Goal: Complete application form: Complete application form

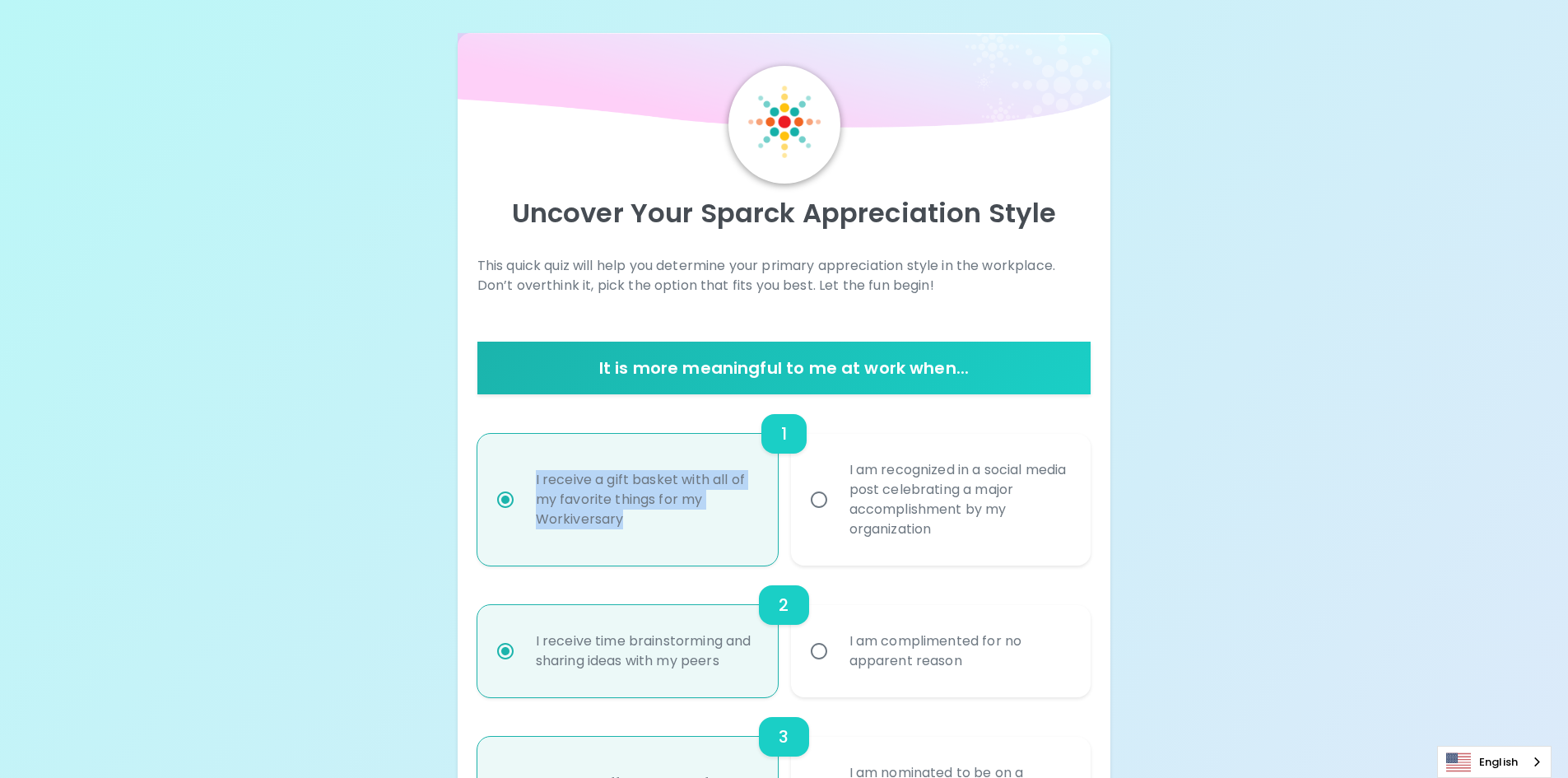
drag, startPoint x: 615, startPoint y: 515, endPoint x: 518, endPoint y: 474, distance: 105.3
click at [518, 474] on label "I receive a gift basket with all of my favorite things for my Workiversary" at bounding box center [618, 500] width 300 height 132
click at [955, 531] on div "I am recognized in a social media post celebrating a major accomplishment by my…" at bounding box center [959, 500] width 247 height 119
click at [836, 517] on input "I am recognized in a social media post celebrating a major accomplishment by my…" at bounding box center [819, 500] width 34 height 34
radio input "false"
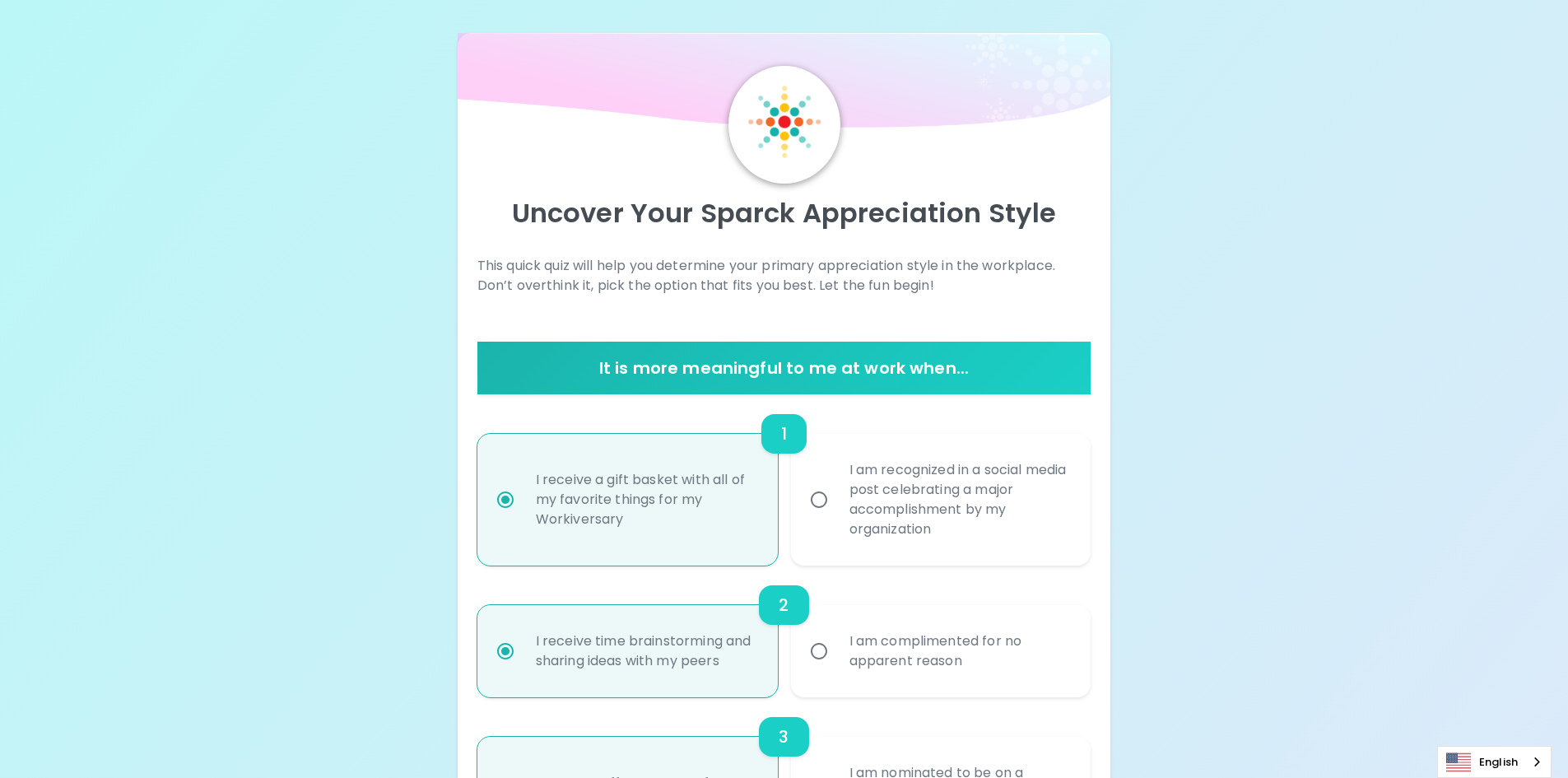
radio input "false"
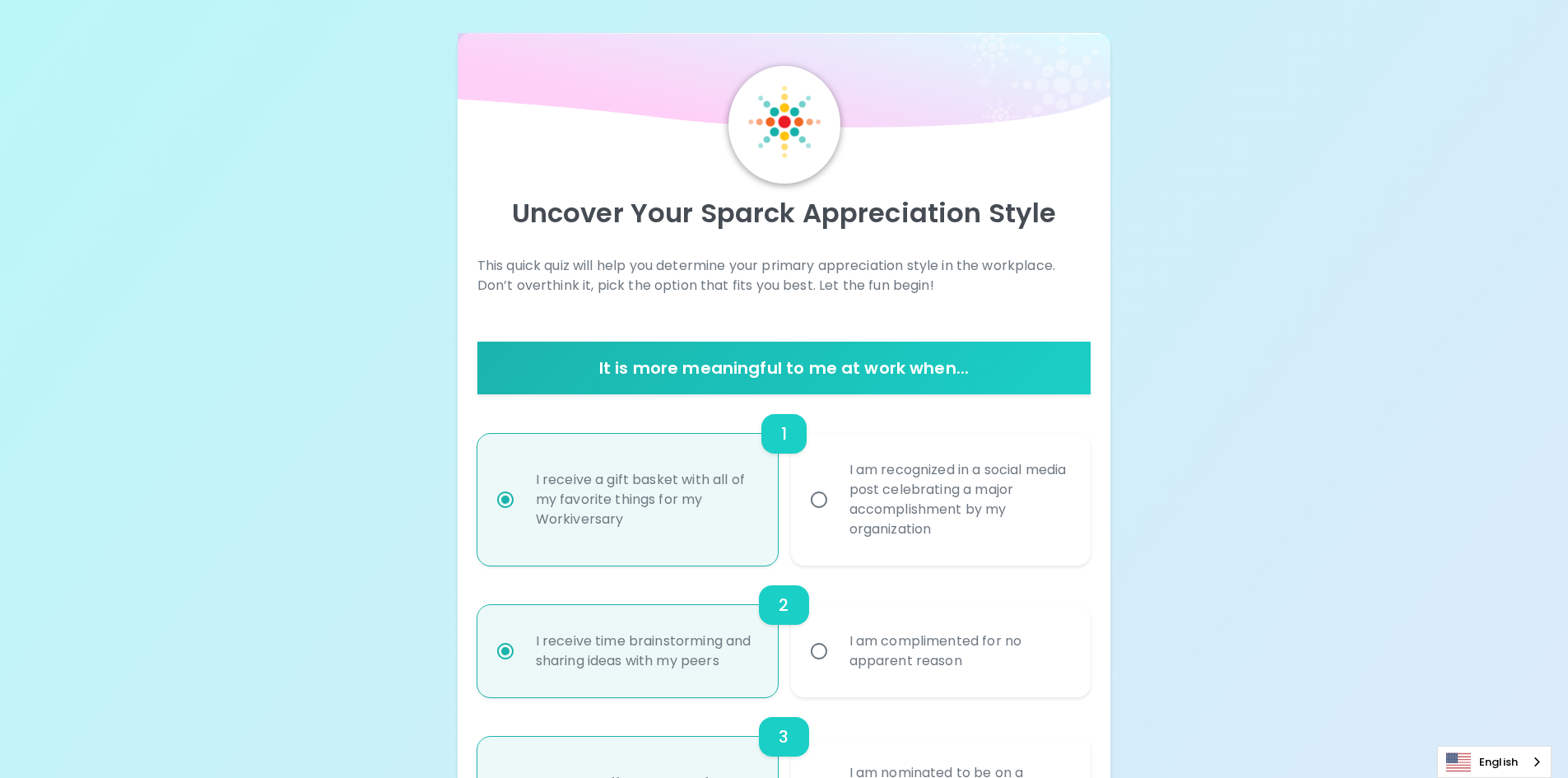
radio input "false"
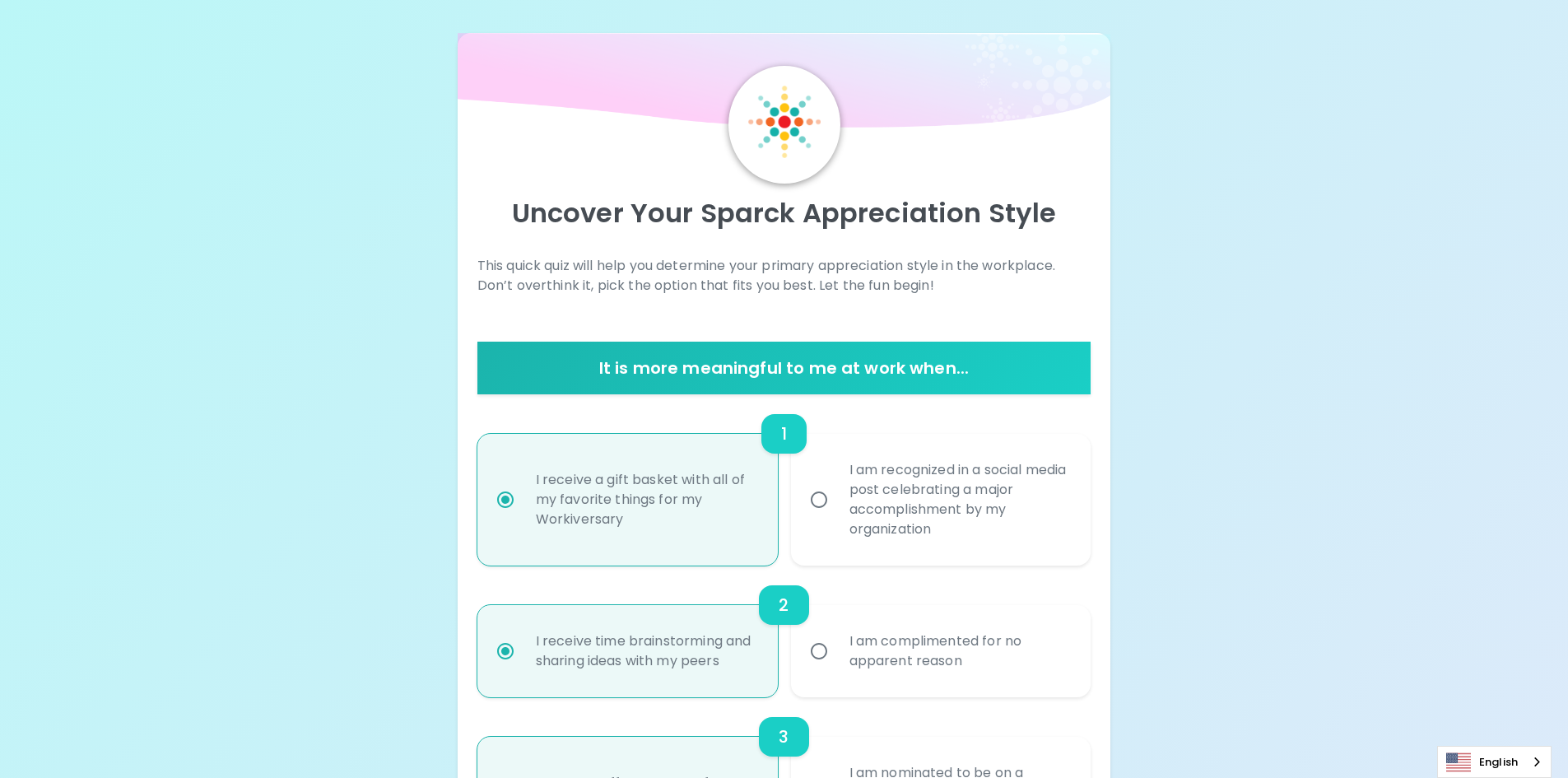
radio input "false"
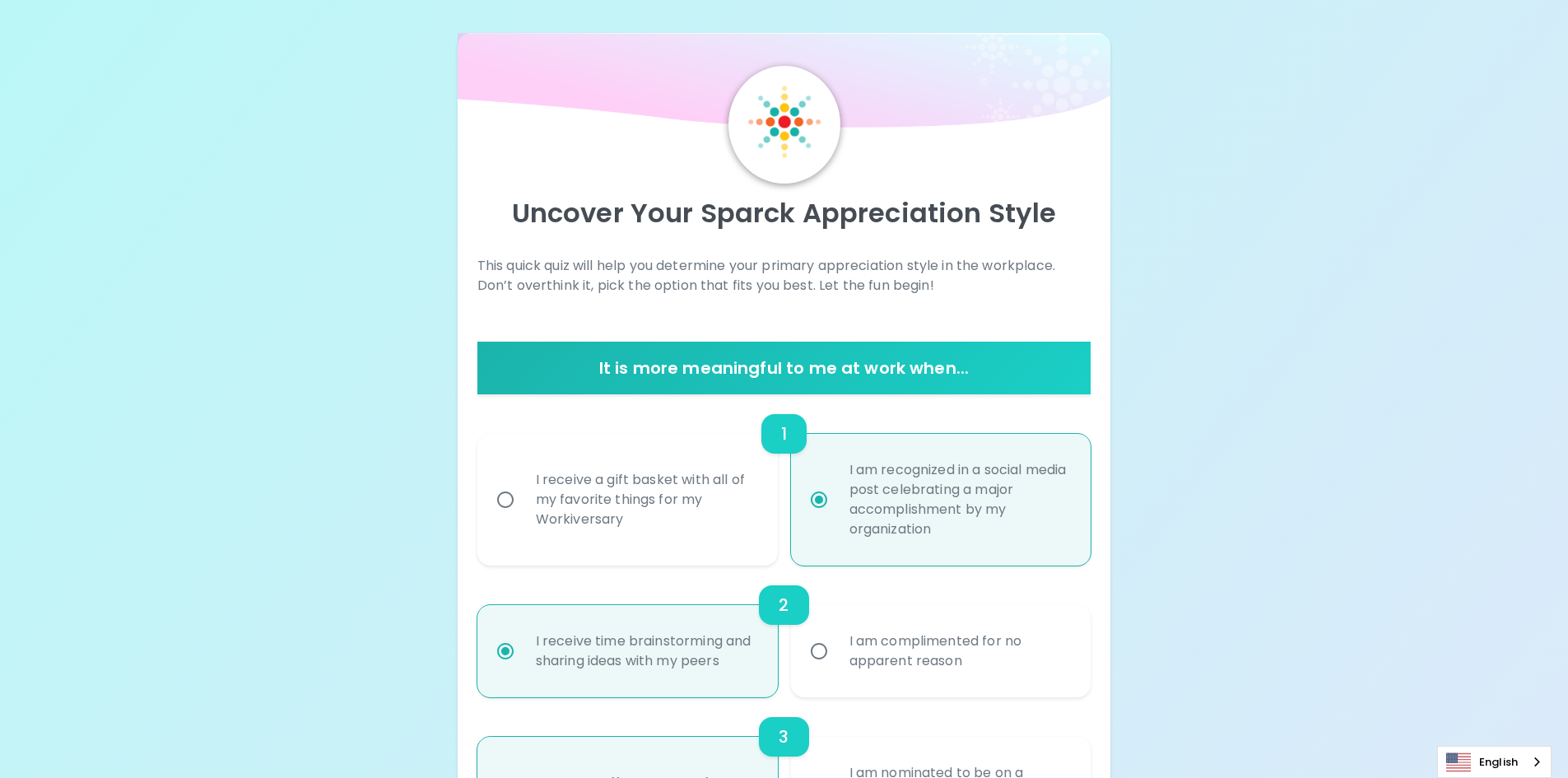
radio input "true"
drag, startPoint x: 947, startPoint y: 531, endPoint x: 841, endPoint y: 475, distance: 119.9
click at [841, 475] on div "I am recognized in a social media post celebrating a major accomplishment by my…" at bounding box center [959, 500] width 247 height 119
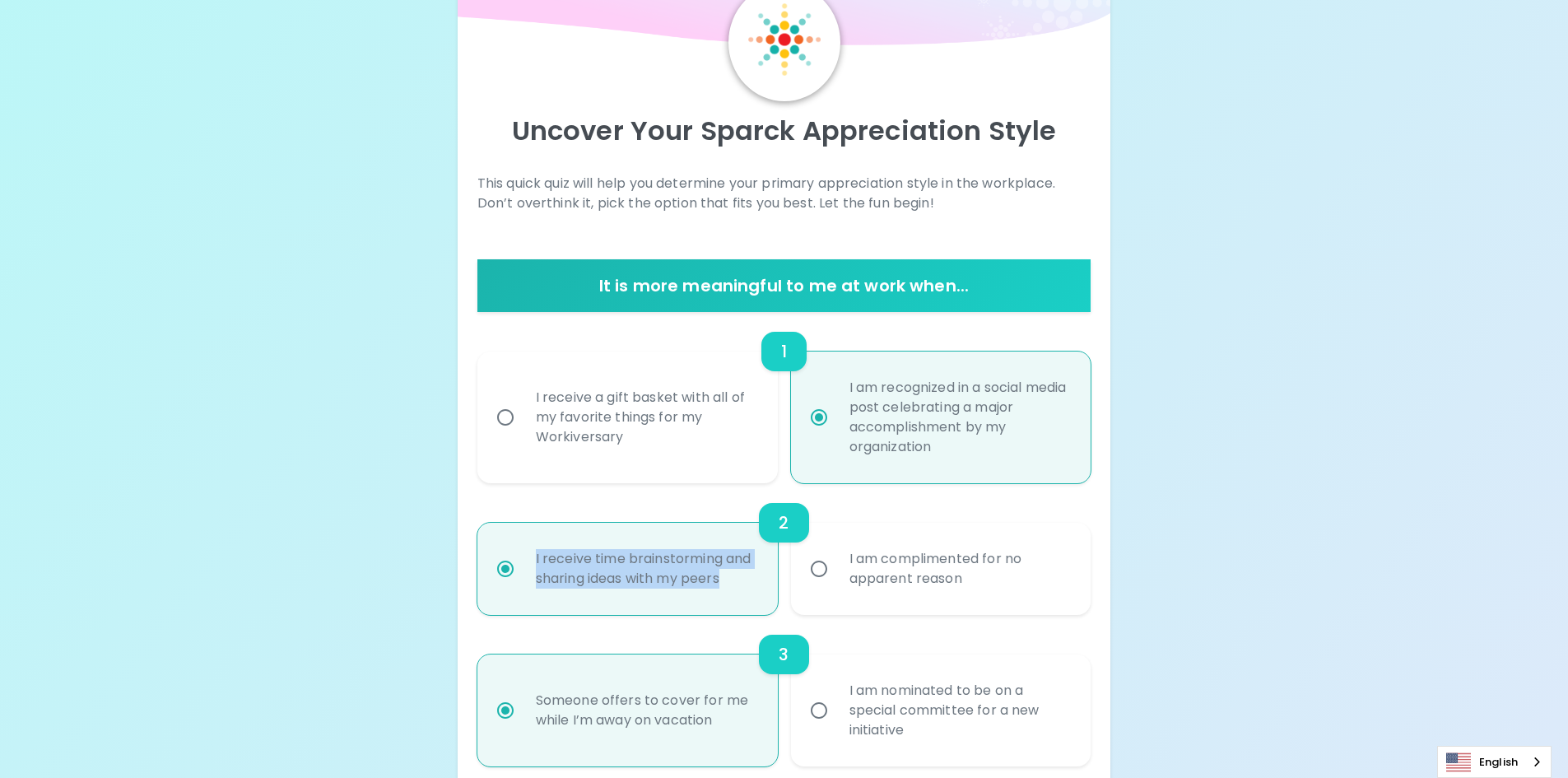
drag, startPoint x: 739, startPoint y: 586, endPoint x: 518, endPoint y: 547, distance: 224.4
click at [518, 547] on label "I receive time brainstorming and sharing ideas with my peers" at bounding box center [618, 569] width 300 height 92
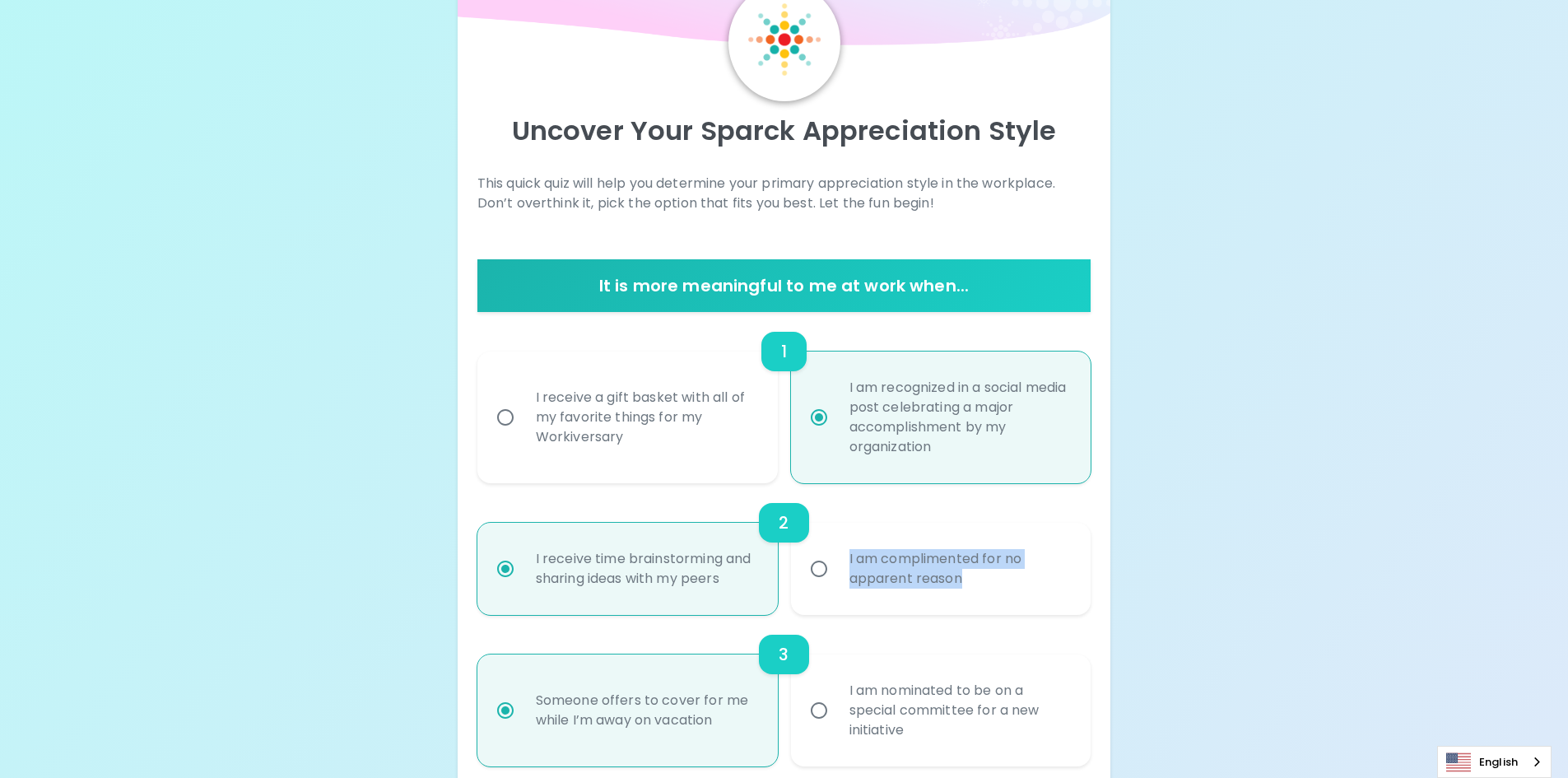
drag, startPoint x: 1000, startPoint y: 579, endPoint x: 810, endPoint y: 537, distance: 194.6
click at [810, 541] on div "2 I receive time brainstorming and sharing ideas with my peers I am complimente…" at bounding box center [784, 550] width 613 height 132
click at [998, 594] on div "I am complimented for no apparent reason" at bounding box center [959, 569] width 247 height 79
click at [836, 586] on input "I am complimented for no apparent reason" at bounding box center [819, 569] width 34 height 34
radio input "false"
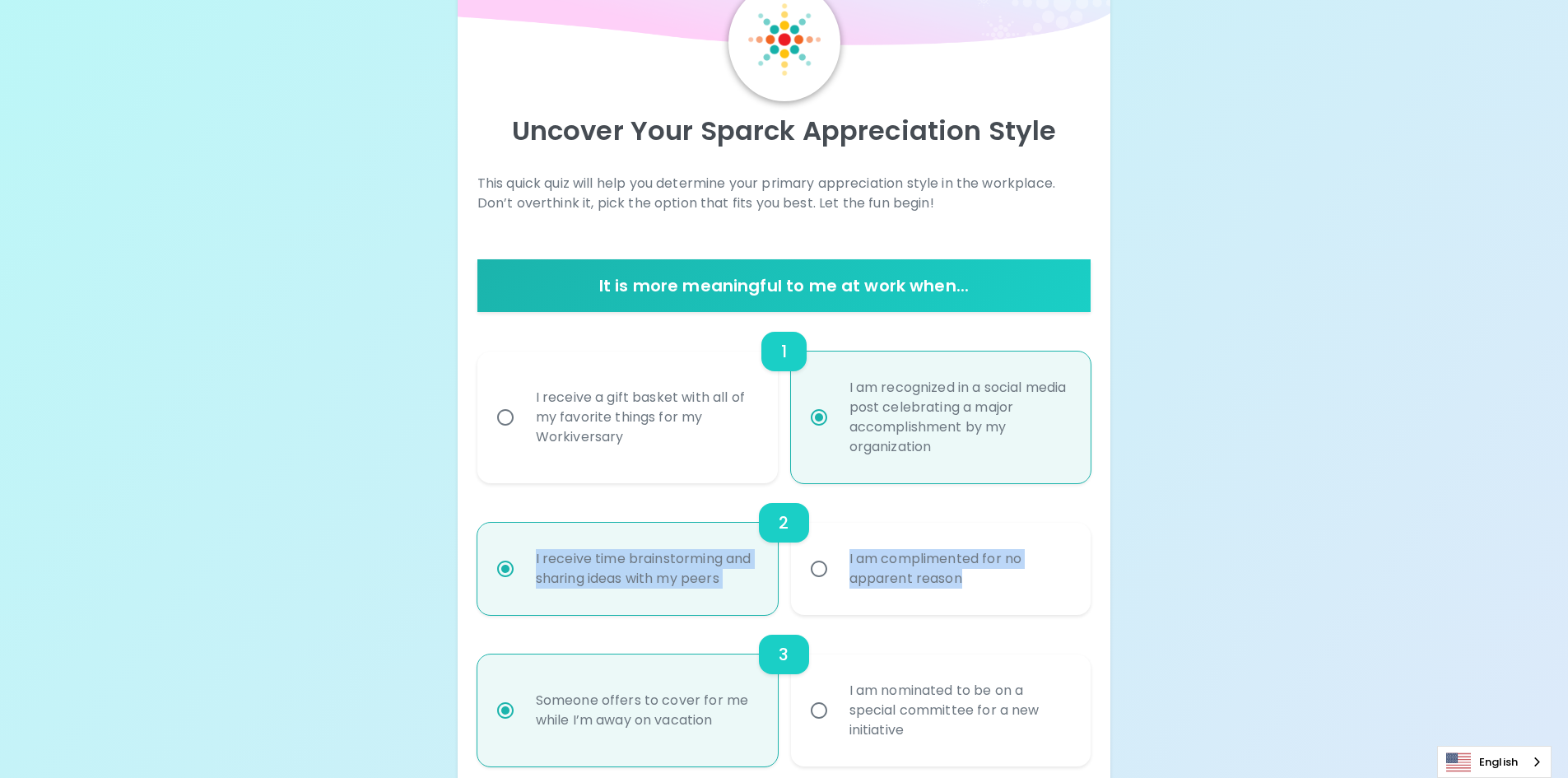
radio input "false"
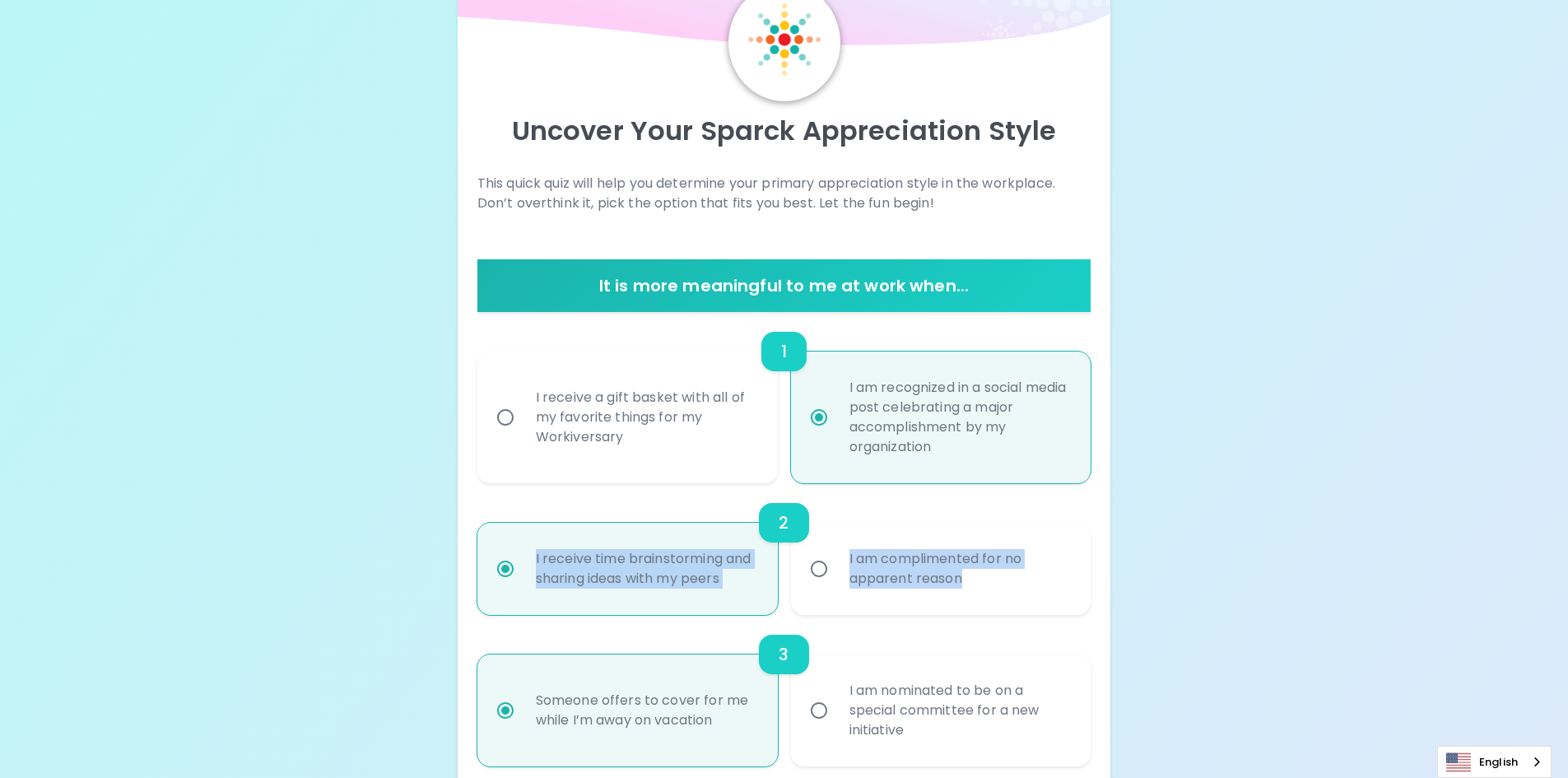
radio input "false"
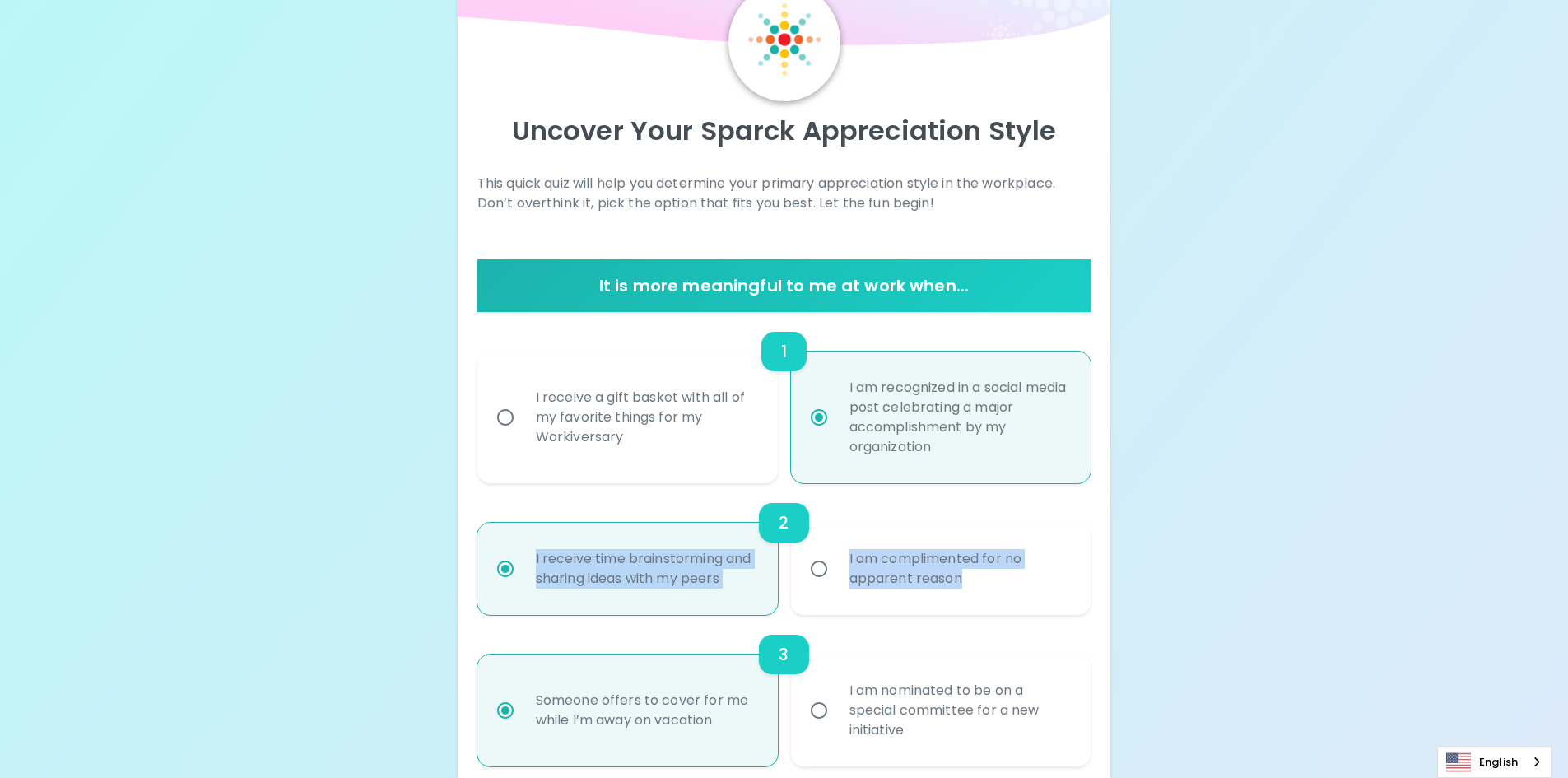
radio input "false"
radio input "true"
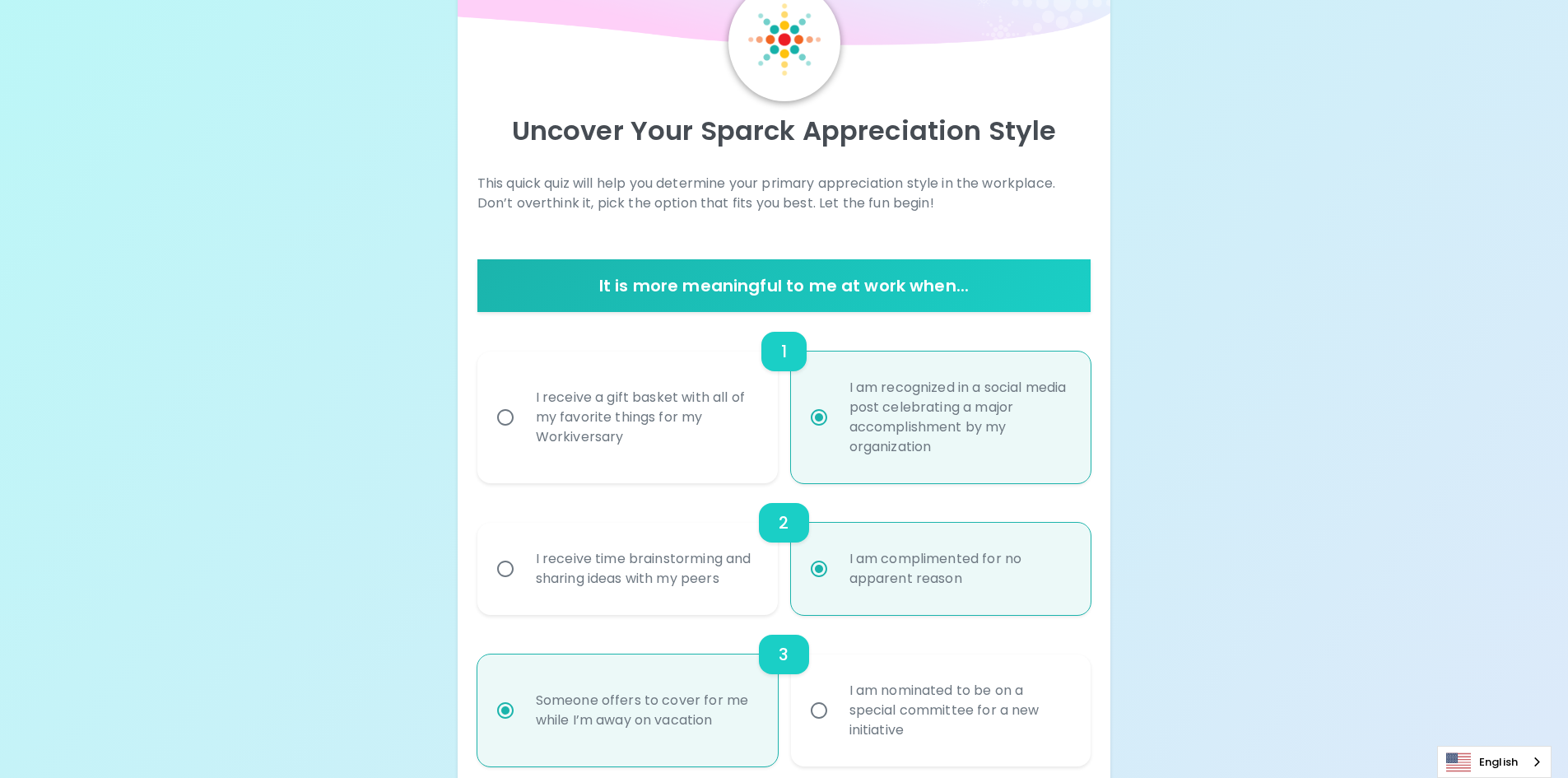
radio input "true"
drag, startPoint x: 980, startPoint y: 591, endPoint x: 833, endPoint y: 552, distance: 152.1
click at [833, 552] on label "I am complimented for no apparent reason" at bounding box center [932, 569] width 300 height 92
click at [697, 575] on div "I receive time brainstorming and sharing ideas with my peers" at bounding box center [646, 569] width 247 height 79
click at [523, 575] on input "I receive time brainstorming and sharing ideas with my peers" at bounding box center [505, 569] width 34 height 34
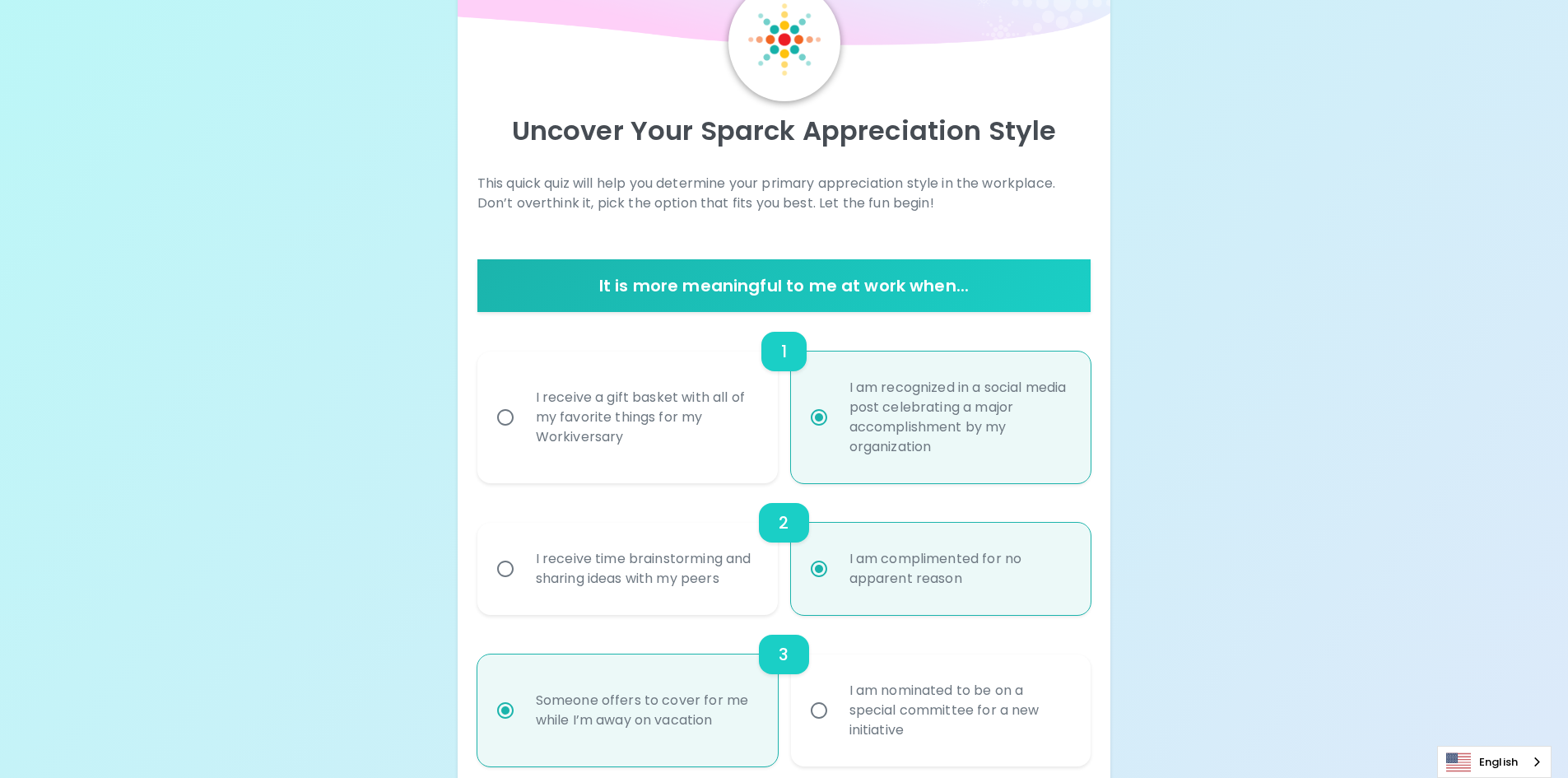
radio input "false"
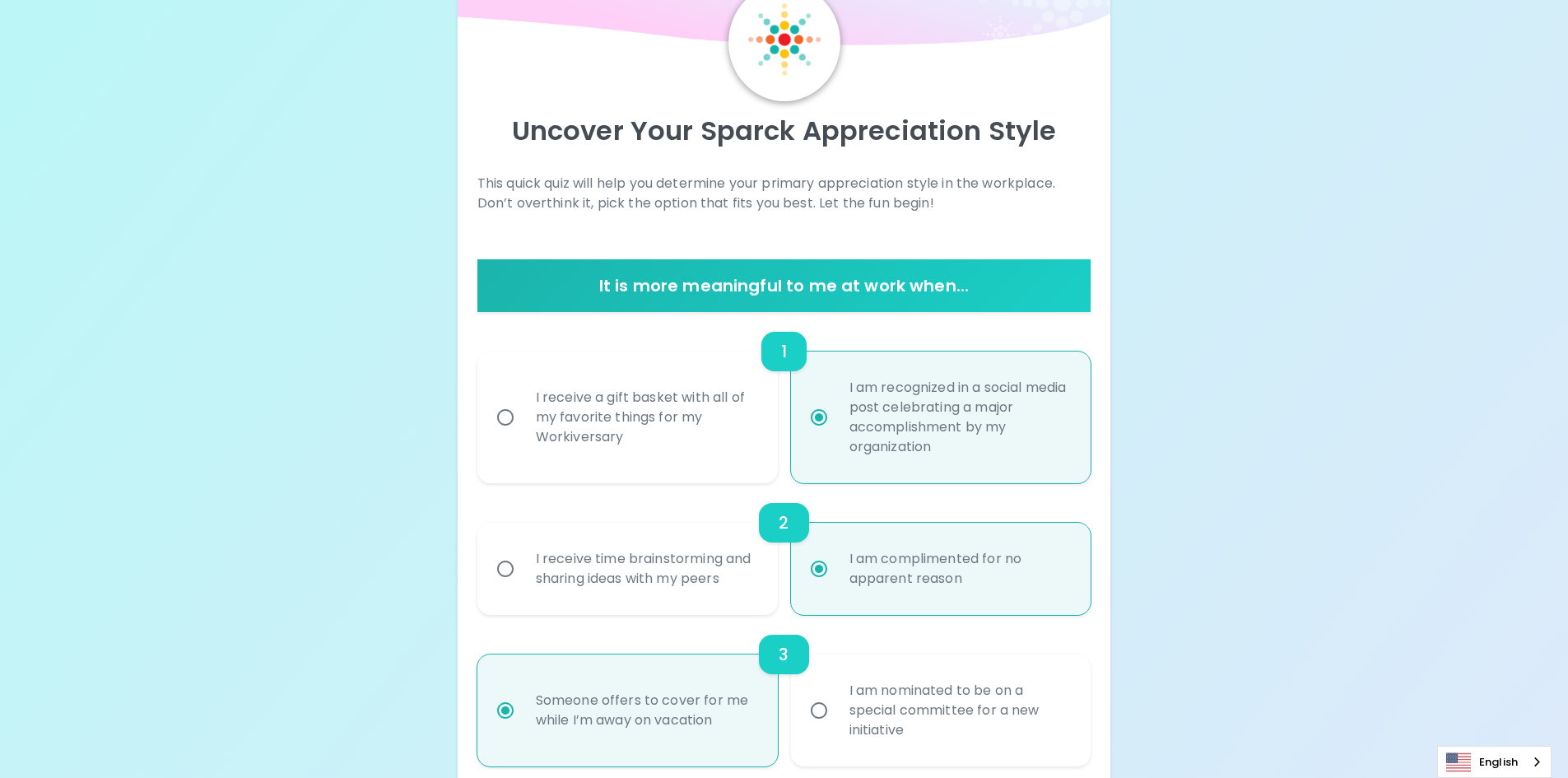
radio input "false"
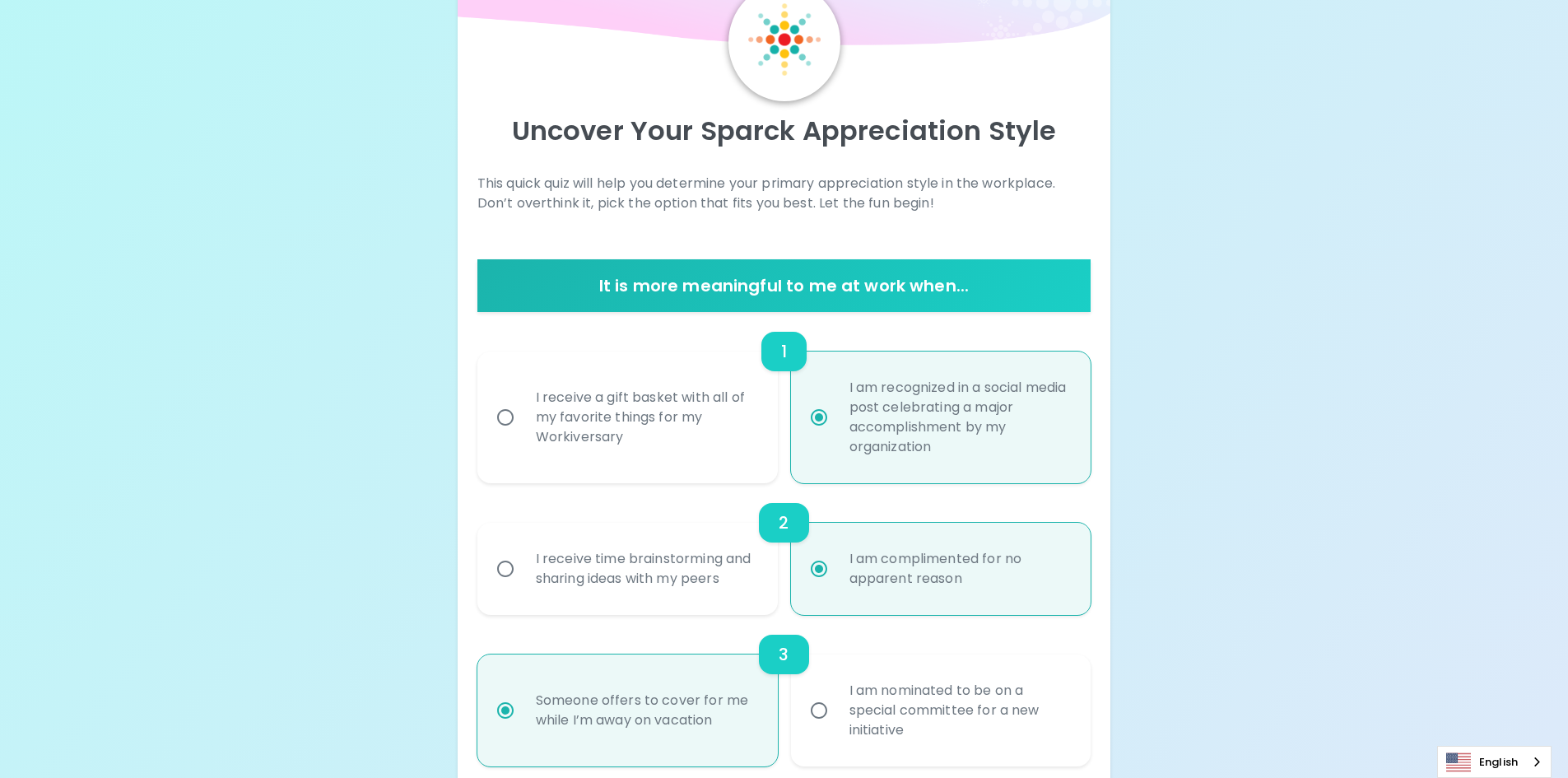
radio input "false"
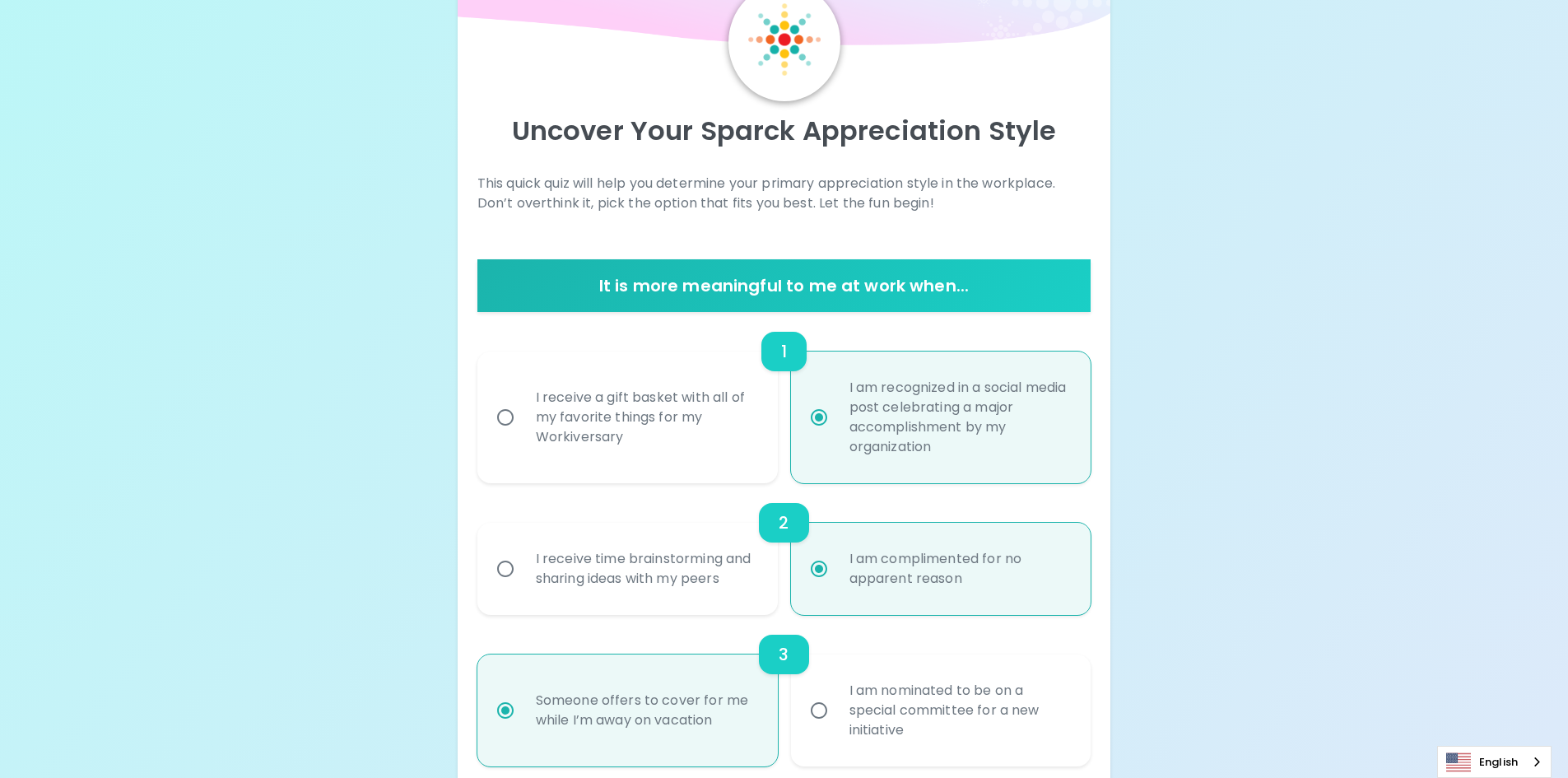
radio input "true"
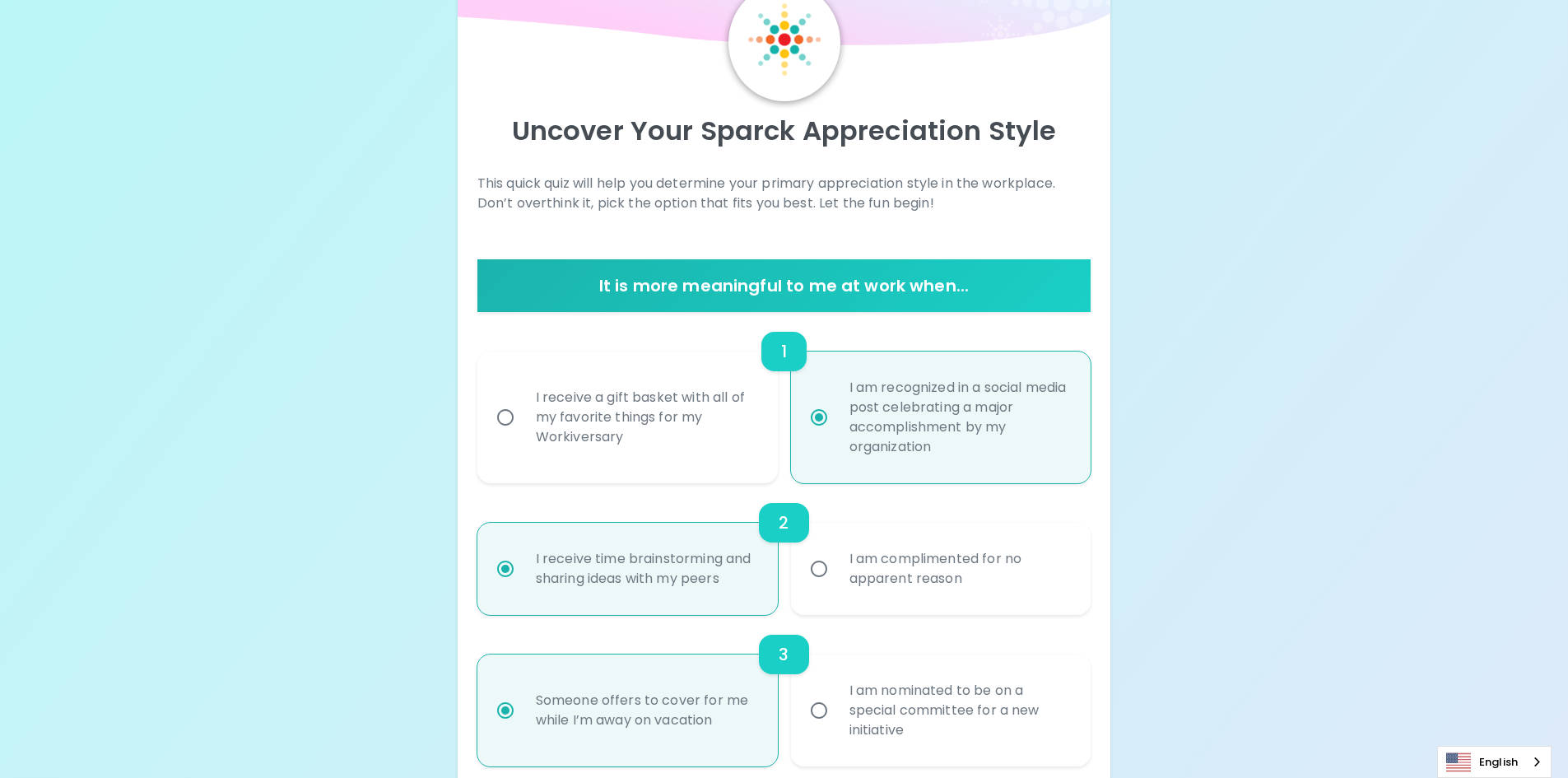
radio input "true"
click at [634, 406] on div "I receive a gift basket with all of my favorite things for my Workiversary" at bounding box center [646, 417] width 247 height 98
click at [523, 406] on input "I receive a gift basket with all of my favorite things for my Workiversary" at bounding box center [505, 418] width 34 height 34
radio input "false"
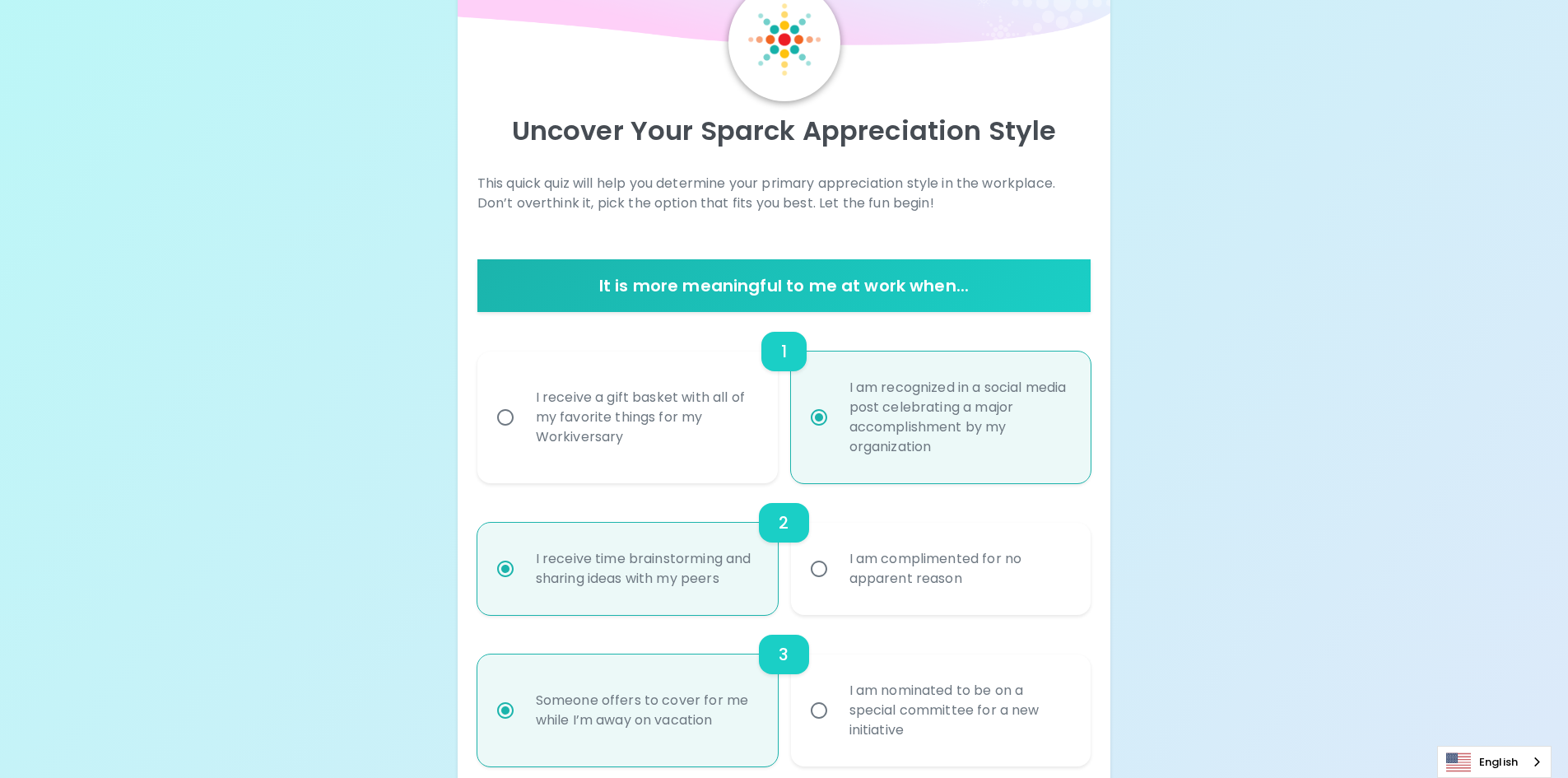
radio input "false"
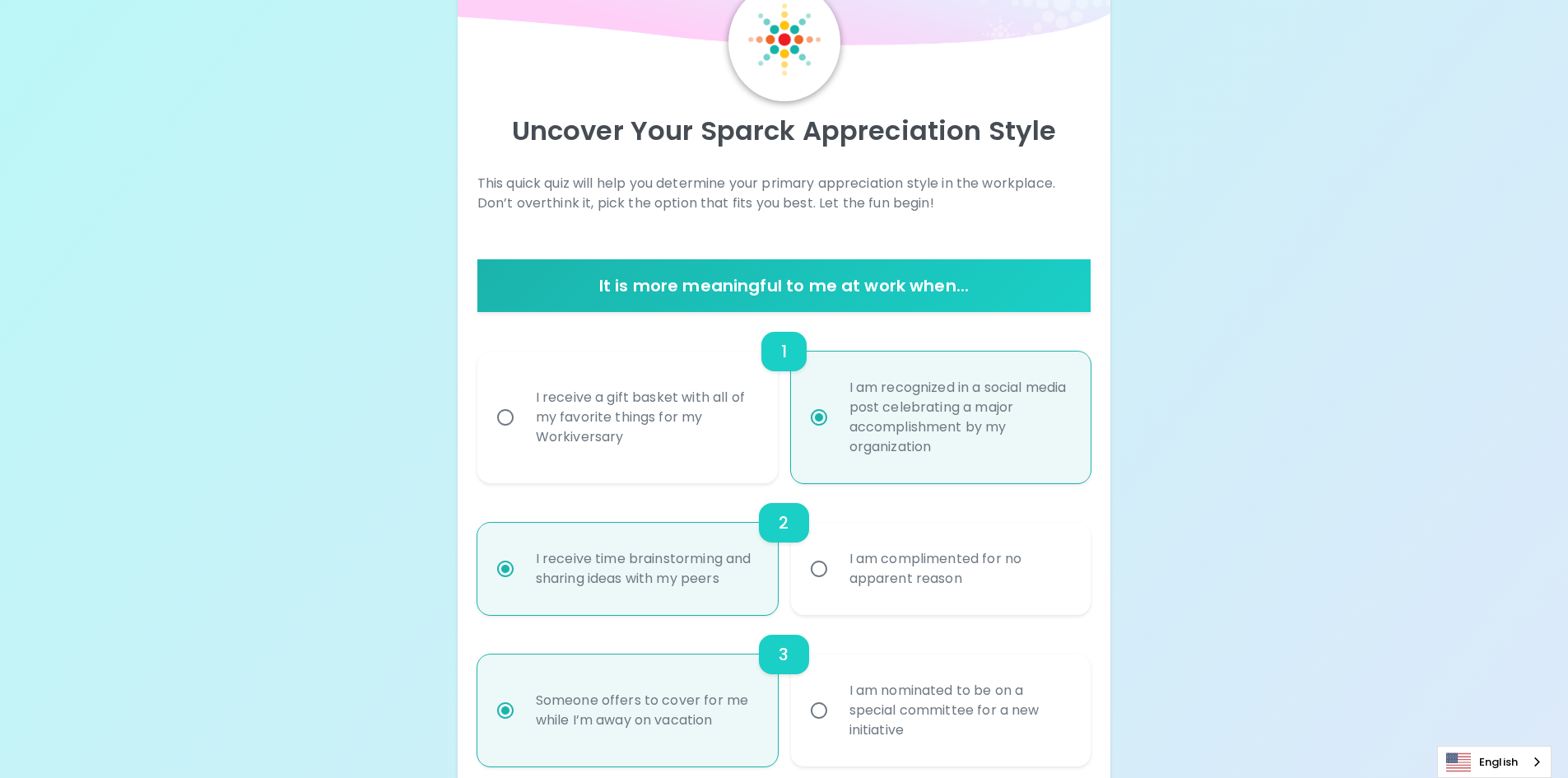
radio input "false"
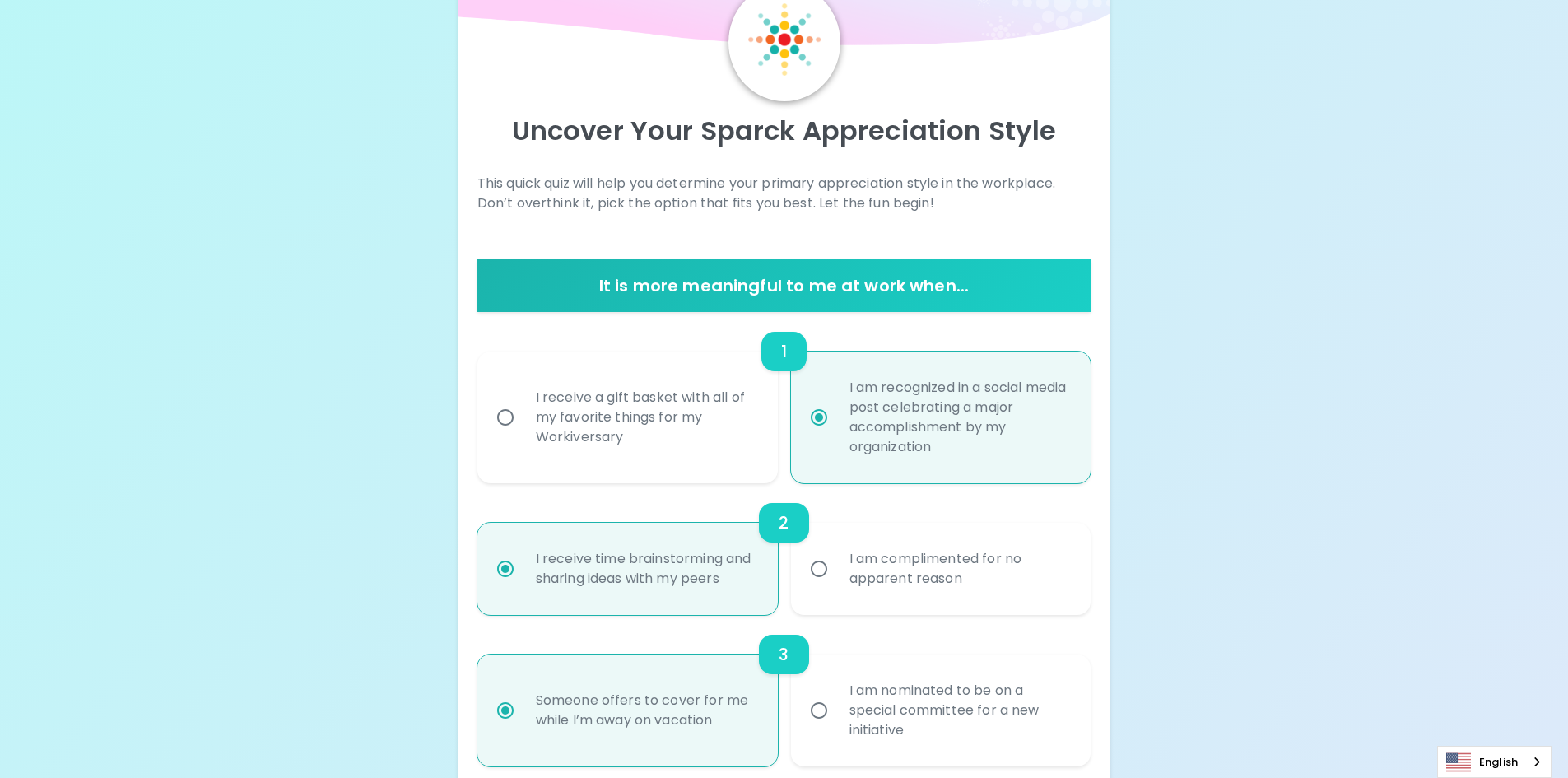
radio input "false"
radio input "true"
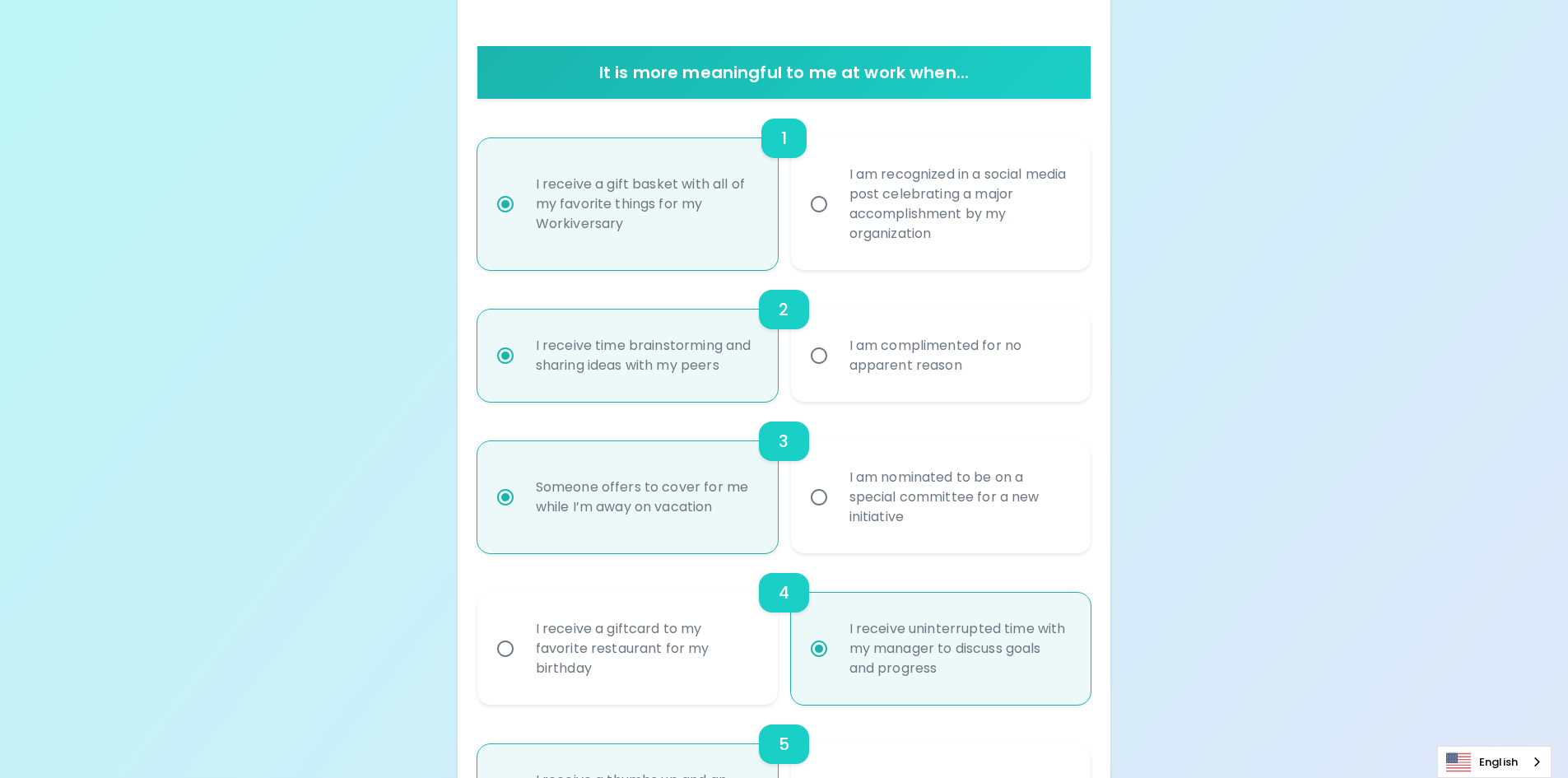
scroll to position [329, 0]
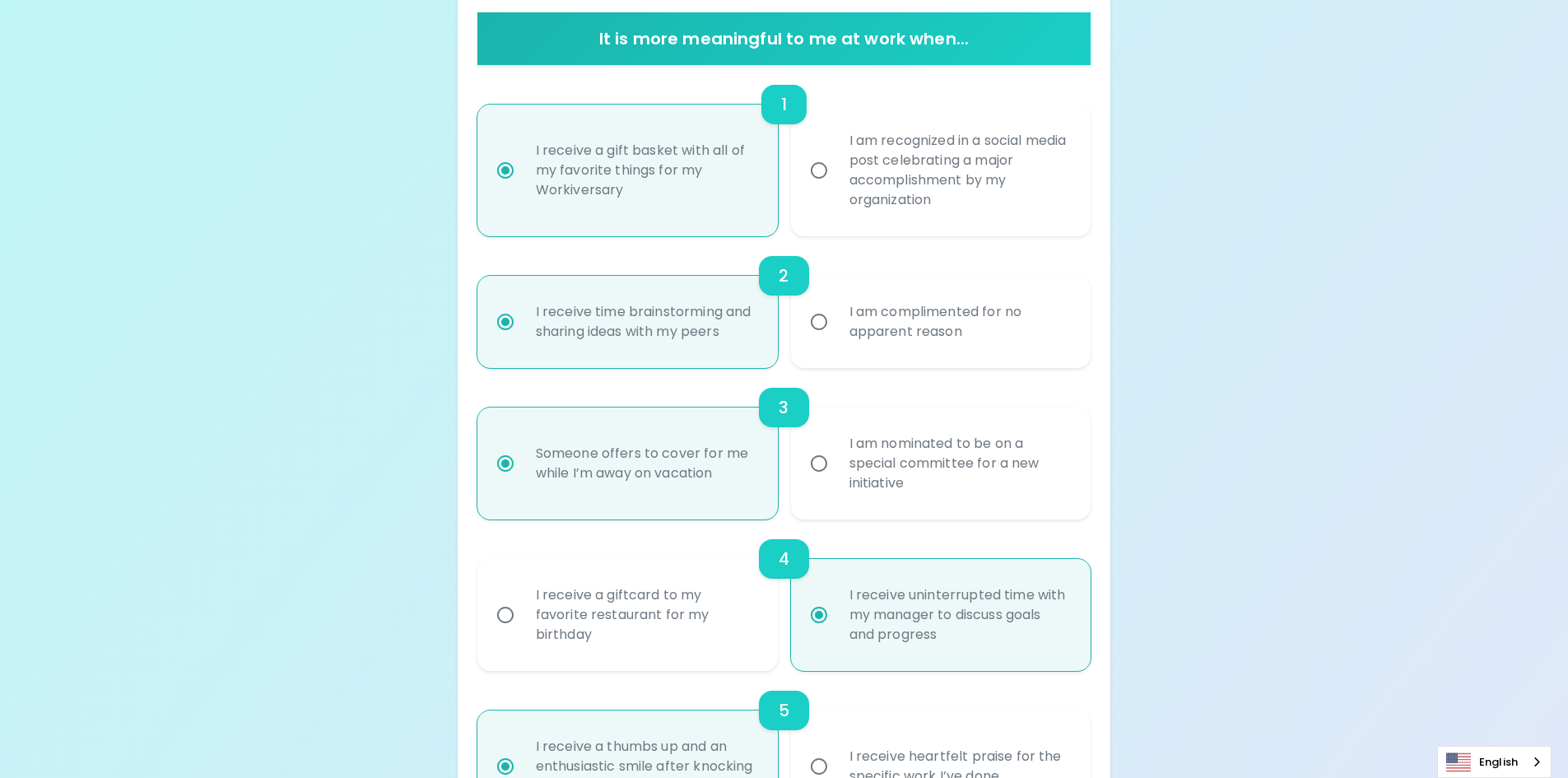
radio input "true"
drag, startPoint x: 726, startPoint y: 479, endPoint x: 518, endPoint y: 439, distance: 211.8
click at [518, 439] on label "Someone offers to cover for me while I’m away on vacation" at bounding box center [618, 463] width 300 height 112
drag, startPoint x: 922, startPoint y: 488, endPoint x: 836, endPoint y: 436, distance: 100.5
click at [836, 436] on div "I am nominated to be on a special committee for a new initiative" at bounding box center [959, 463] width 247 height 98
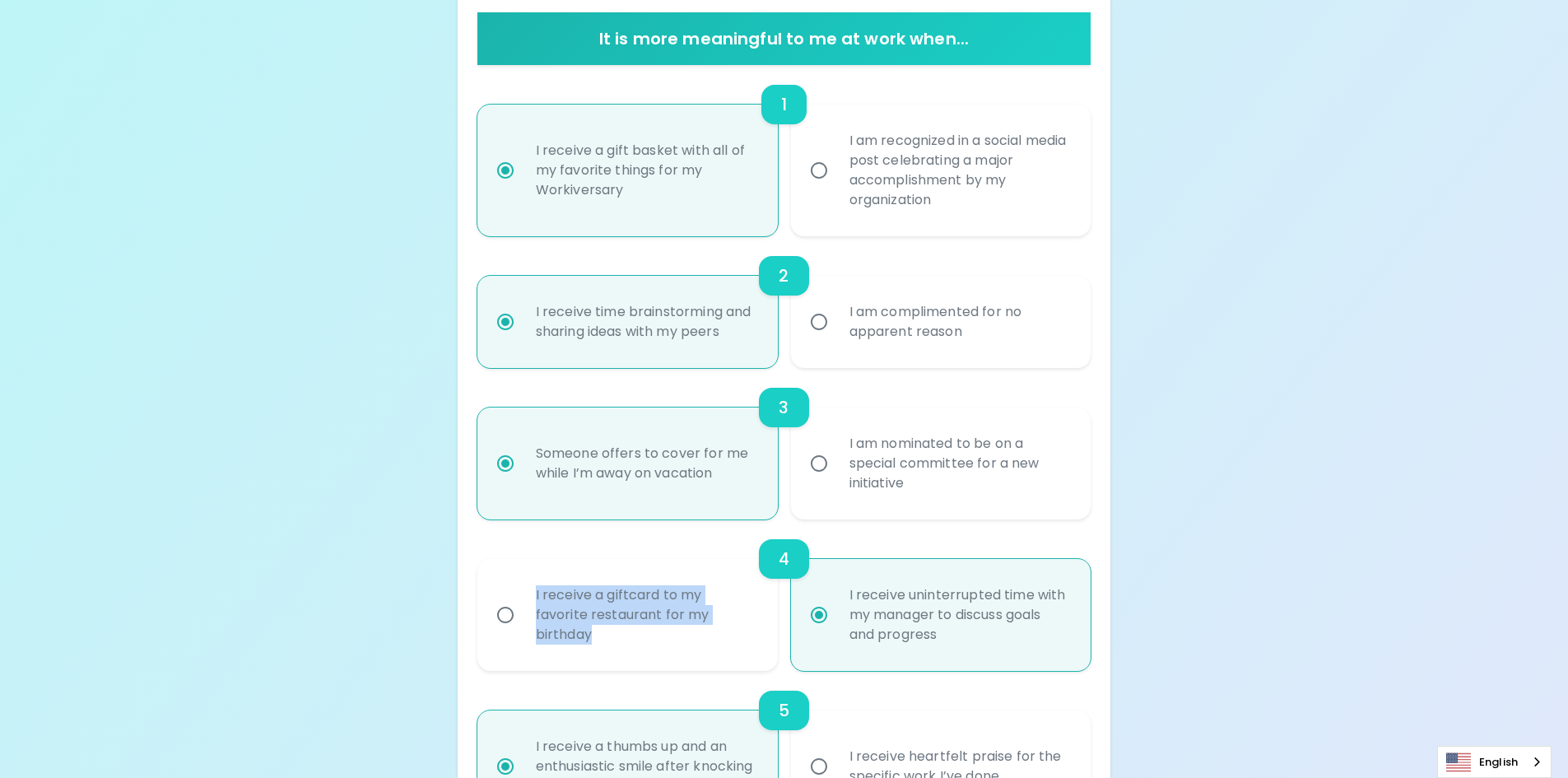
drag, startPoint x: 600, startPoint y: 639, endPoint x: 528, endPoint y: 586, distance: 89.4
click at [528, 586] on div "I receive a giftcard to my favorite restaurant for my birthday" at bounding box center [646, 615] width 247 height 98
click at [963, 638] on div "I receive uninterrupted time with my manager to discuss goals and progress" at bounding box center [959, 615] width 247 height 98
click at [836, 632] on input "I receive uninterrupted time with my manager to discuss goals and progress" at bounding box center [819, 615] width 34 height 34
radio input "true"
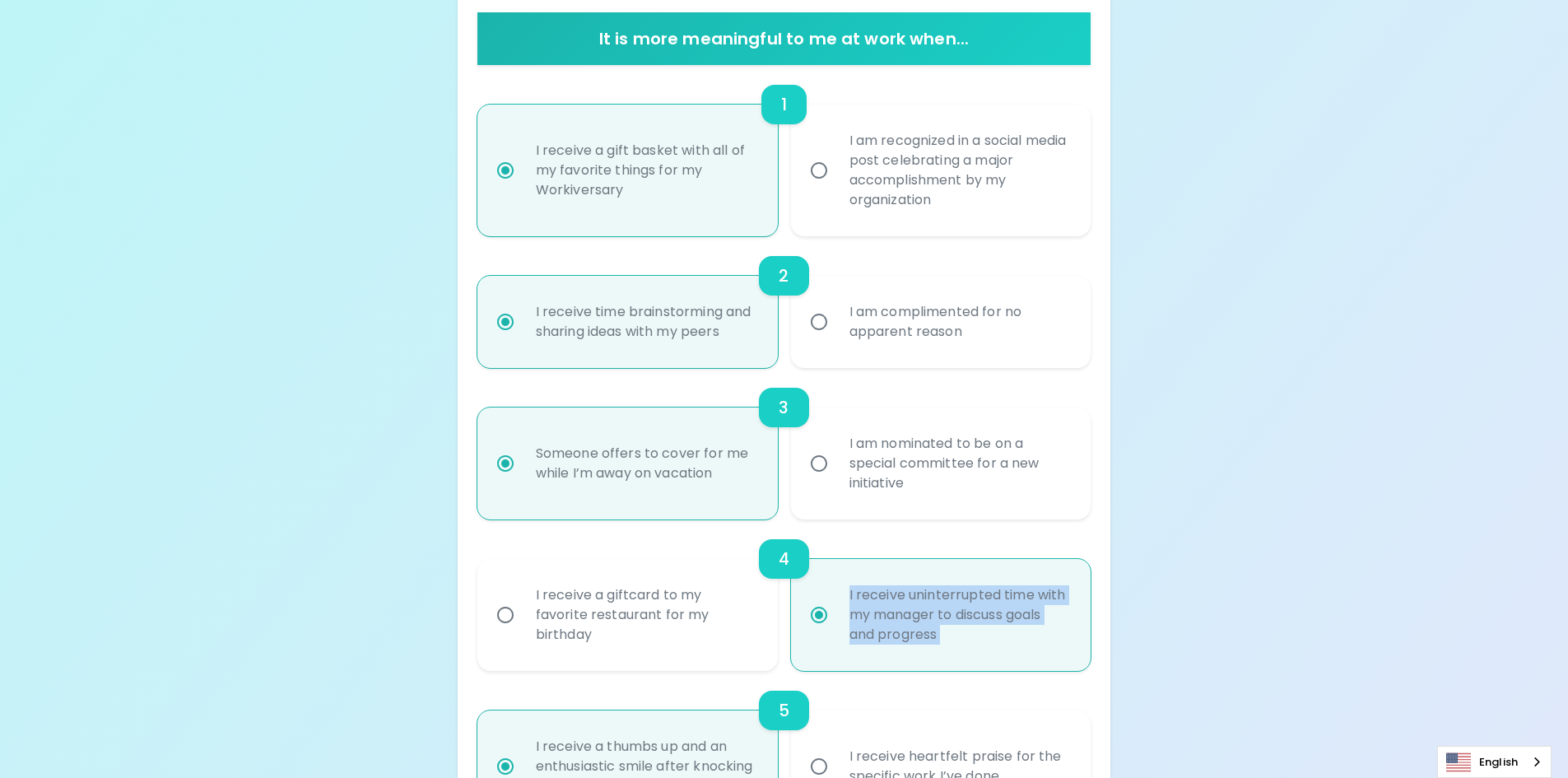
drag, startPoint x: 963, startPoint y: 638, endPoint x: 1081, endPoint y: 193, distance: 460.4
click at [827, 586] on label "I receive uninterrupted time with my manager to discuss goals and progress" at bounding box center [932, 615] width 300 height 112
click at [827, 597] on input "I receive uninterrupted time with my manager to discuss goals and progress" at bounding box center [819, 615] width 34 height 34
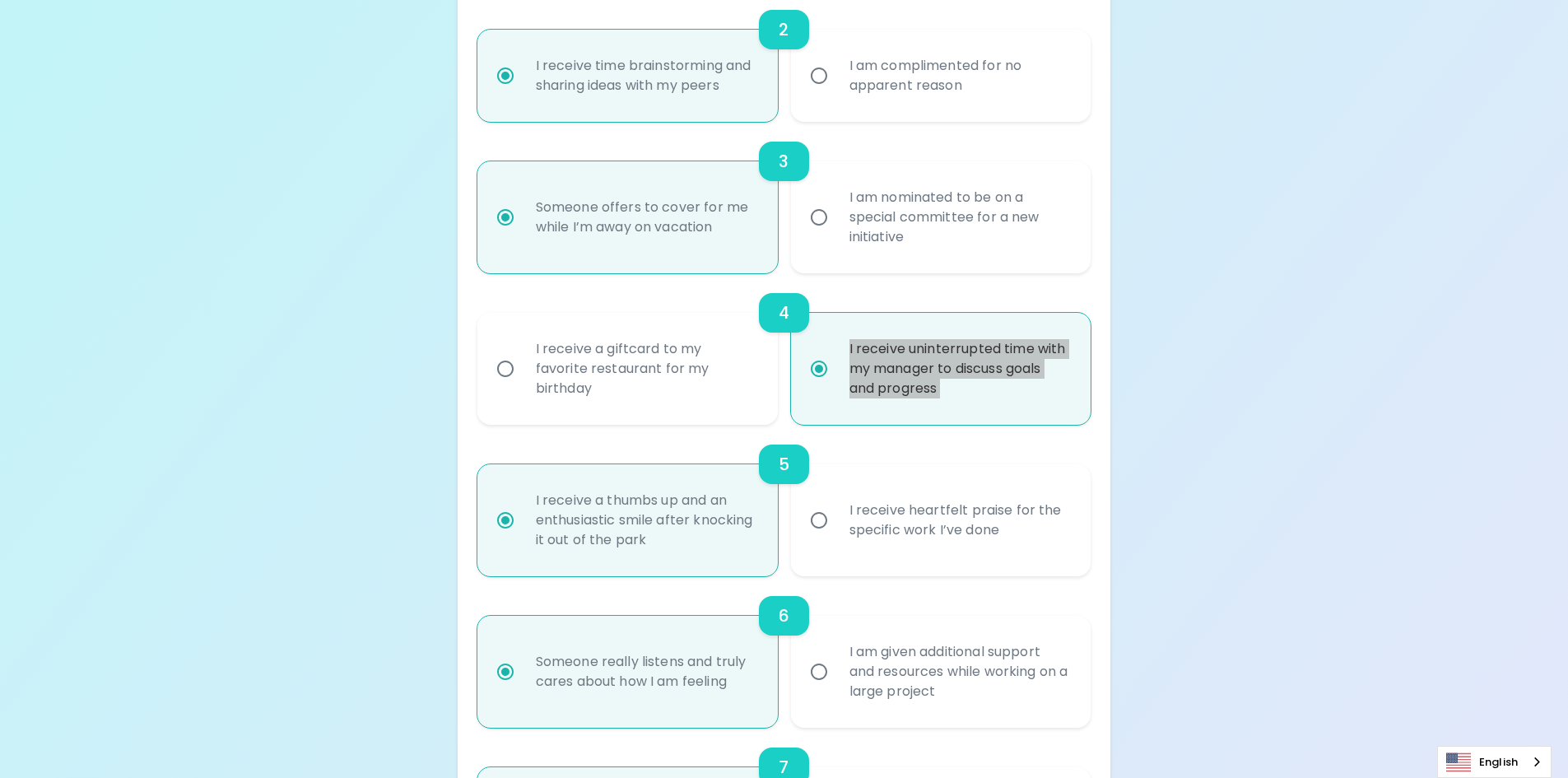
scroll to position [576, 0]
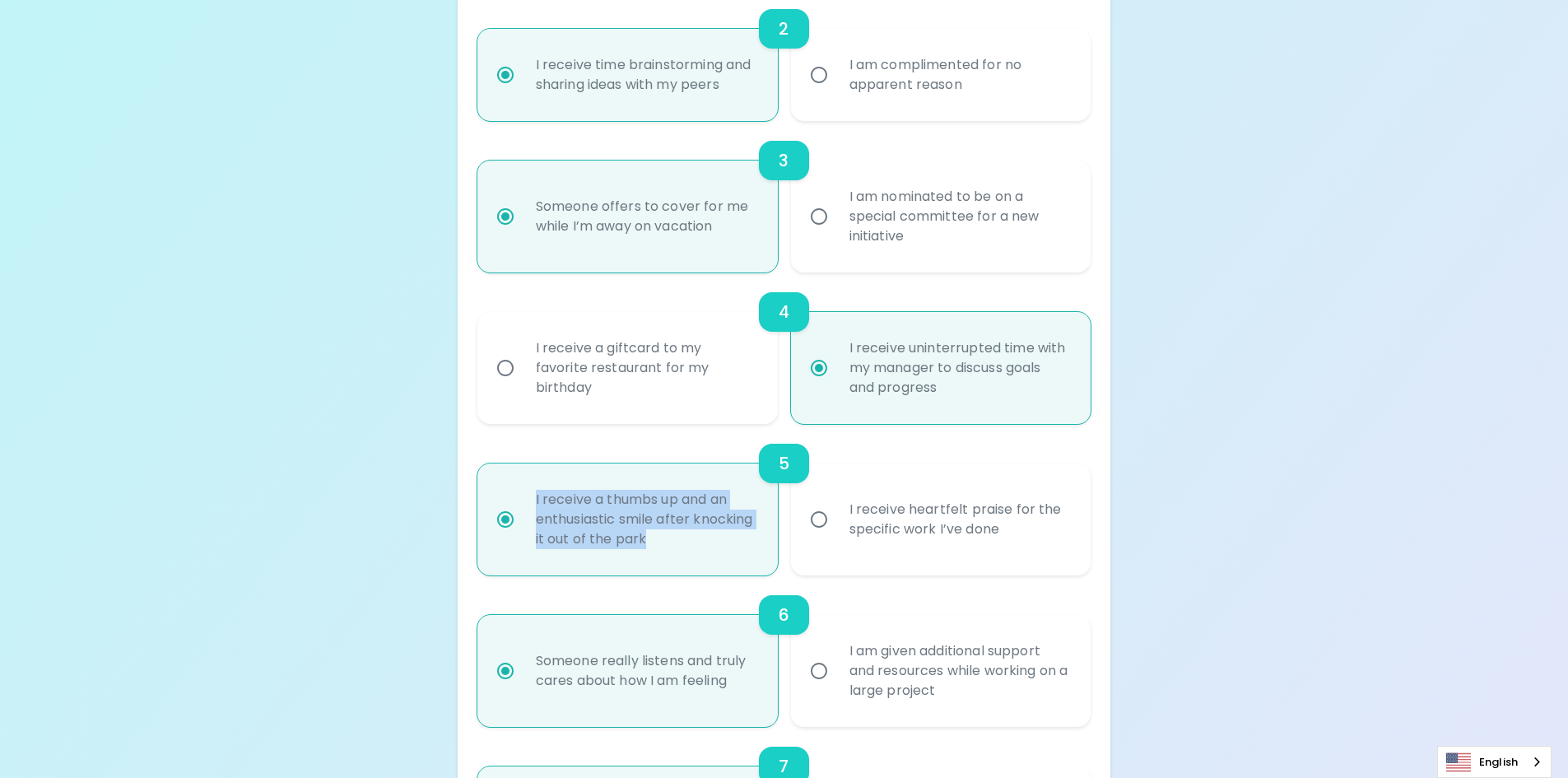
drag, startPoint x: 727, startPoint y: 544, endPoint x: 513, endPoint y: 519, distance: 215.5
click at [513, 519] on label "I receive a thumbs up and an enthusiastic smile after knocking it out of the pa…" at bounding box center [618, 519] width 300 height 112
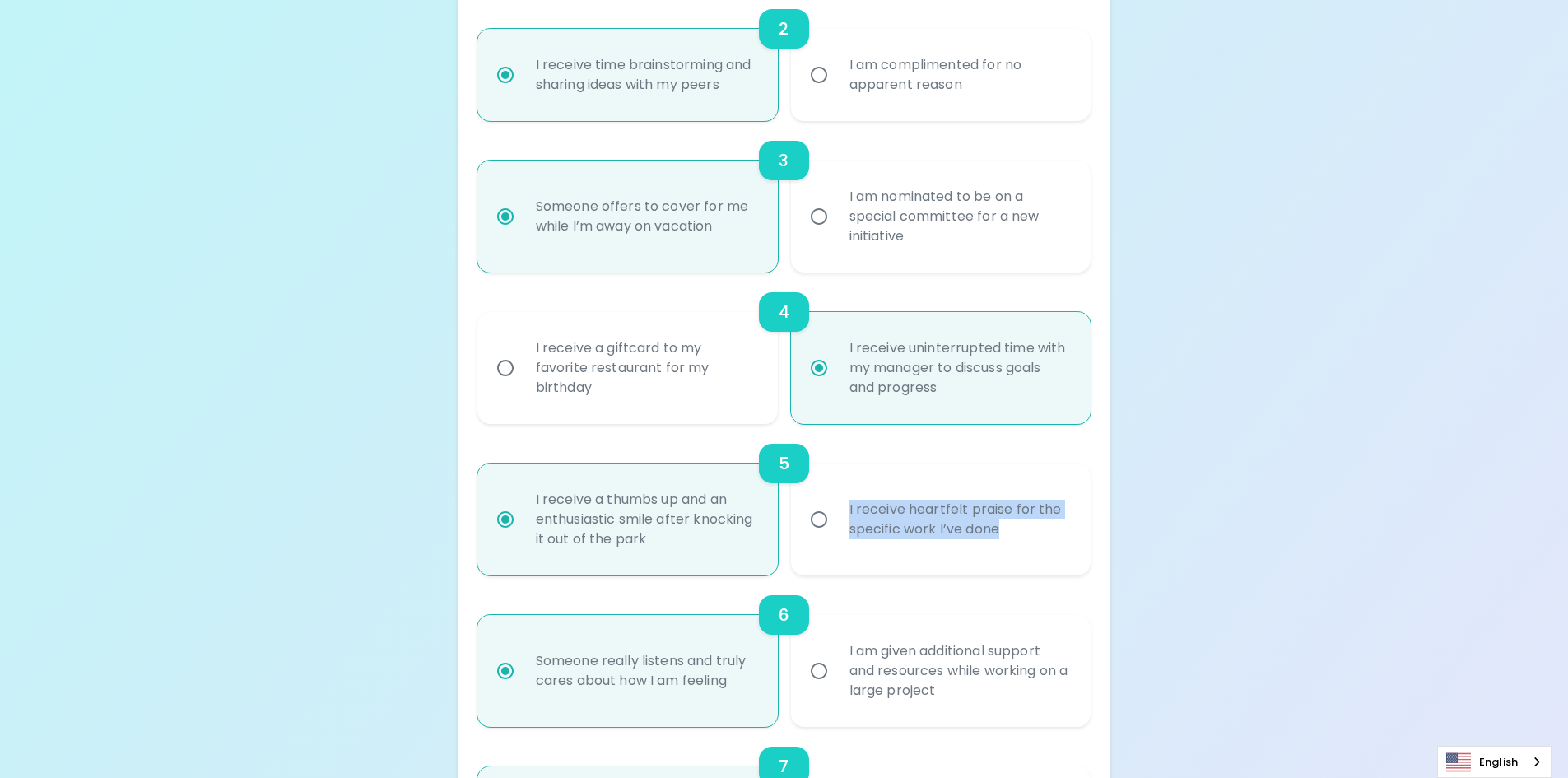
drag, startPoint x: 1012, startPoint y: 531, endPoint x: 829, endPoint y: 500, distance: 185.6
click at [829, 500] on label "I receive heartfelt praise for the specific work I’ve done" at bounding box center [932, 519] width 300 height 112
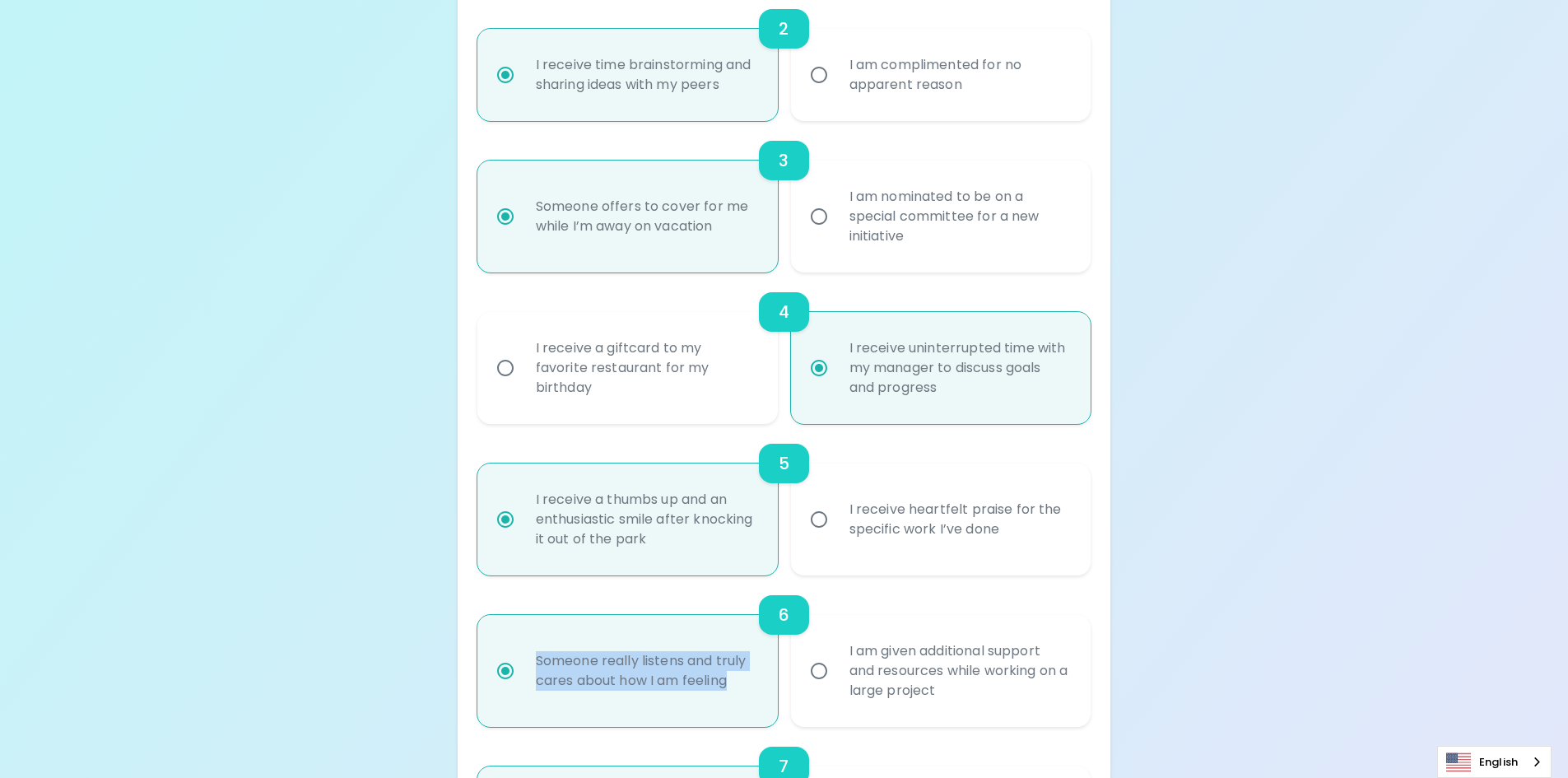
drag, startPoint x: 757, startPoint y: 691, endPoint x: 522, endPoint y: 538, distance: 280.4
click at [495, 640] on label "Someone really listens and truly cares about how I am feeling" at bounding box center [618, 670] width 300 height 112
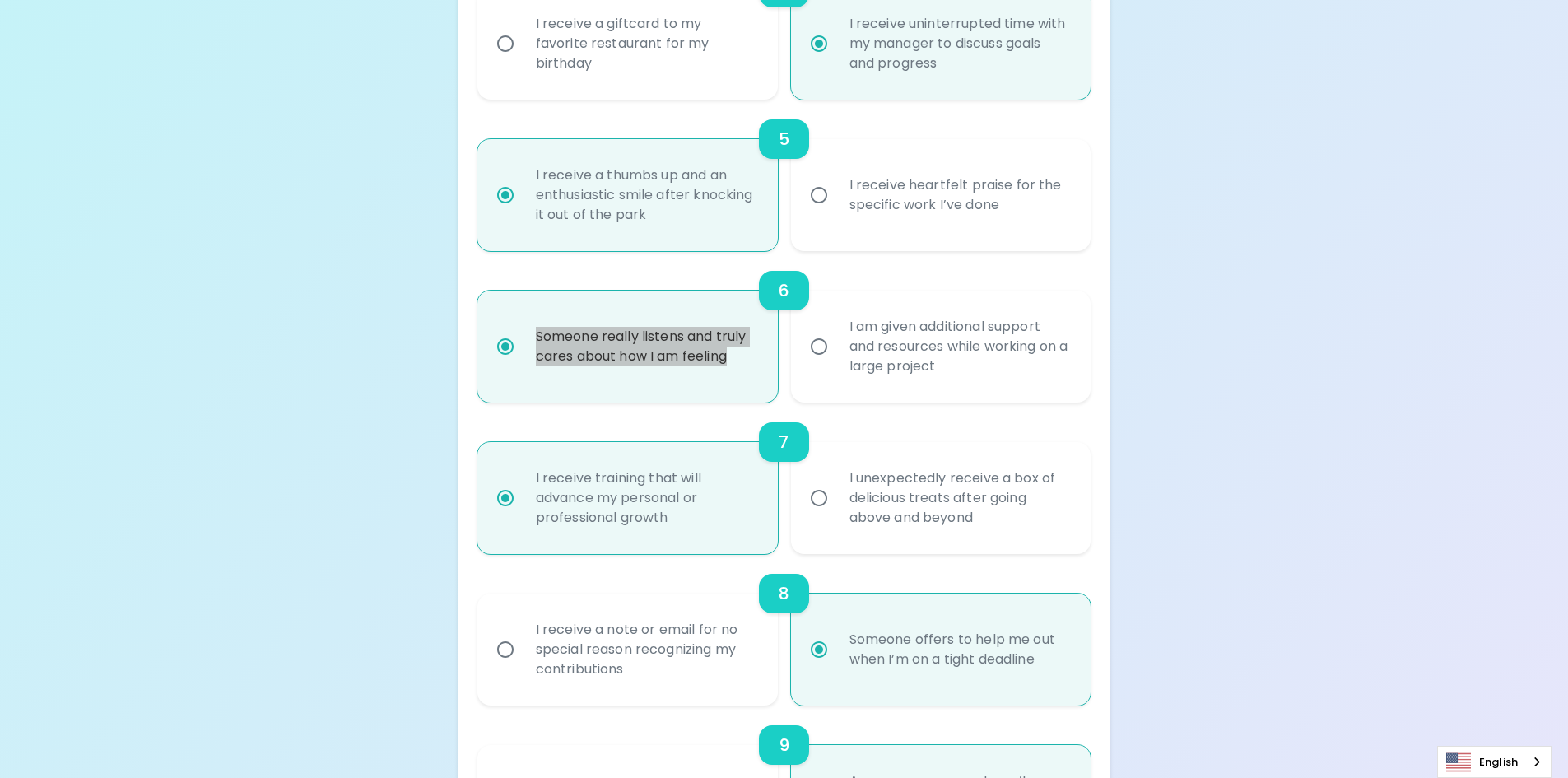
scroll to position [905, 0]
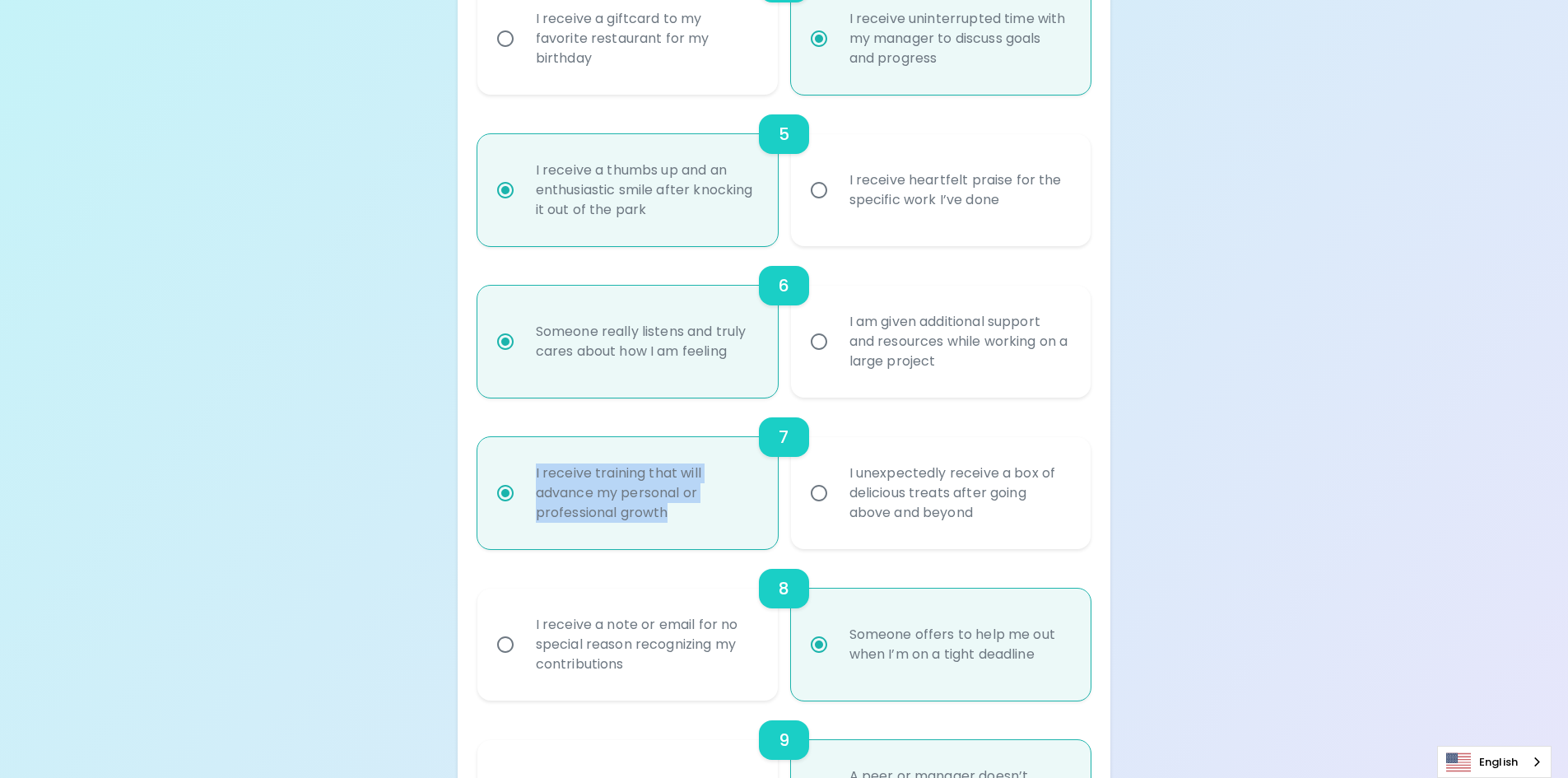
drag, startPoint x: 678, startPoint y: 523, endPoint x: 497, endPoint y: 471, distance: 188.3
click at [497, 471] on label "I receive training that will advance my personal or professional growth" at bounding box center [618, 492] width 300 height 112
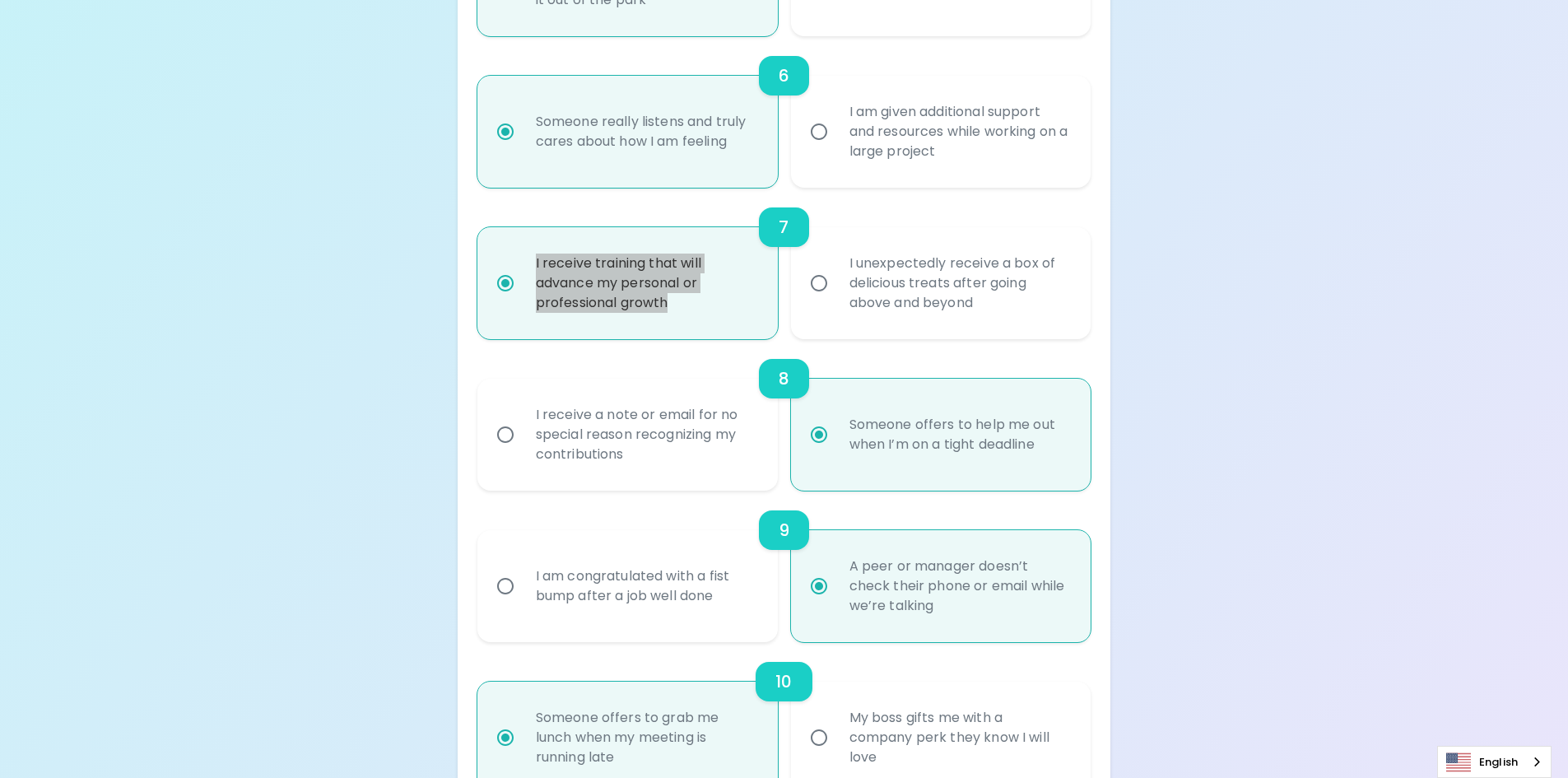
scroll to position [1153, 0]
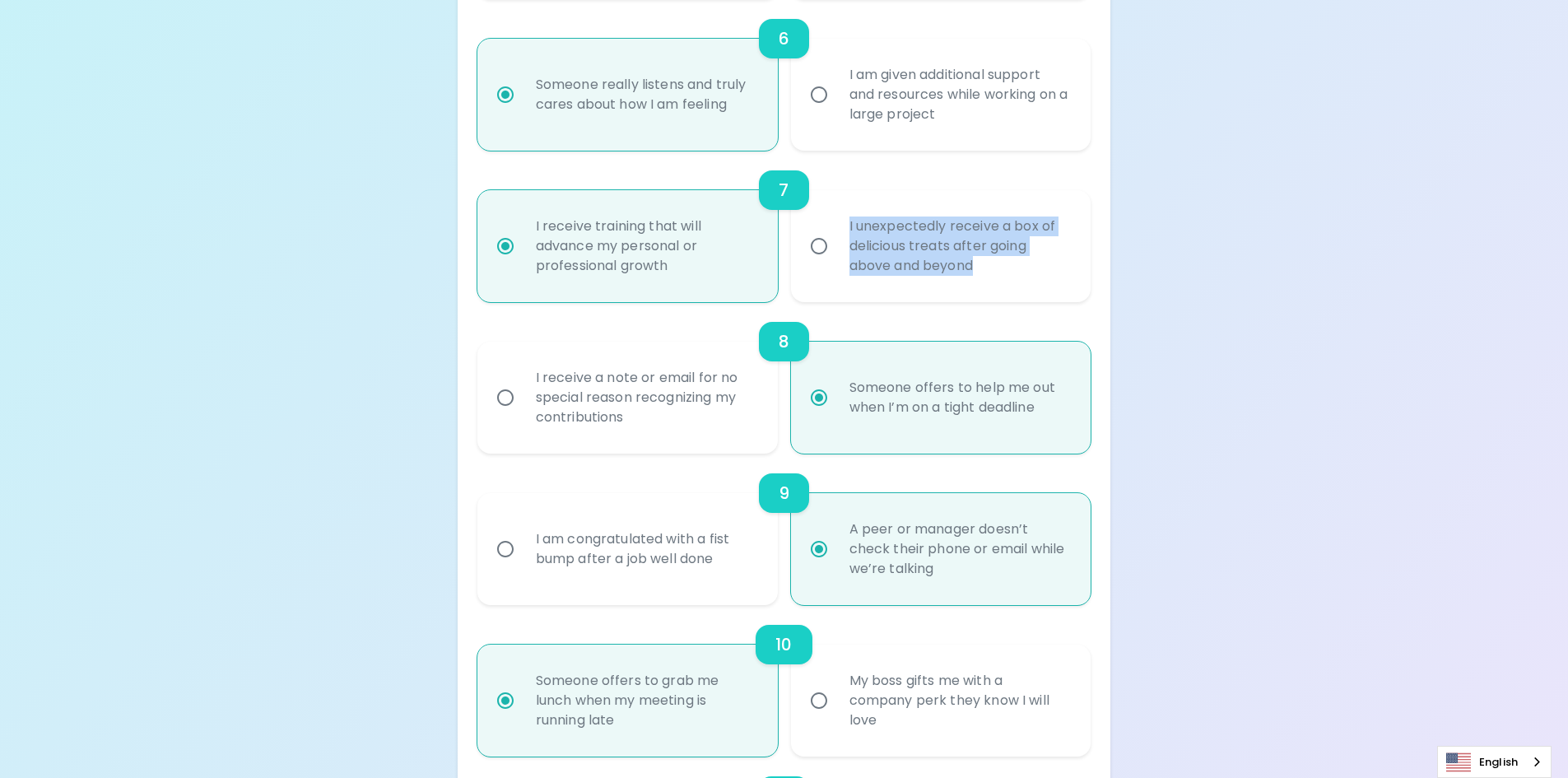
drag, startPoint x: 994, startPoint y: 272, endPoint x: 843, endPoint y: 213, distance: 162.1
click at [843, 213] on div "I unexpectedly receive a box of delicious treats after going above and beyond" at bounding box center [959, 246] width 247 height 98
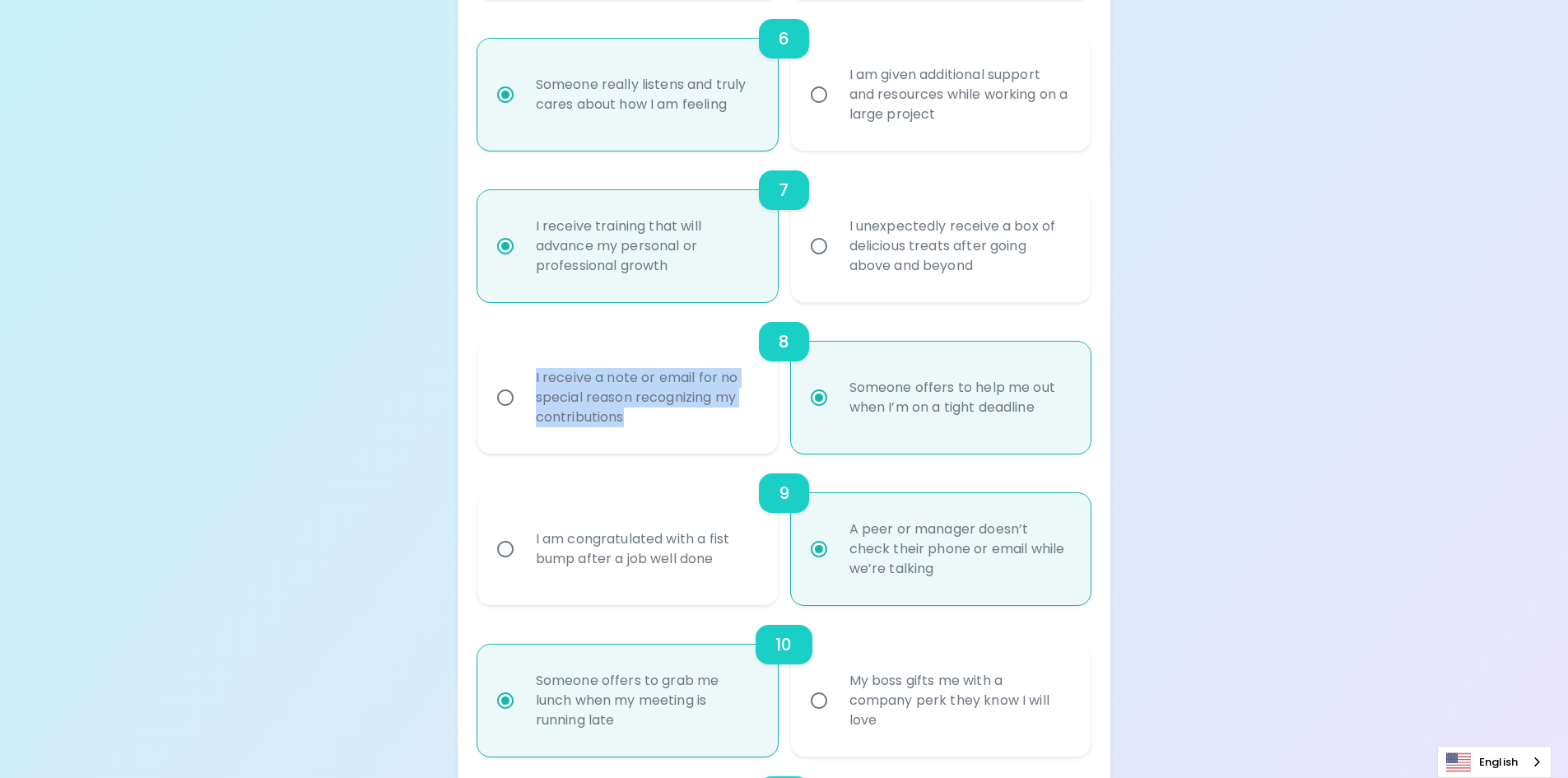
drag, startPoint x: 681, startPoint y: 425, endPoint x: 505, endPoint y: 369, distance: 184.7
click at [505, 369] on label "I receive a note or email for no special reason recognizing my contributions" at bounding box center [618, 397] width 300 height 112
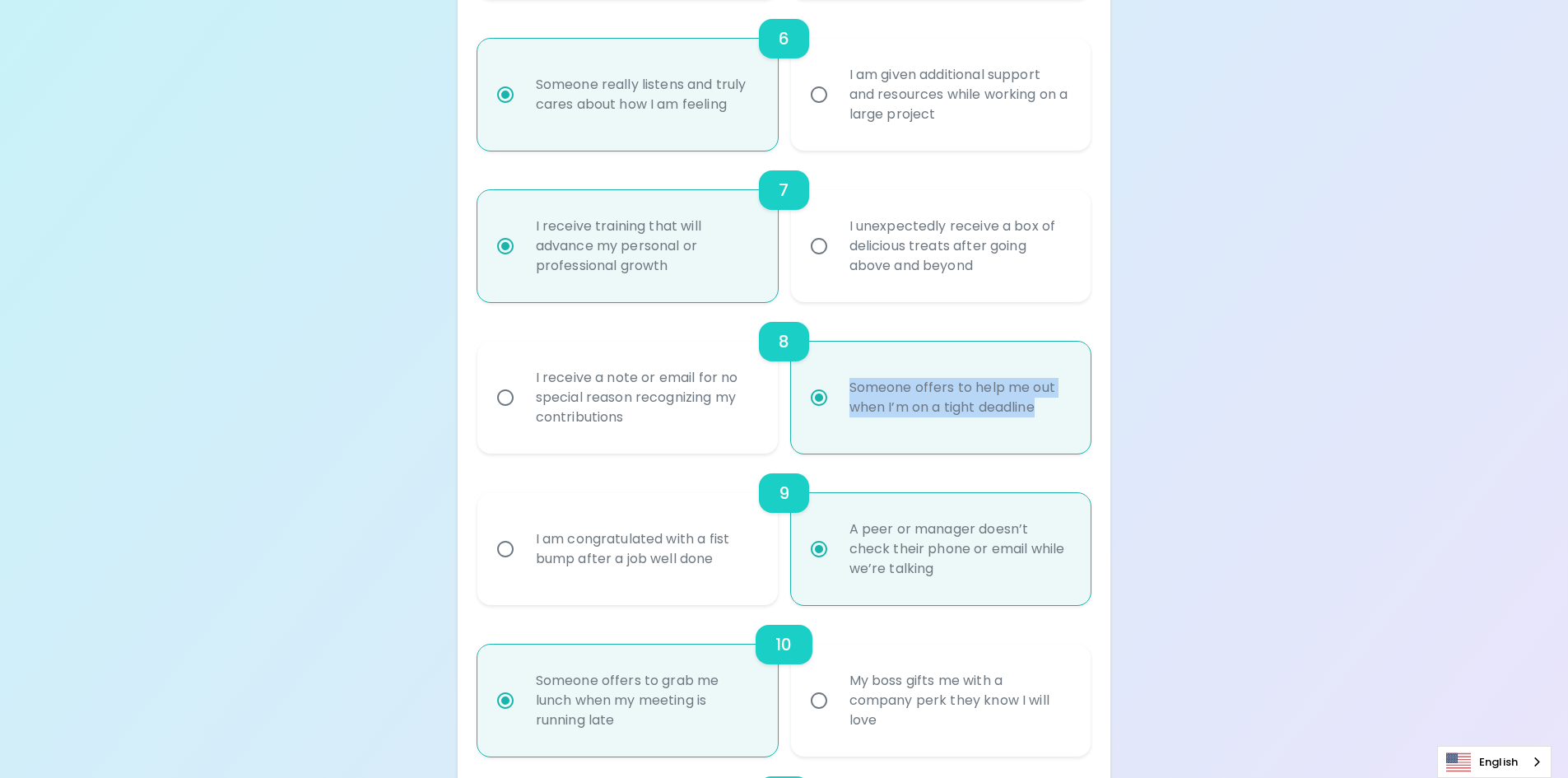
drag, startPoint x: 1057, startPoint y: 413, endPoint x: 1197, endPoint y: 96, distance: 346.5
click at [826, 366] on label "Someone offers to help me out when I’m on a tight deadline" at bounding box center [932, 397] width 300 height 112
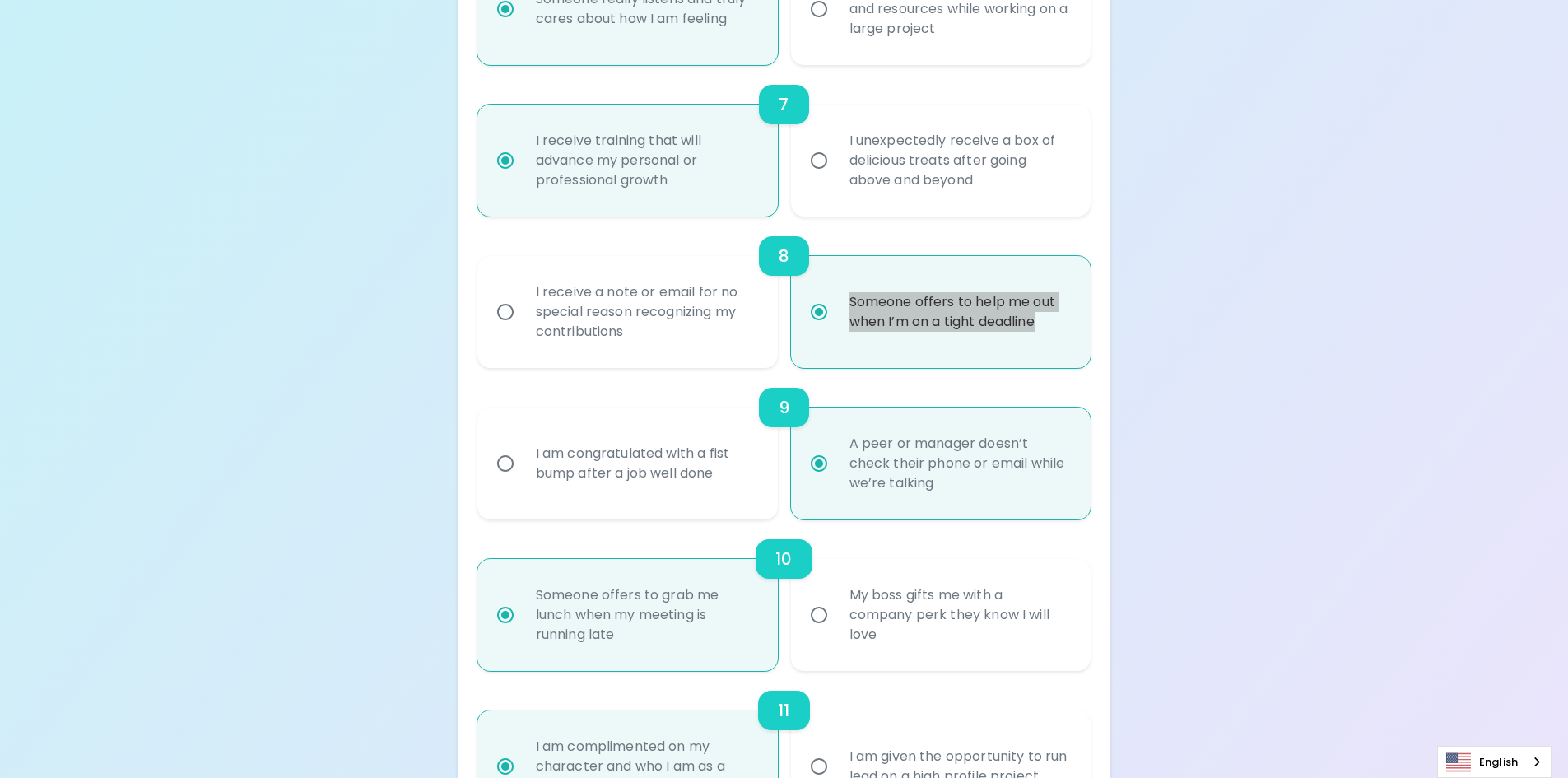
scroll to position [1317, 0]
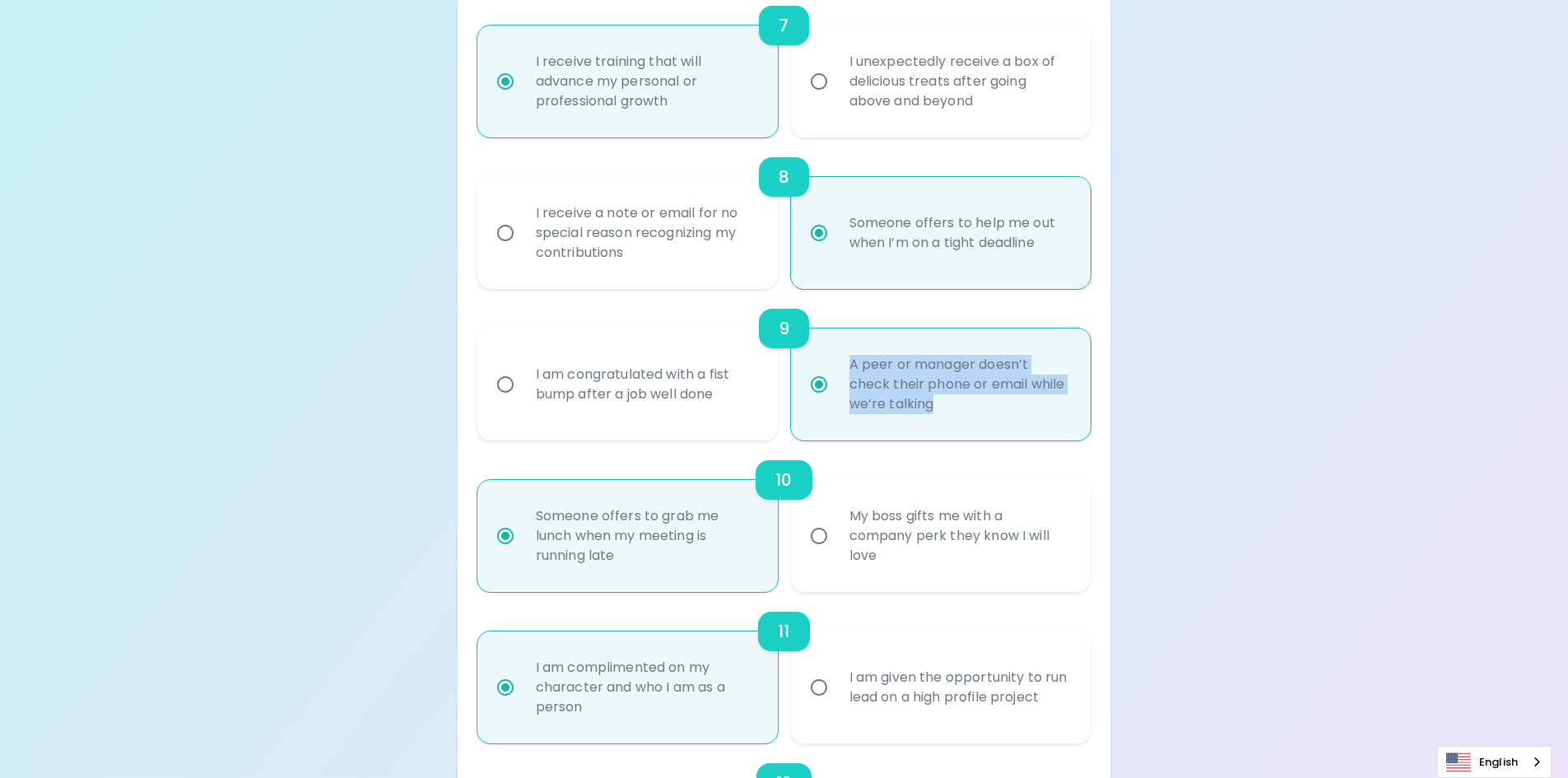
drag, startPoint x: 987, startPoint y: 414, endPoint x: 833, endPoint y: 352, distance: 166.0
click at [833, 352] on label "A peer or manager doesn’t check their phone or email while we’re talking" at bounding box center [932, 384] width 300 height 112
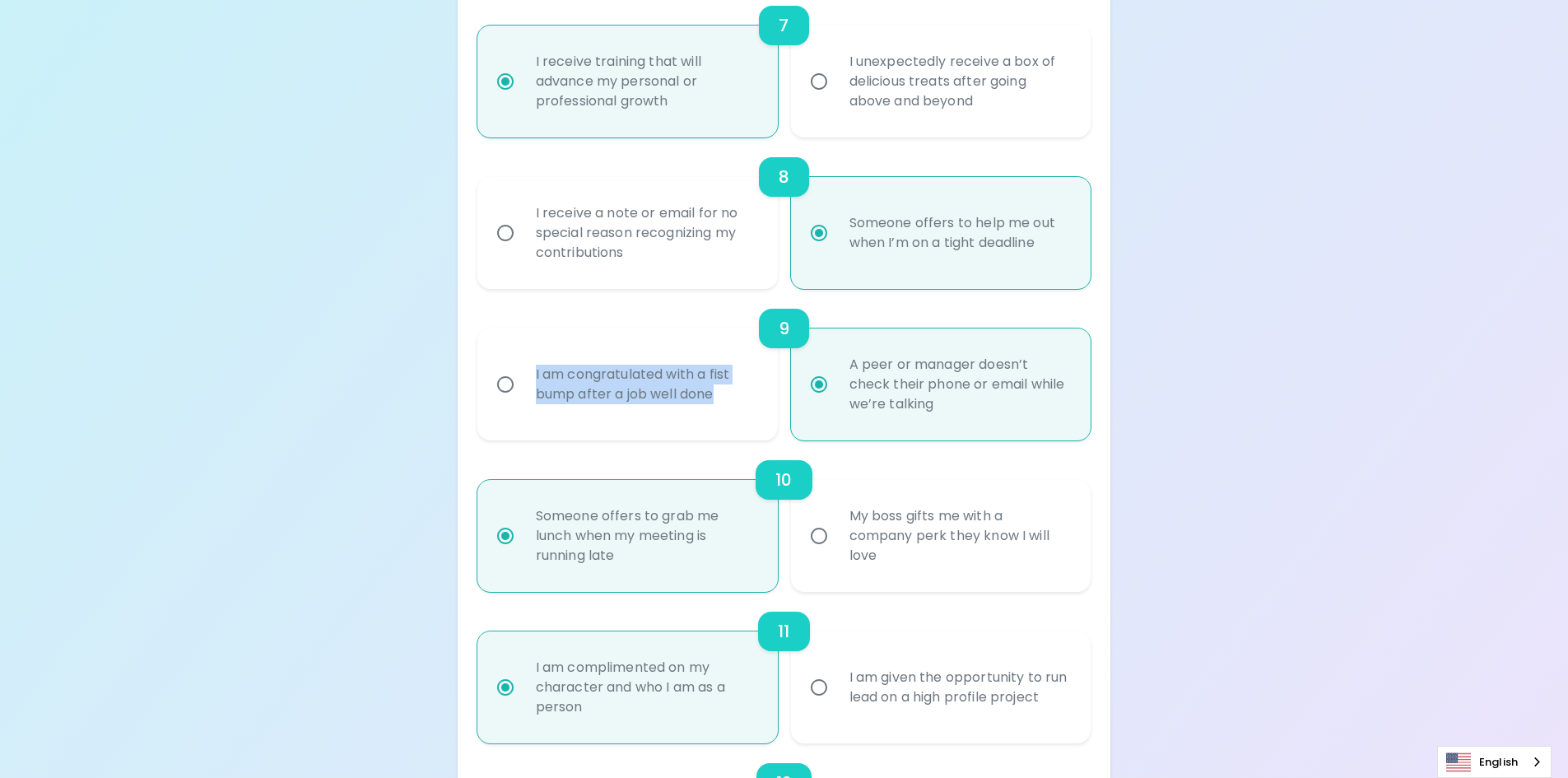
drag, startPoint x: 726, startPoint y: 398, endPoint x: 478, endPoint y: 368, distance: 249.8
click at [478, 371] on label "I am congratulated with a fist bump after a job well done" at bounding box center [618, 384] width 300 height 112
radio input "true"
click at [497, 379] on input "I am congratulated with a fist bump after a job well done" at bounding box center [505, 384] width 34 height 34
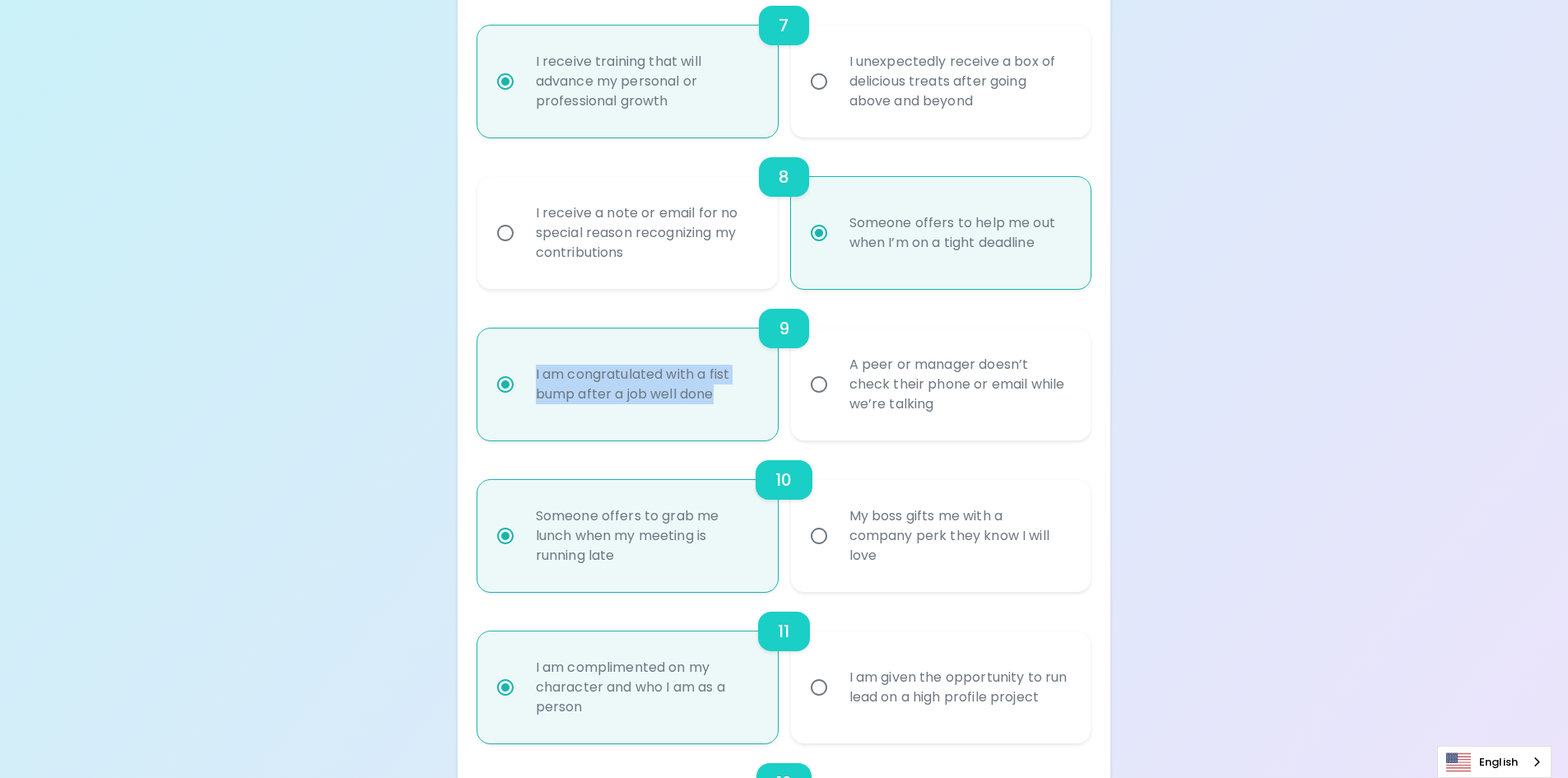
radio input "false"
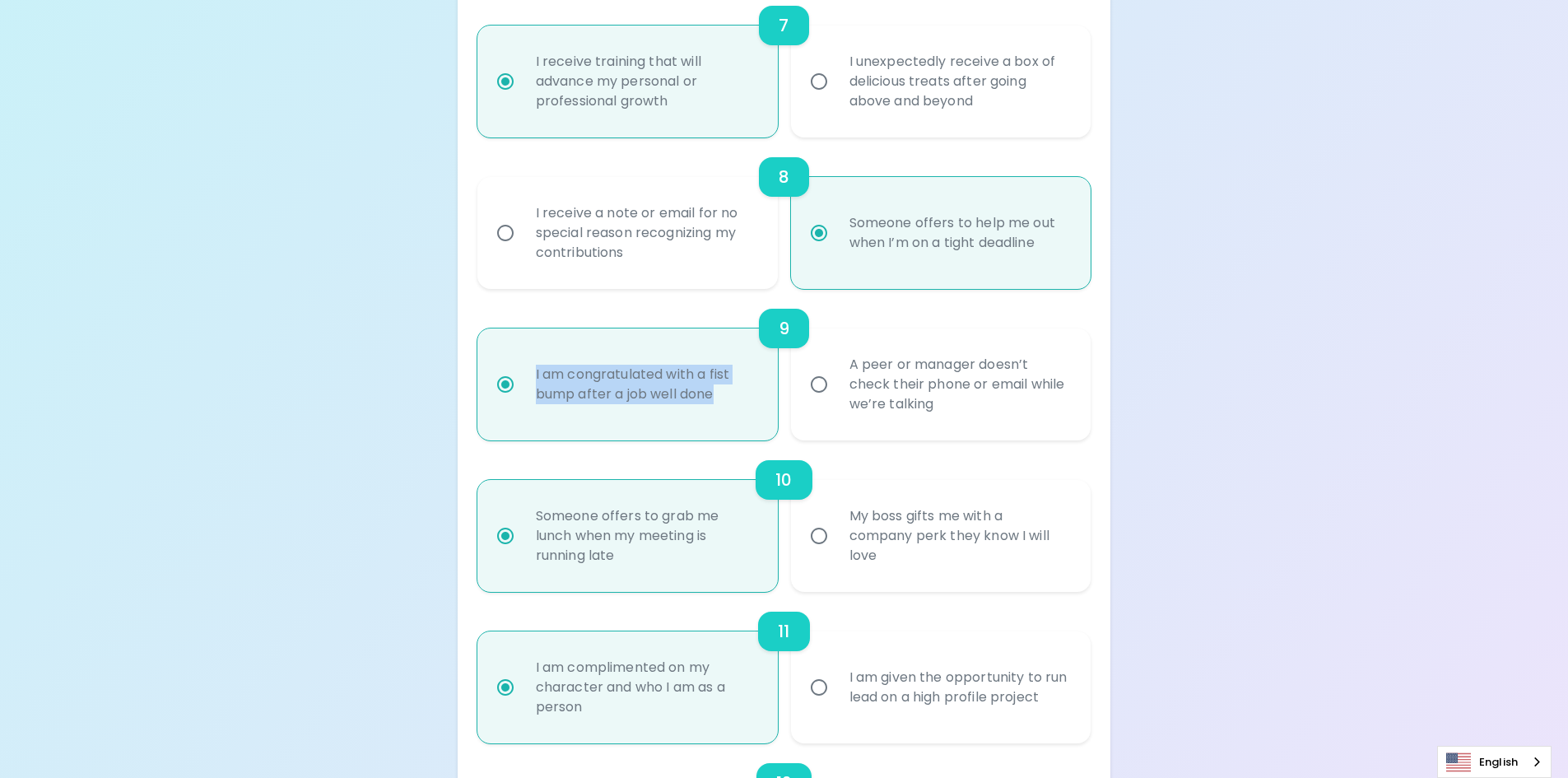
radio input "false"
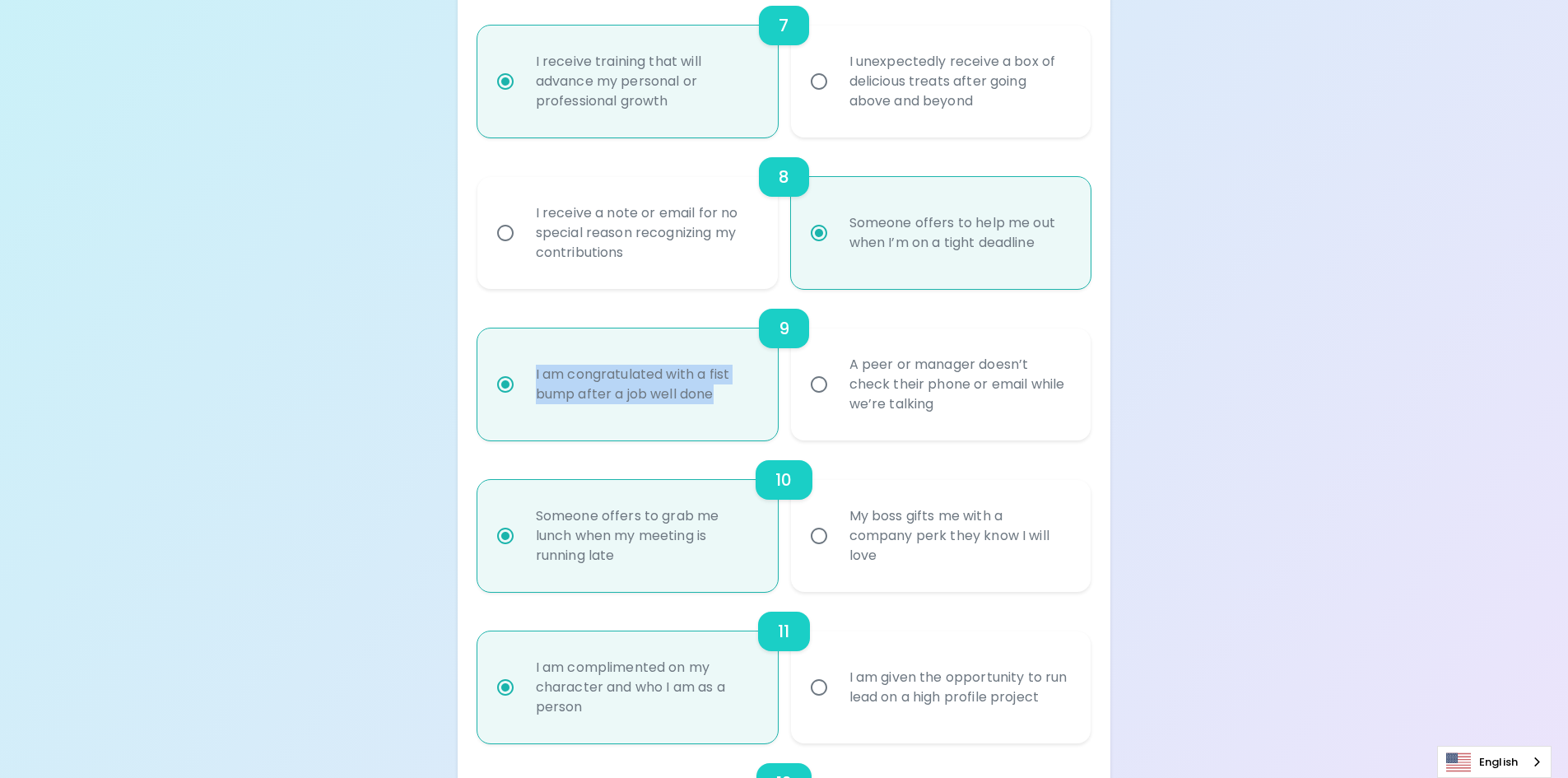
radio input "false"
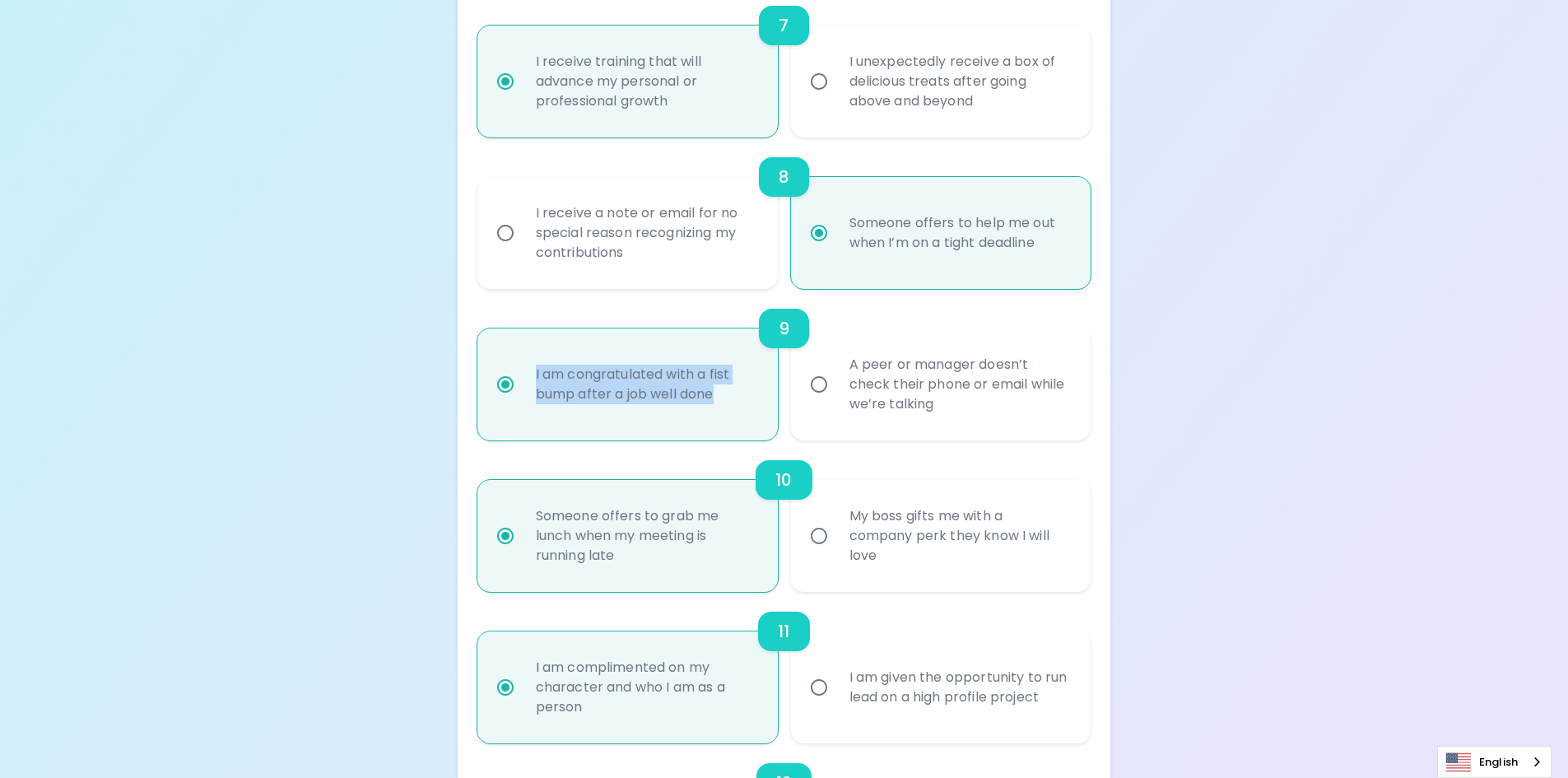
radio input "true"
click at [822, 392] on input "A peer or manager doesn’t check their phone or email while we’re talking" at bounding box center [819, 384] width 34 height 34
radio input "false"
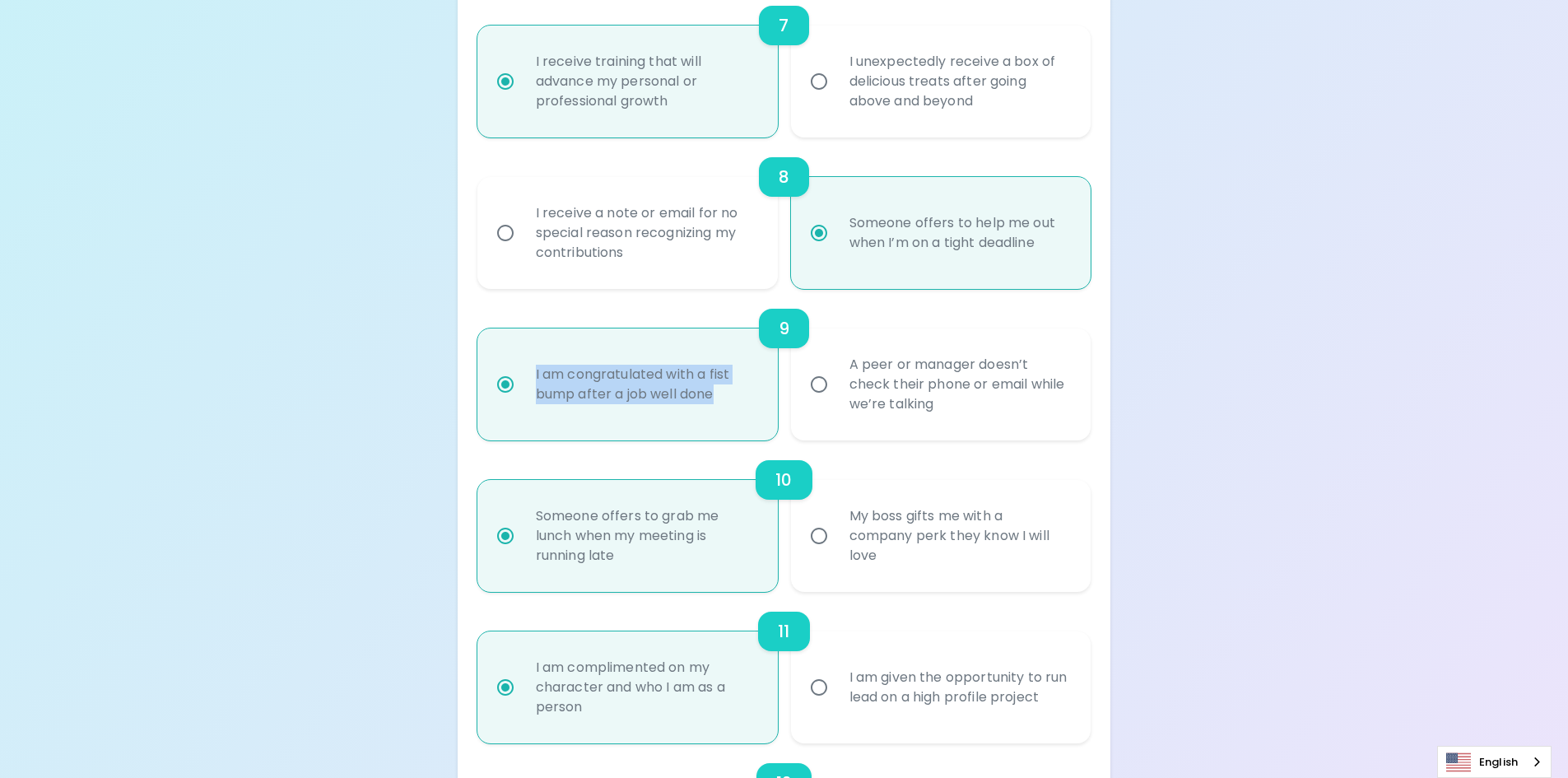
radio input "false"
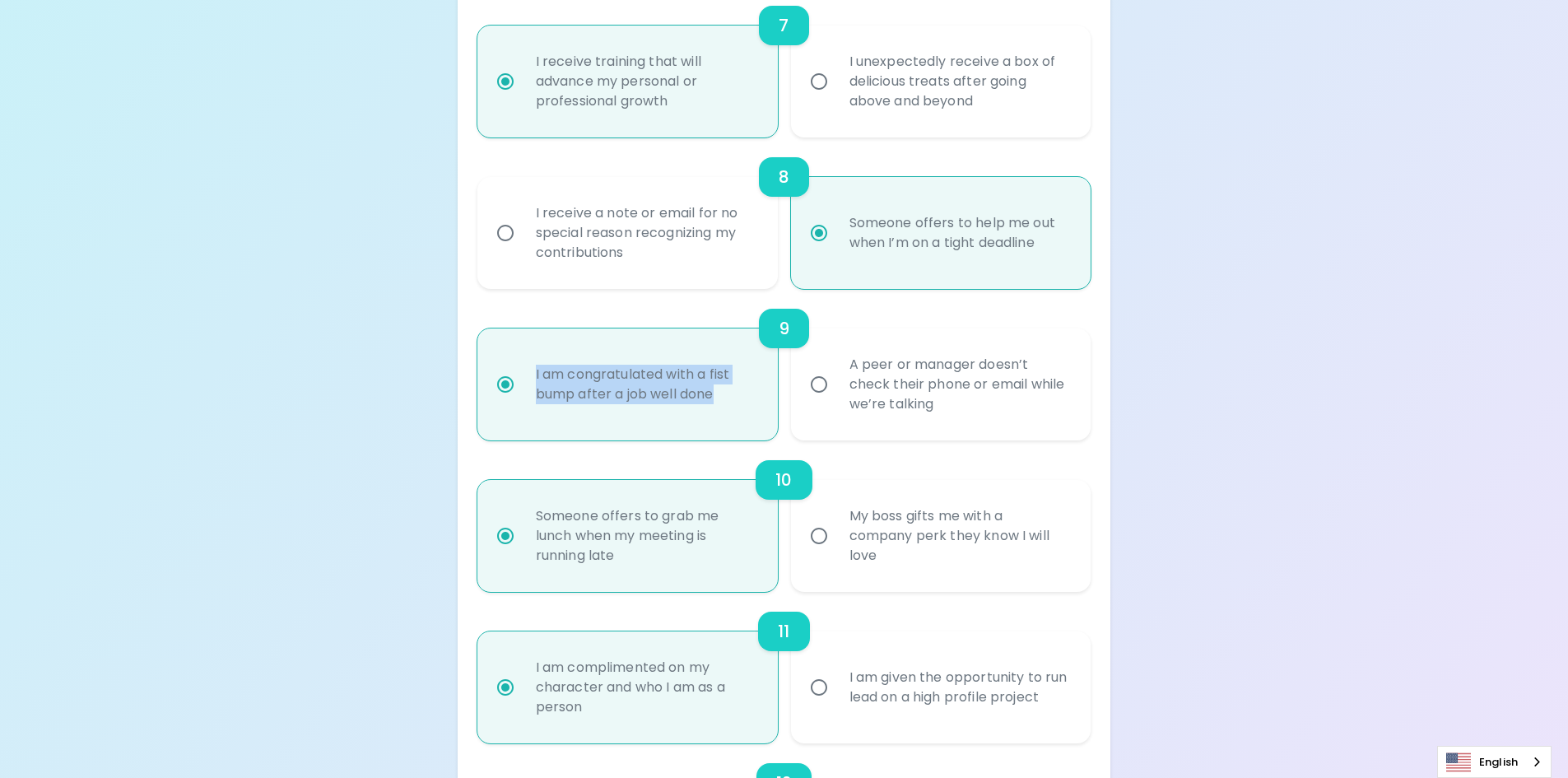
radio input "false"
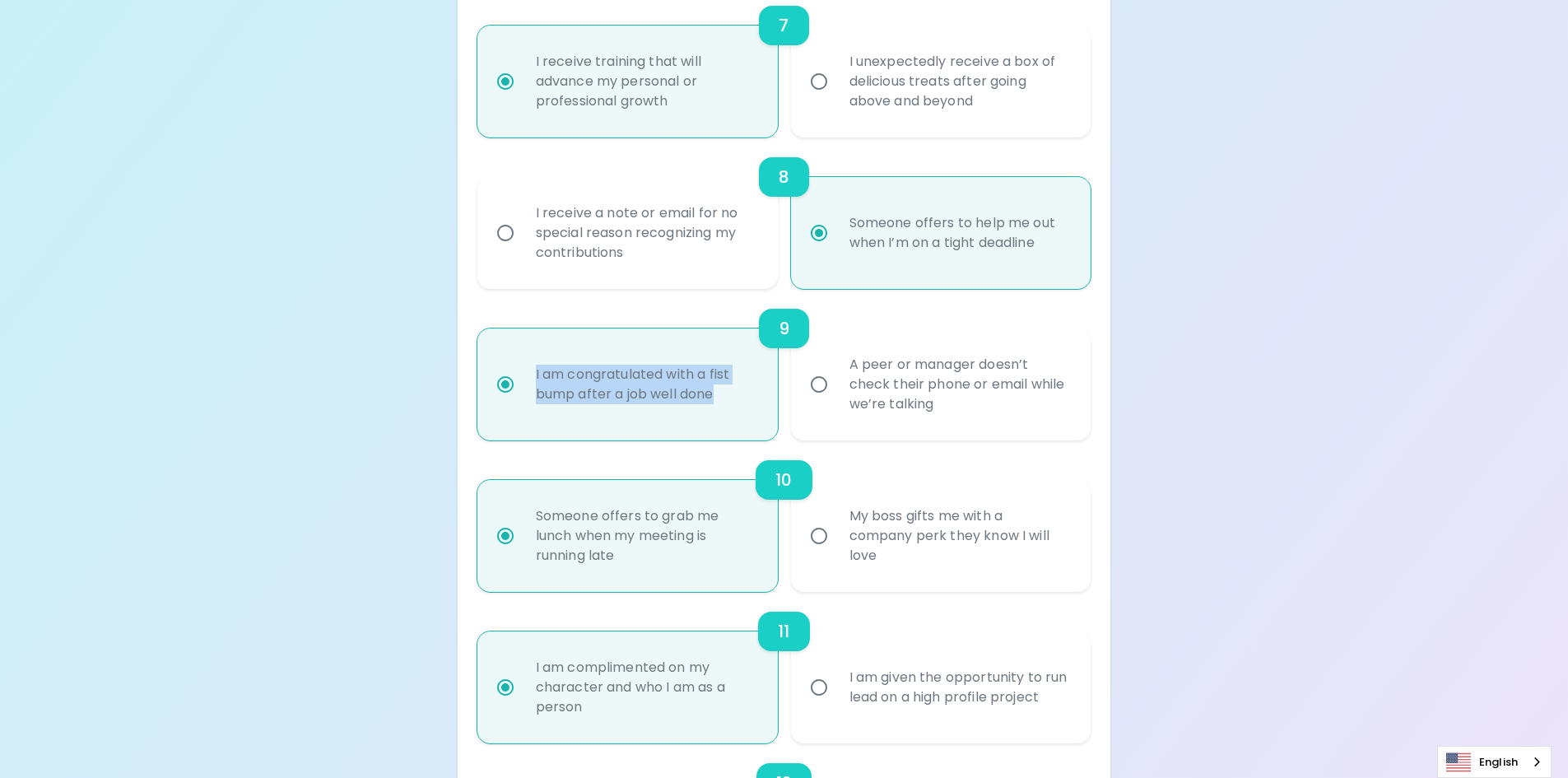
radio input "false"
radio input "true"
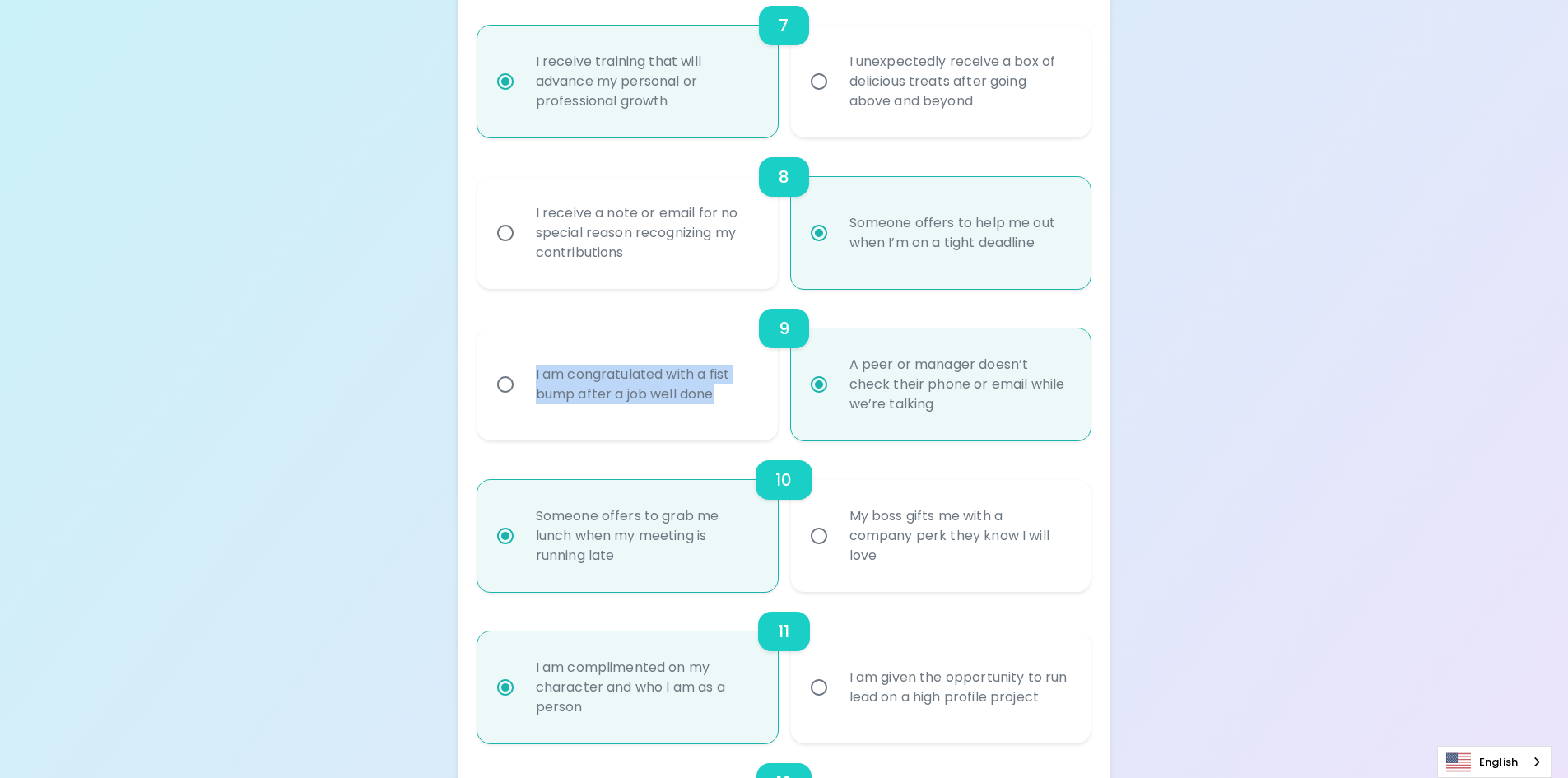
radio input "true"
click at [505, 389] on input "I am congratulated with a fist bump after a job well done" at bounding box center [505, 384] width 34 height 34
radio input "false"
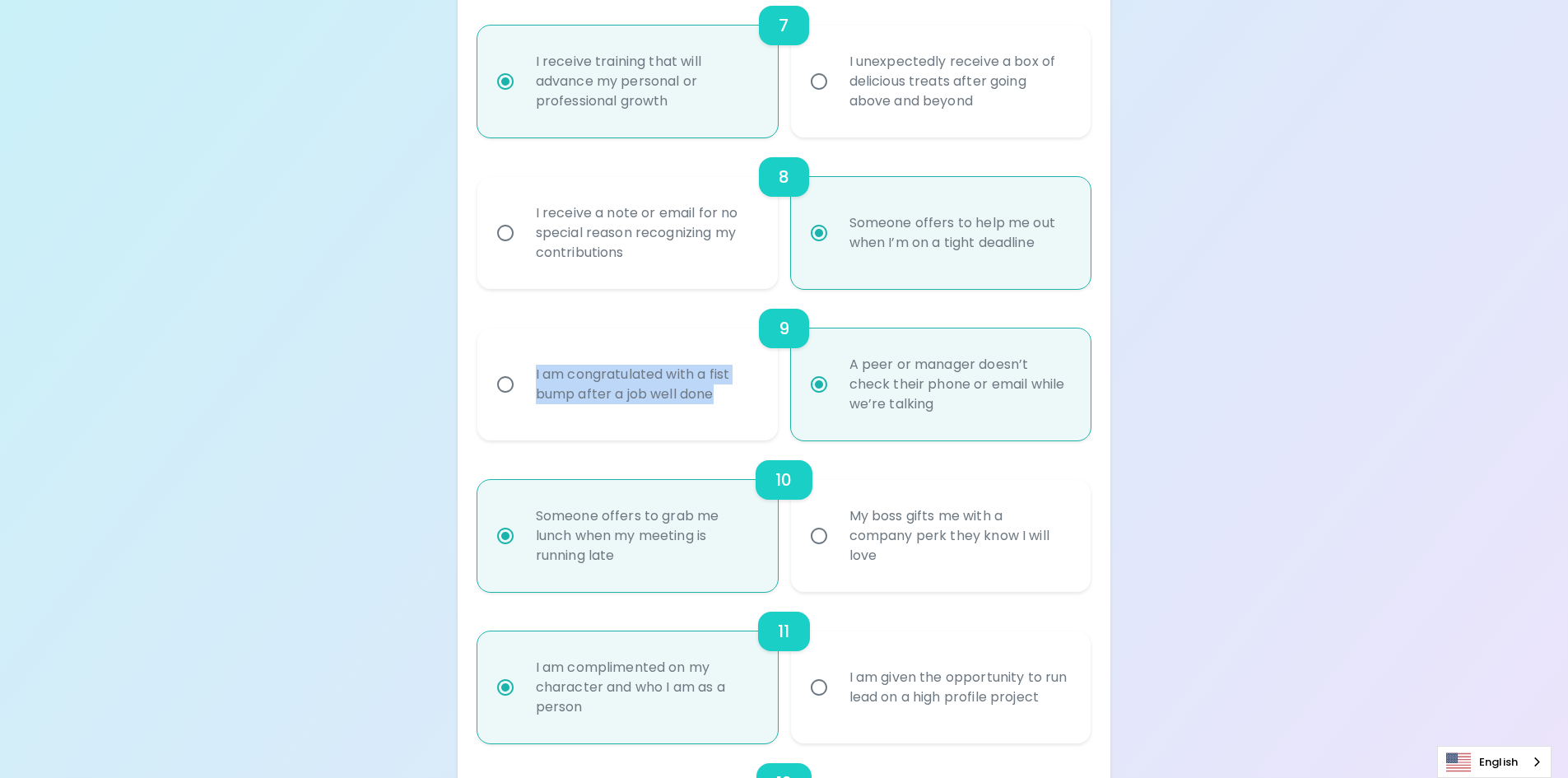
radio input "false"
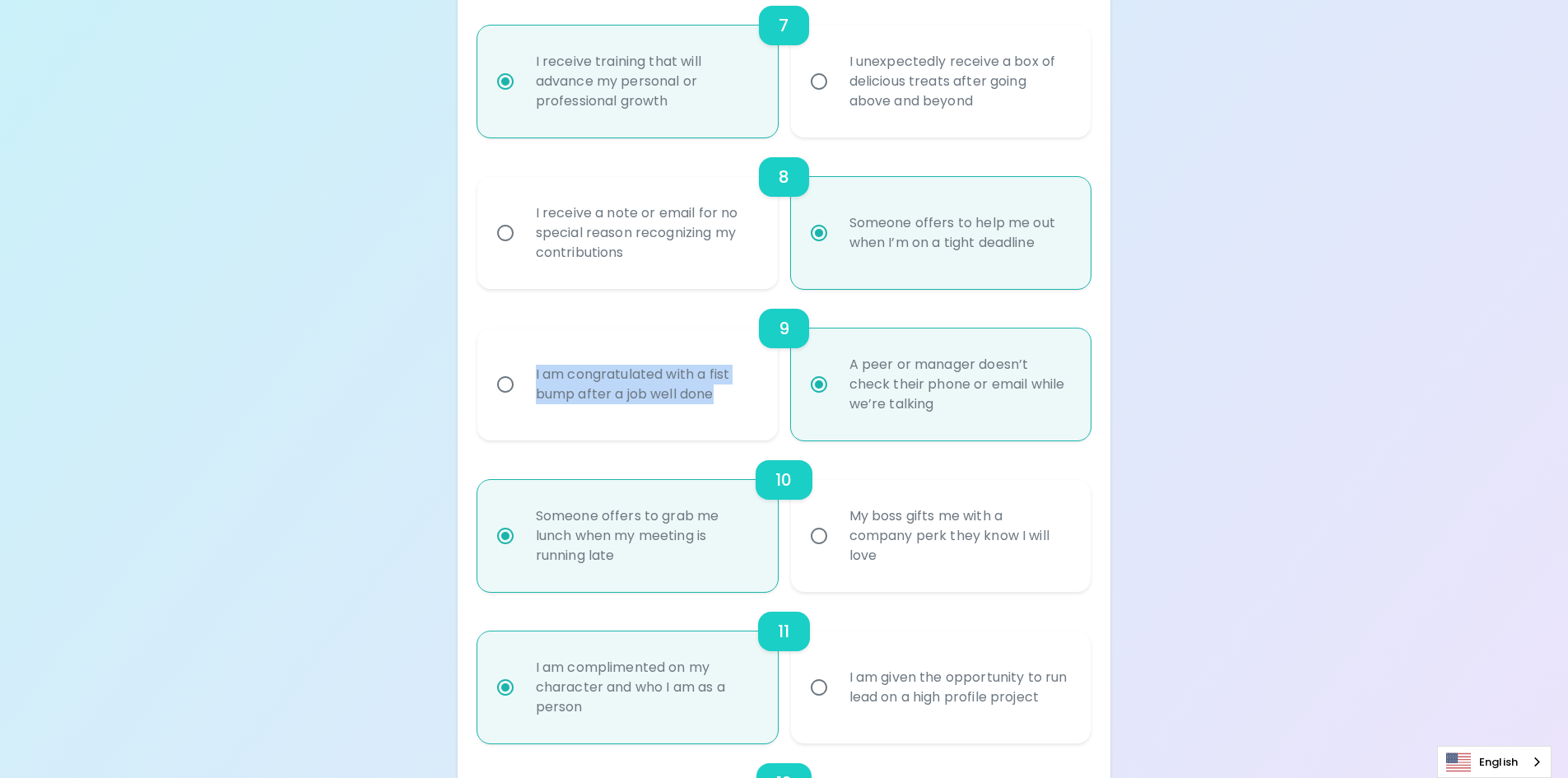
radio input "false"
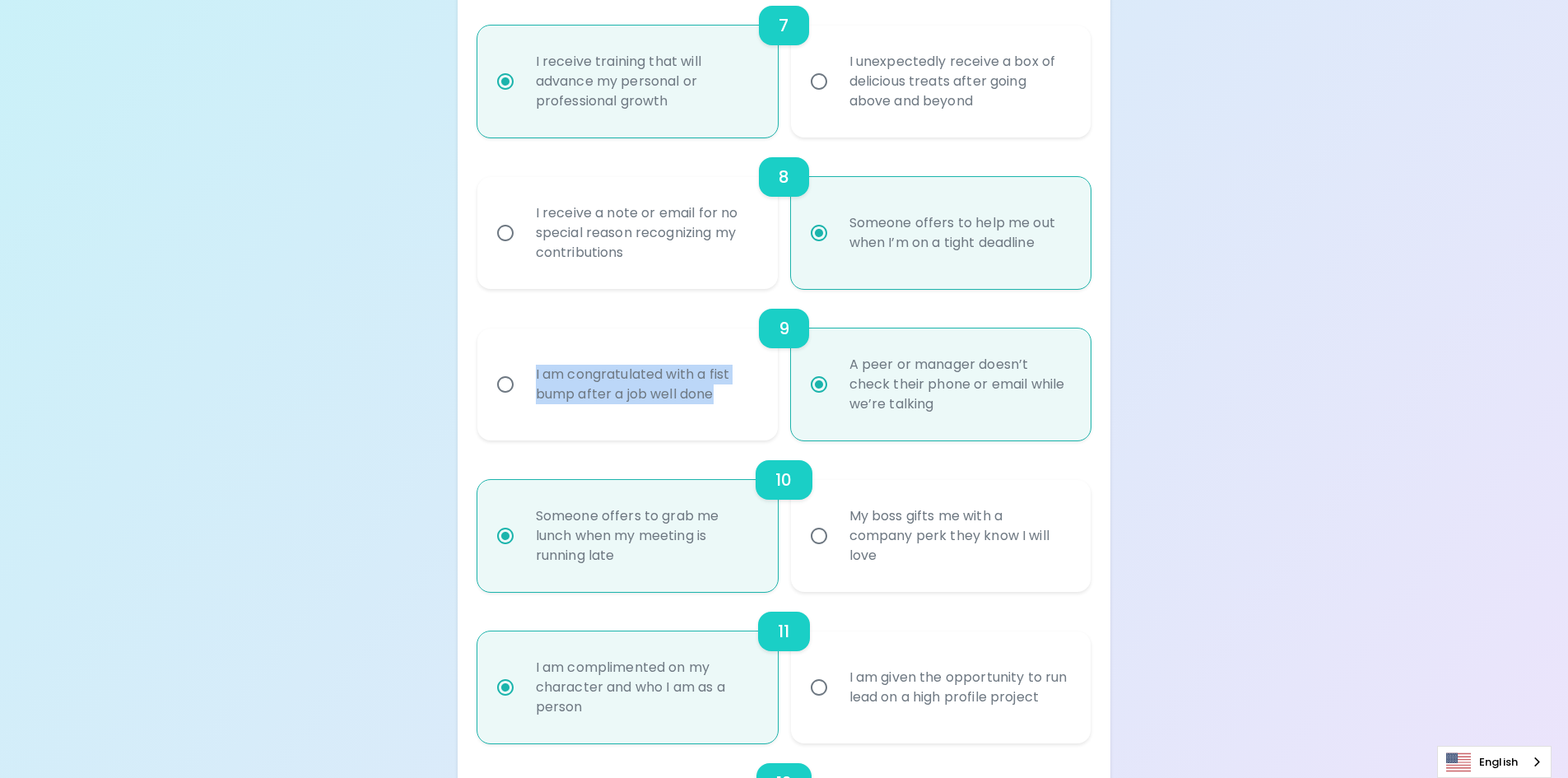
radio input "false"
radio input "true"
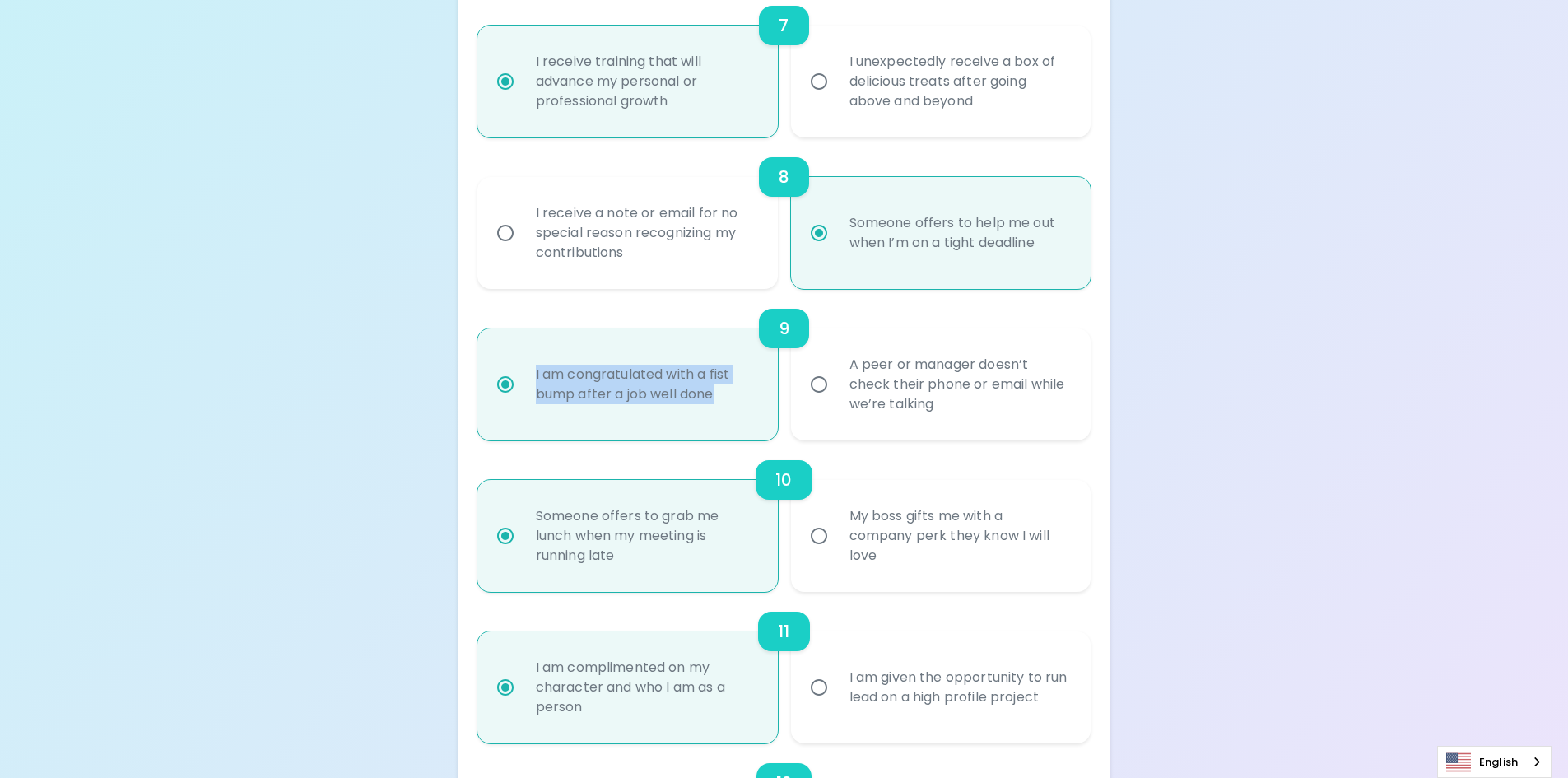
radio input "true"
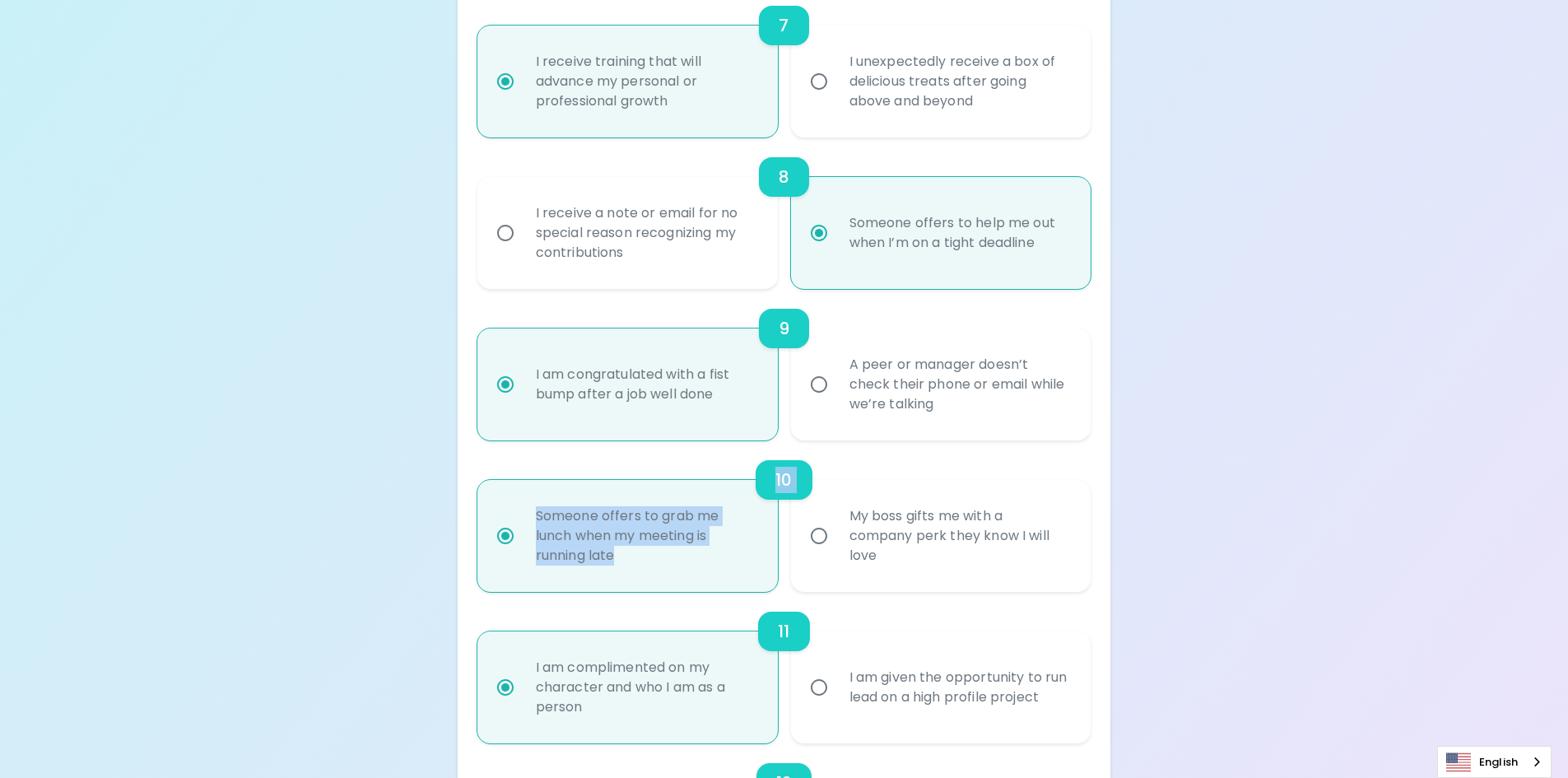
drag, startPoint x: 632, startPoint y: 569, endPoint x: 521, endPoint y: 395, distance: 206.4
click at [483, 484] on div "10 Someone offers to grab me lunch when my meeting is running late My boss gift…" at bounding box center [784, 516] width 613 height 151
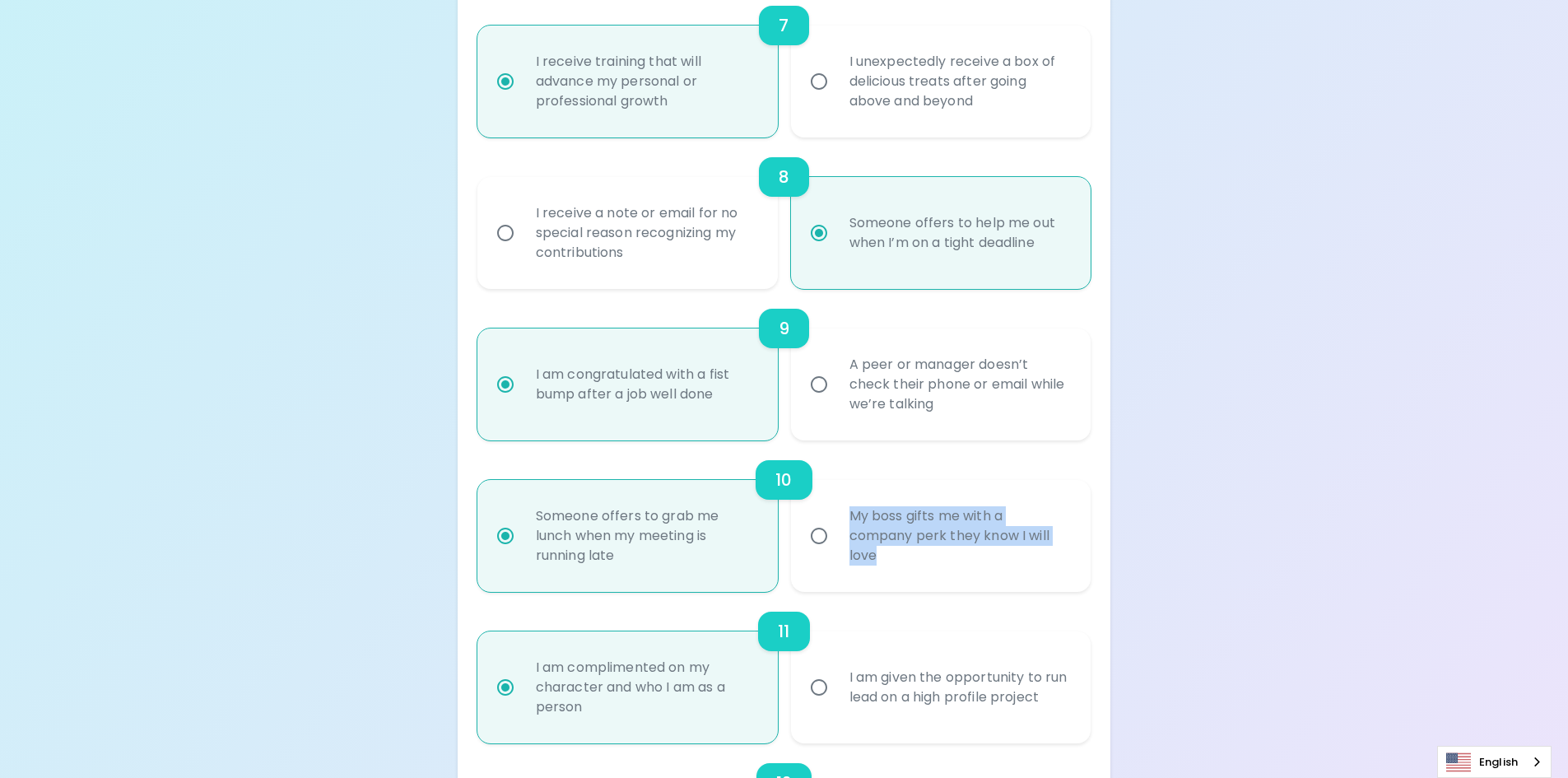
drag, startPoint x: 904, startPoint y: 560, endPoint x: 834, endPoint y: 508, distance: 87.2
click at [834, 508] on label "My boss gifts me with a company perk they know I will love" at bounding box center [932, 535] width 300 height 112
radio input "true"
click at [817, 531] on input "My boss gifts me with a company perk they know I will love" at bounding box center [819, 536] width 34 height 34
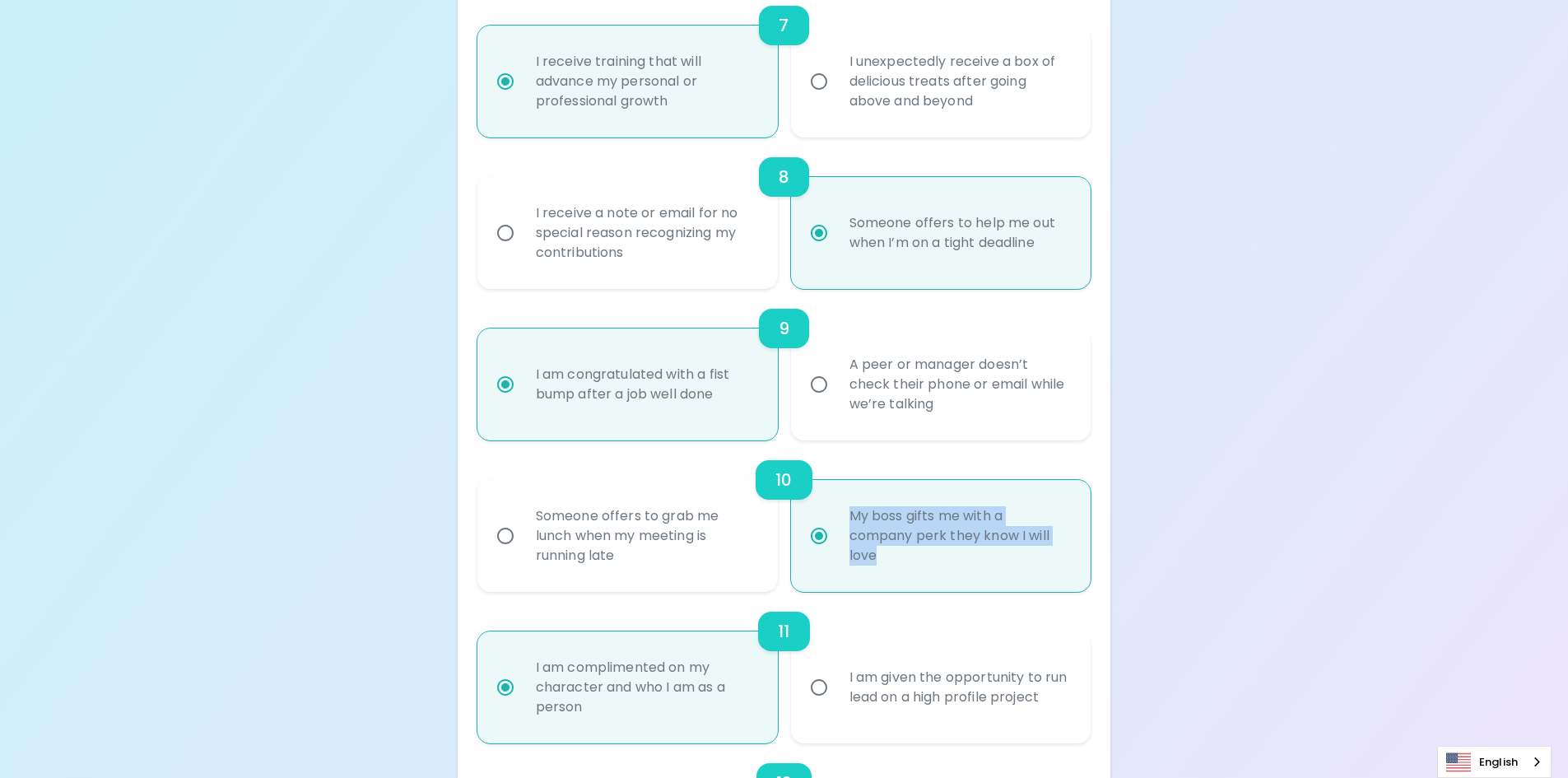
radio input "false"
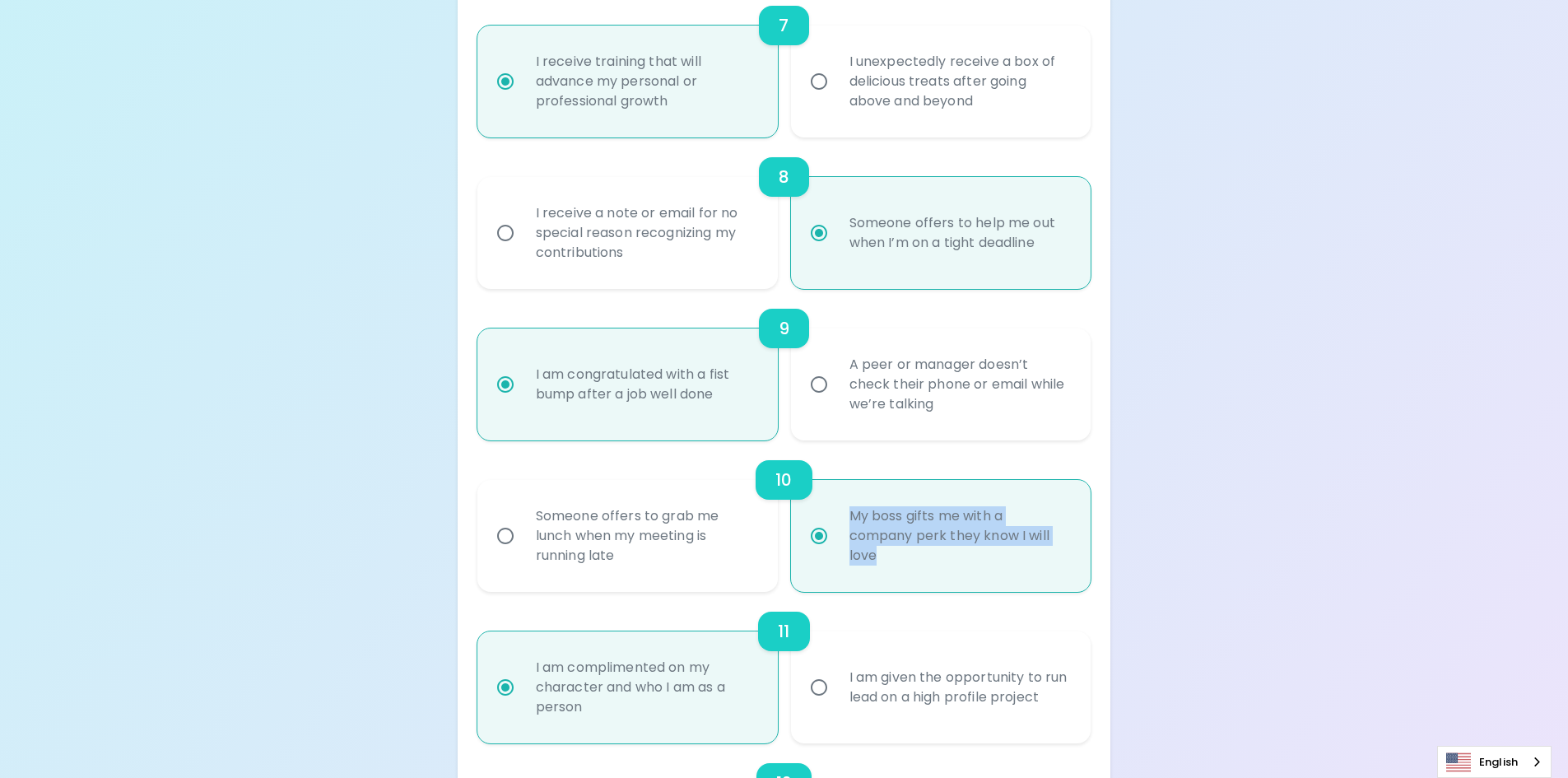
radio input "false"
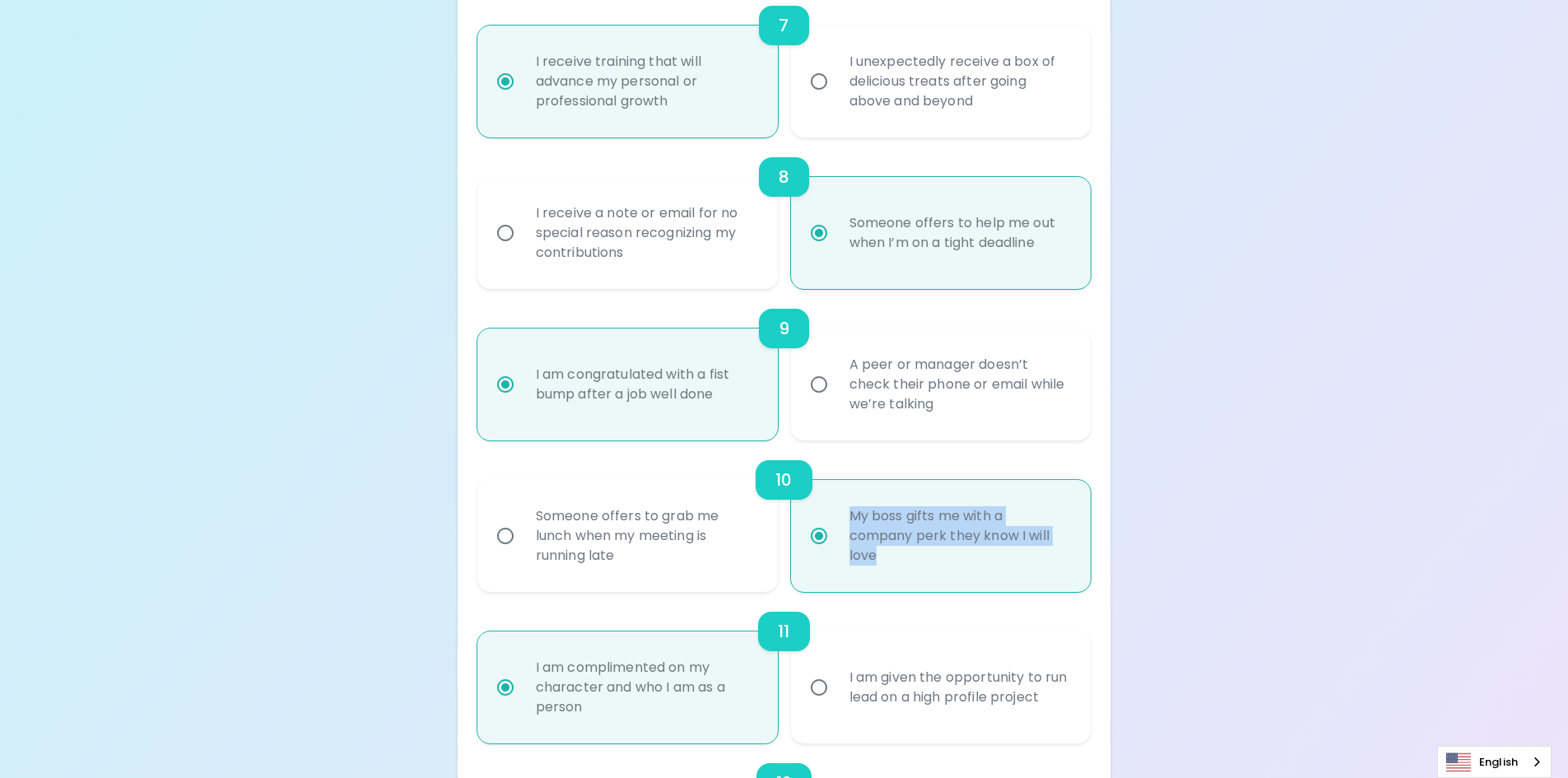
radio input "false"
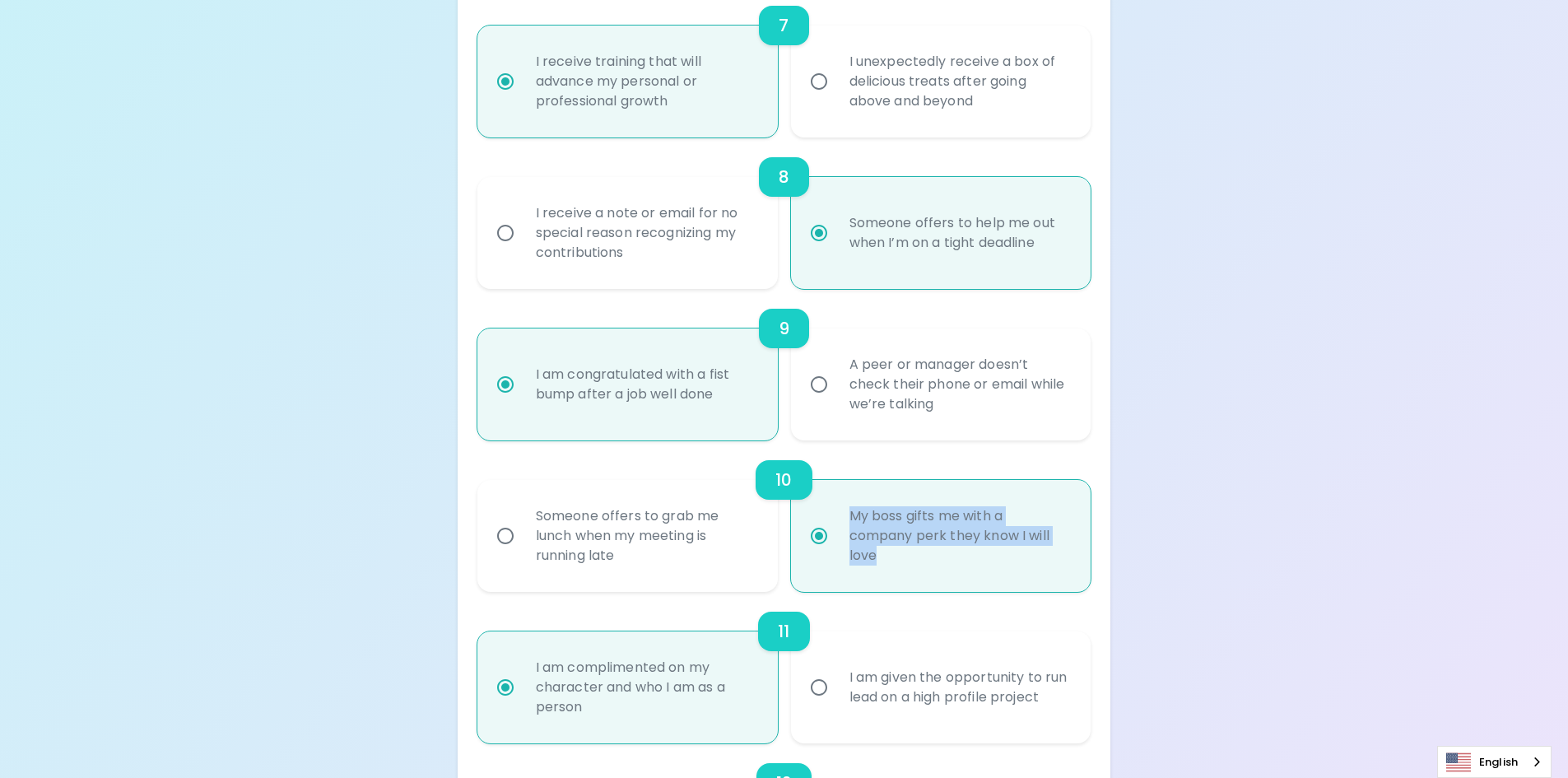
radio input "true"
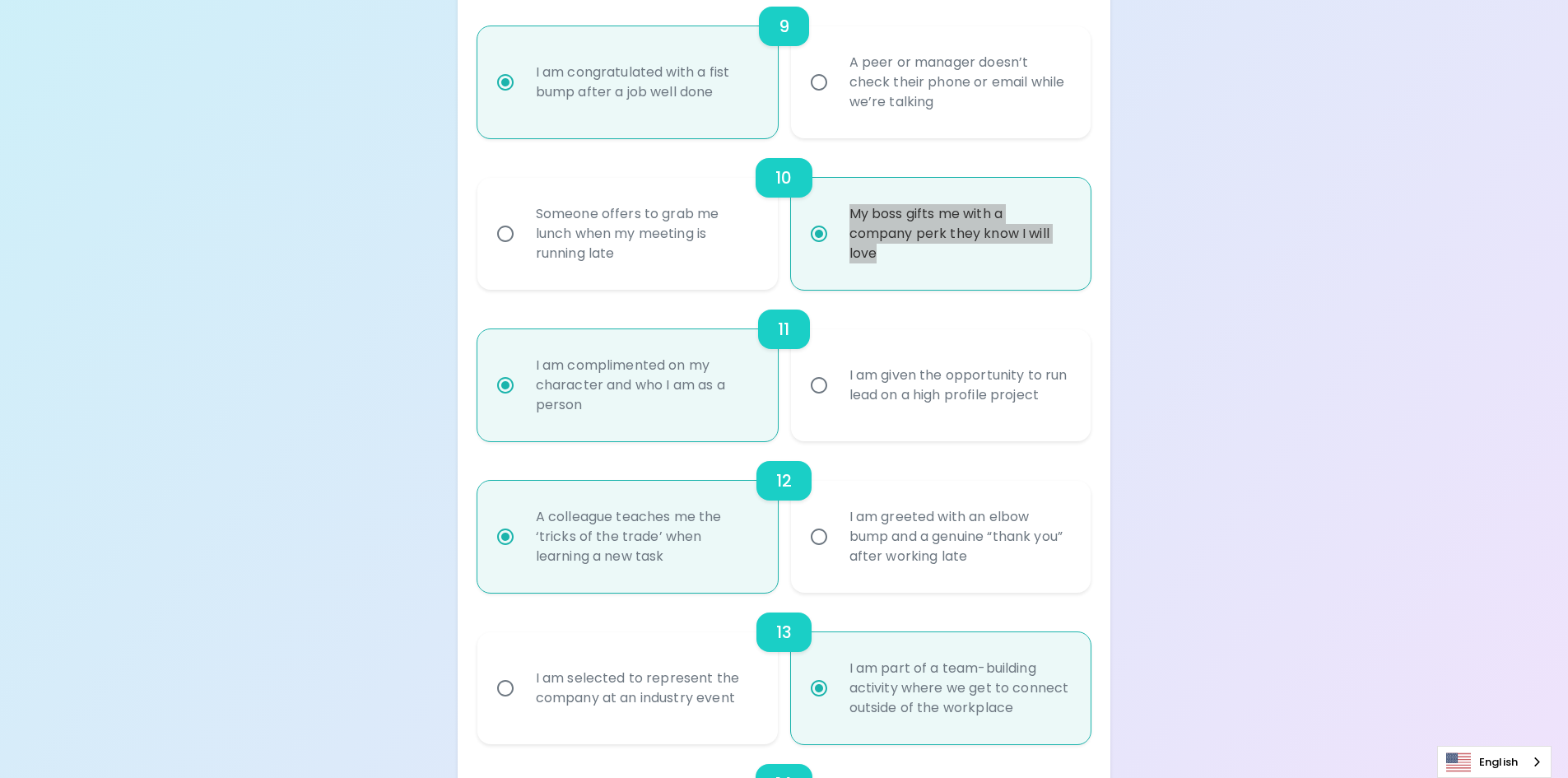
scroll to position [1646, 0]
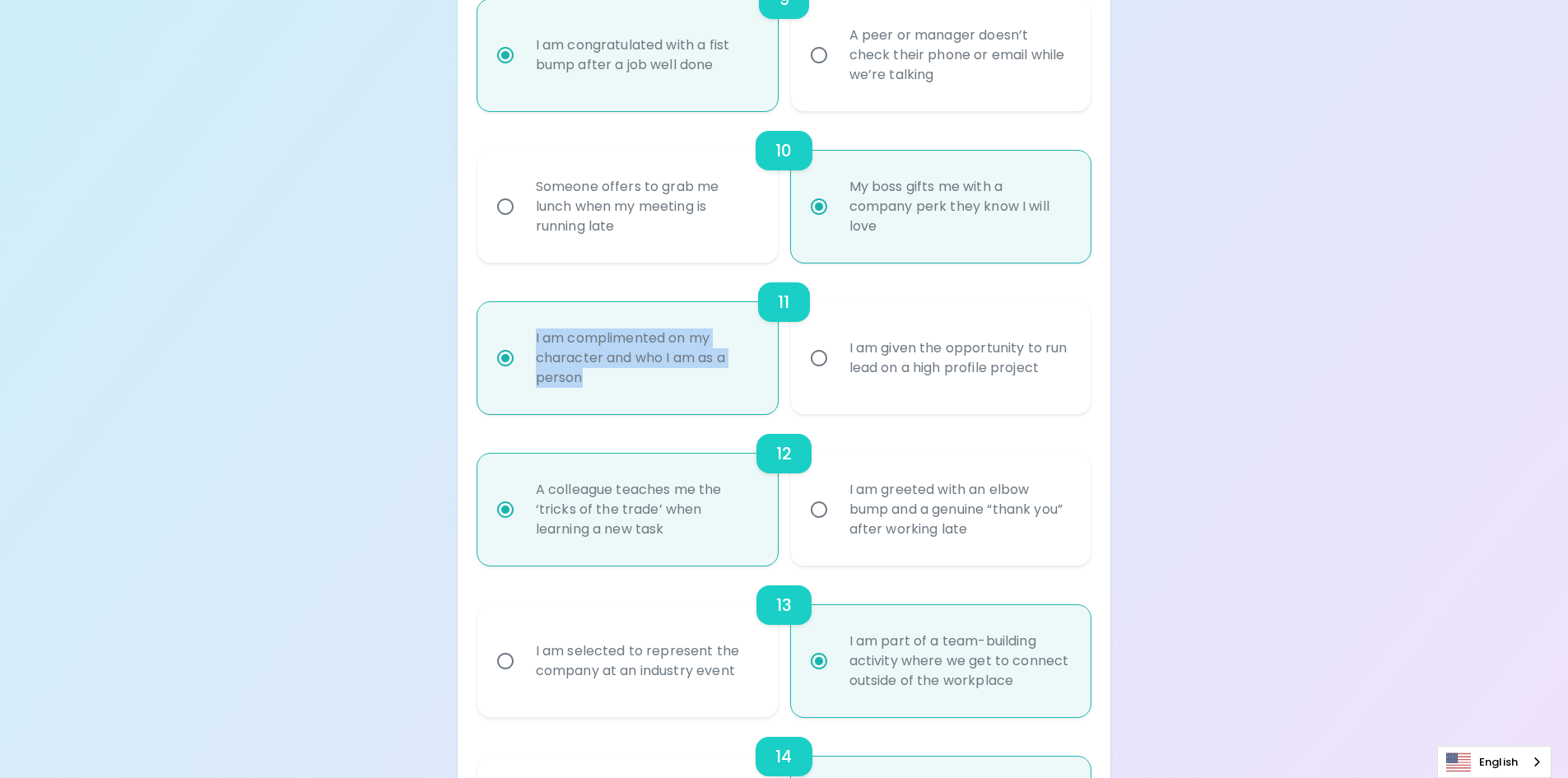
drag, startPoint x: 598, startPoint y: 395, endPoint x: 526, endPoint y: 330, distance: 97.0
click at [526, 330] on div "I am complimented on my character and who I am as a person" at bounding box center [646, 357] width 247 height 98
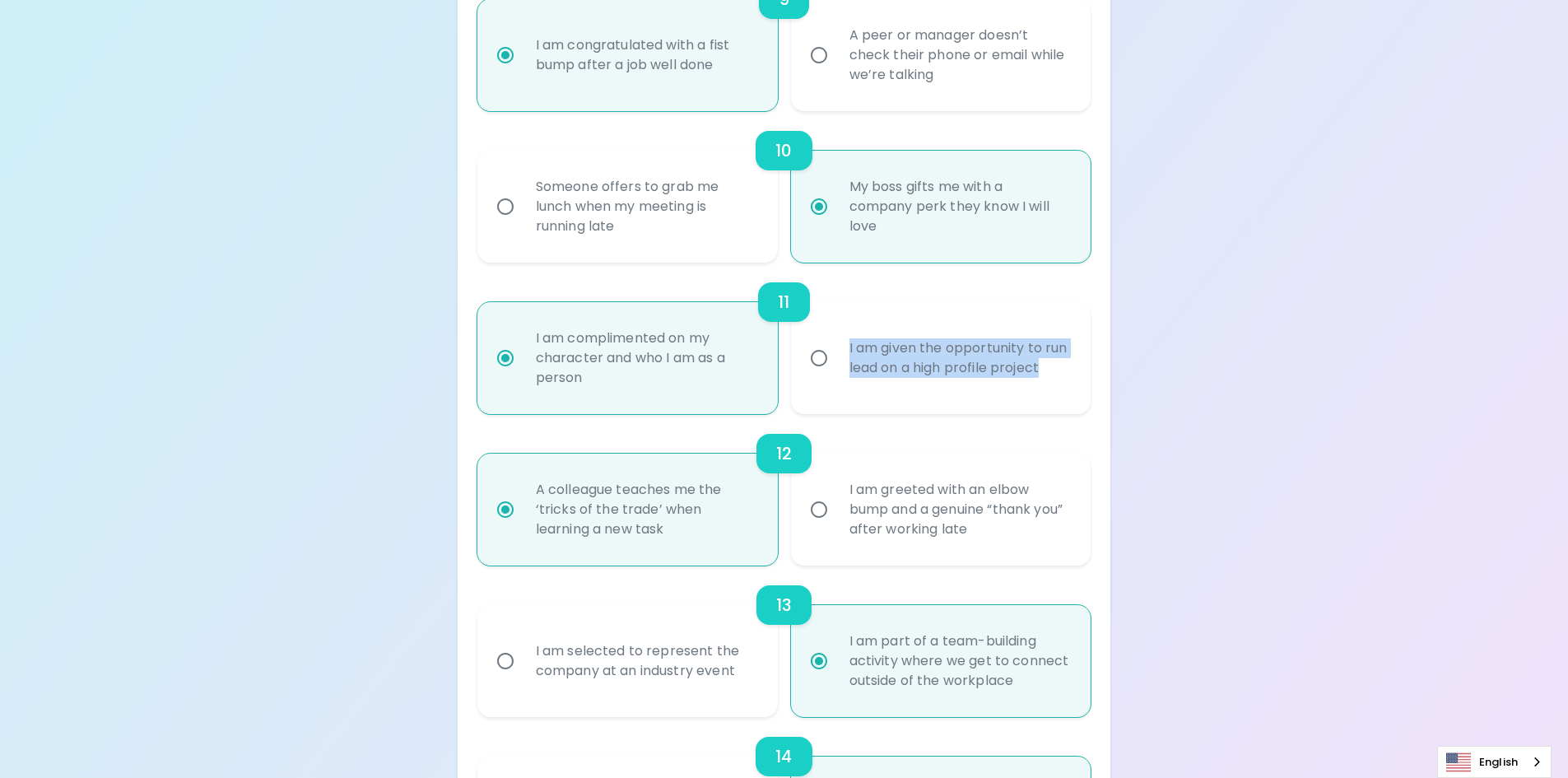
drag, startPoint x: 1072, startPoint y: 364, endPoint x: 829, endPoint y: 325, distance: 246.1
click at [825, 328] on label "I am given the opportunity to run lead on a high profile project" at bounding box center [932, 357] width 300 height 112
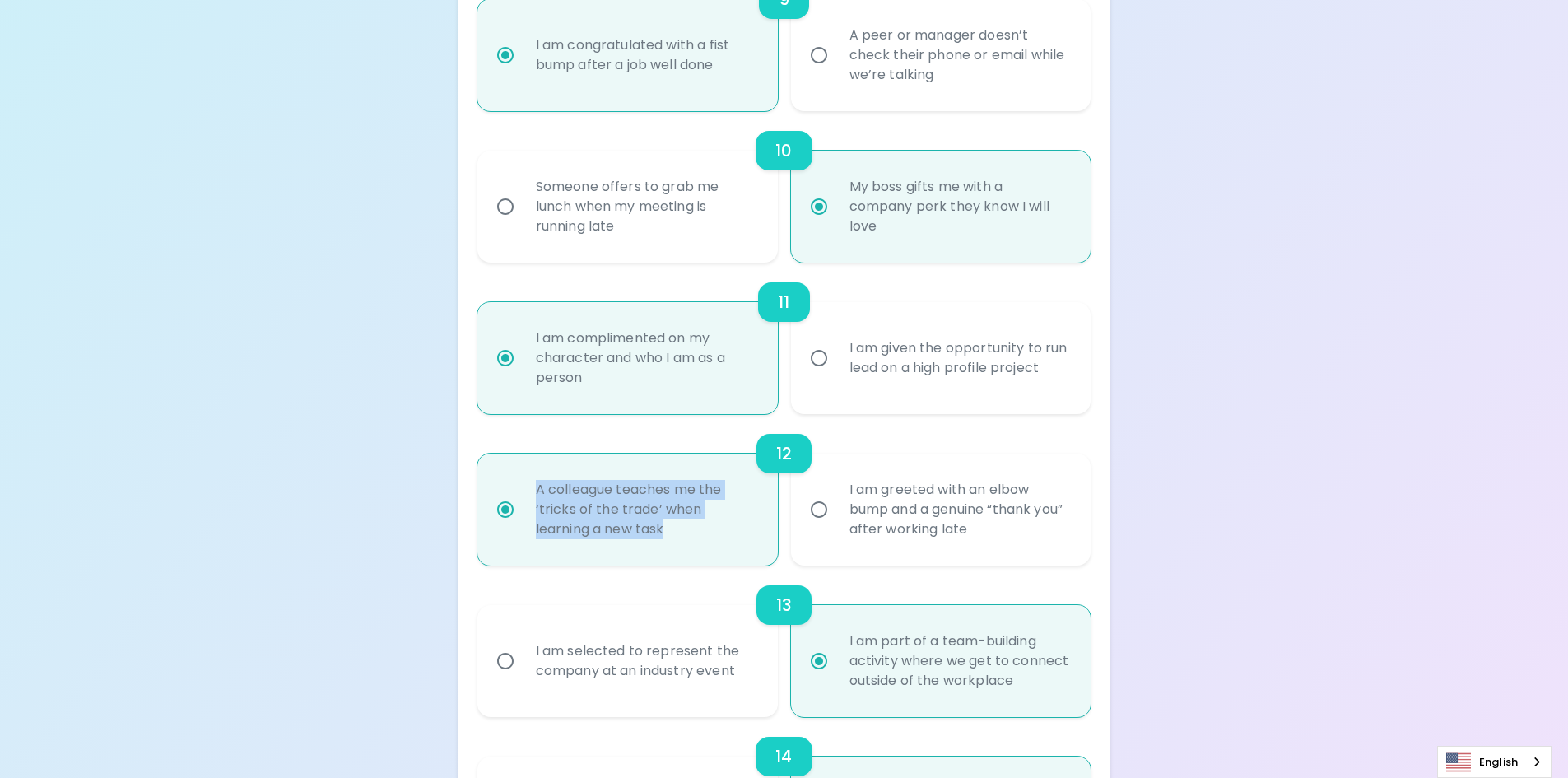
drag, startPoint x: 709, startPoint y: 531, endPoint x: 501, endPoint y: 501, distance: 210.2
click at [501, 501] on label "A colleague teaches me the ‘tricks of the trade’ when learning a new task" at bounding box center [618, 509] width 300 height 112
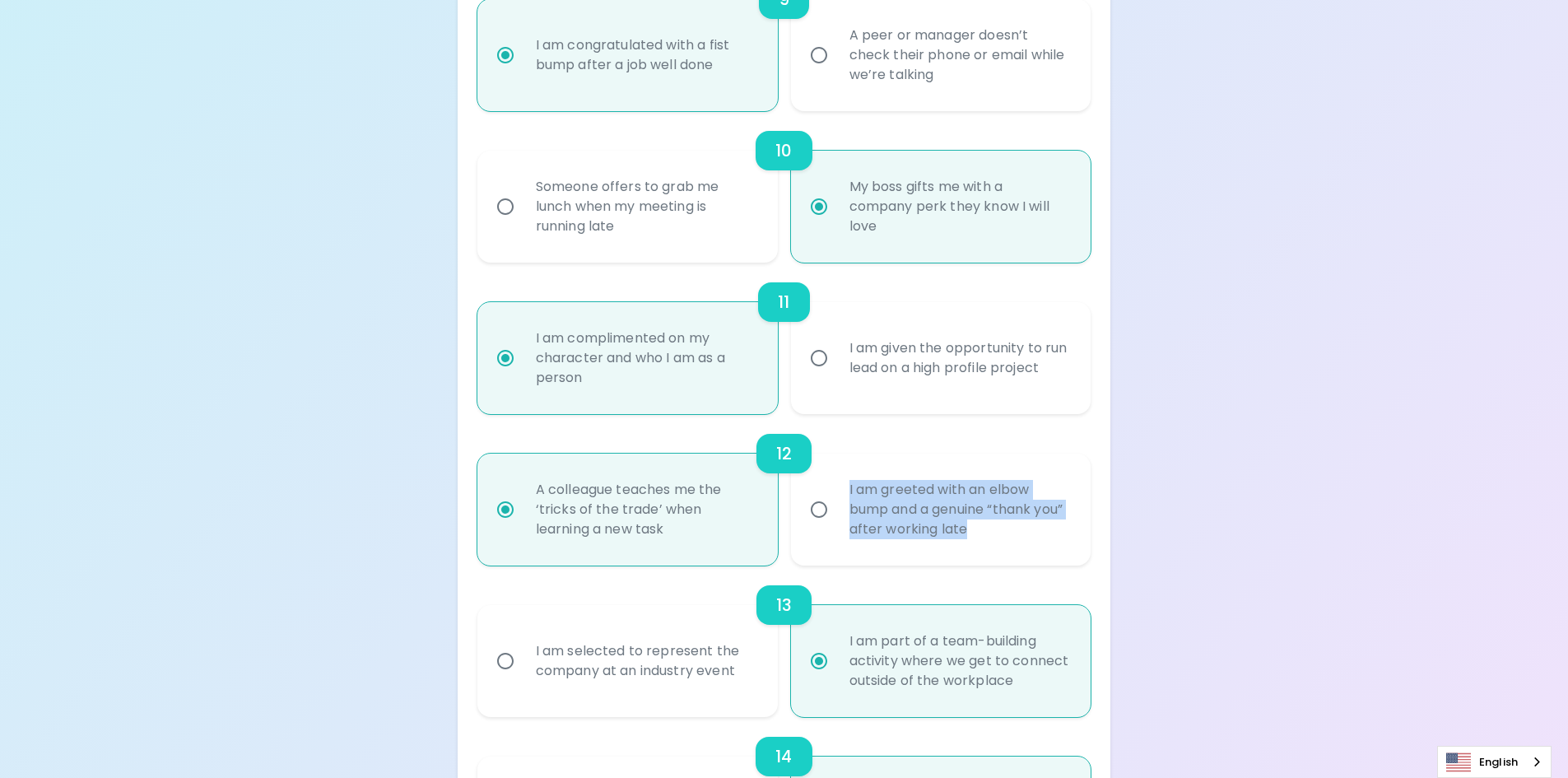
drag, startPoint x: 1029, startPoint y: 531, endPoint x: 838, endPoint y: 474, distance: 199.3
click at [838, 474] on div "I am greeted with an elbow bump and a genuine “thank you” after working late" at bounding box center [959, 508] width 247 height 98
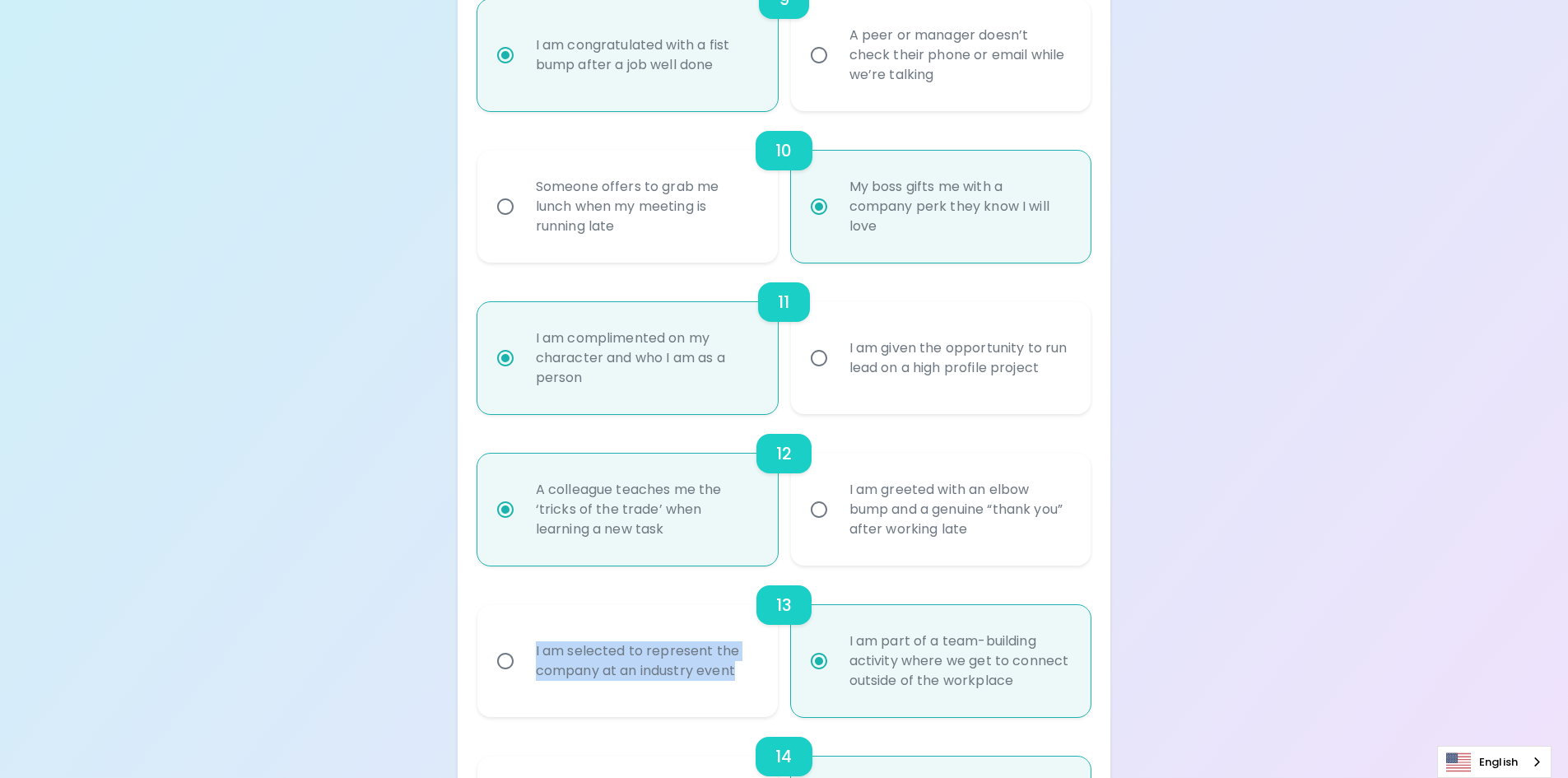
drag, startPoint x: 755, startPoint y: 668, endPoint x: 478, endPoint y: 637, distance: 278.7
click at [478, 637] on label "I am selected to represent the company at an industry event" at bounding box center [618, 660] width 300 height 112
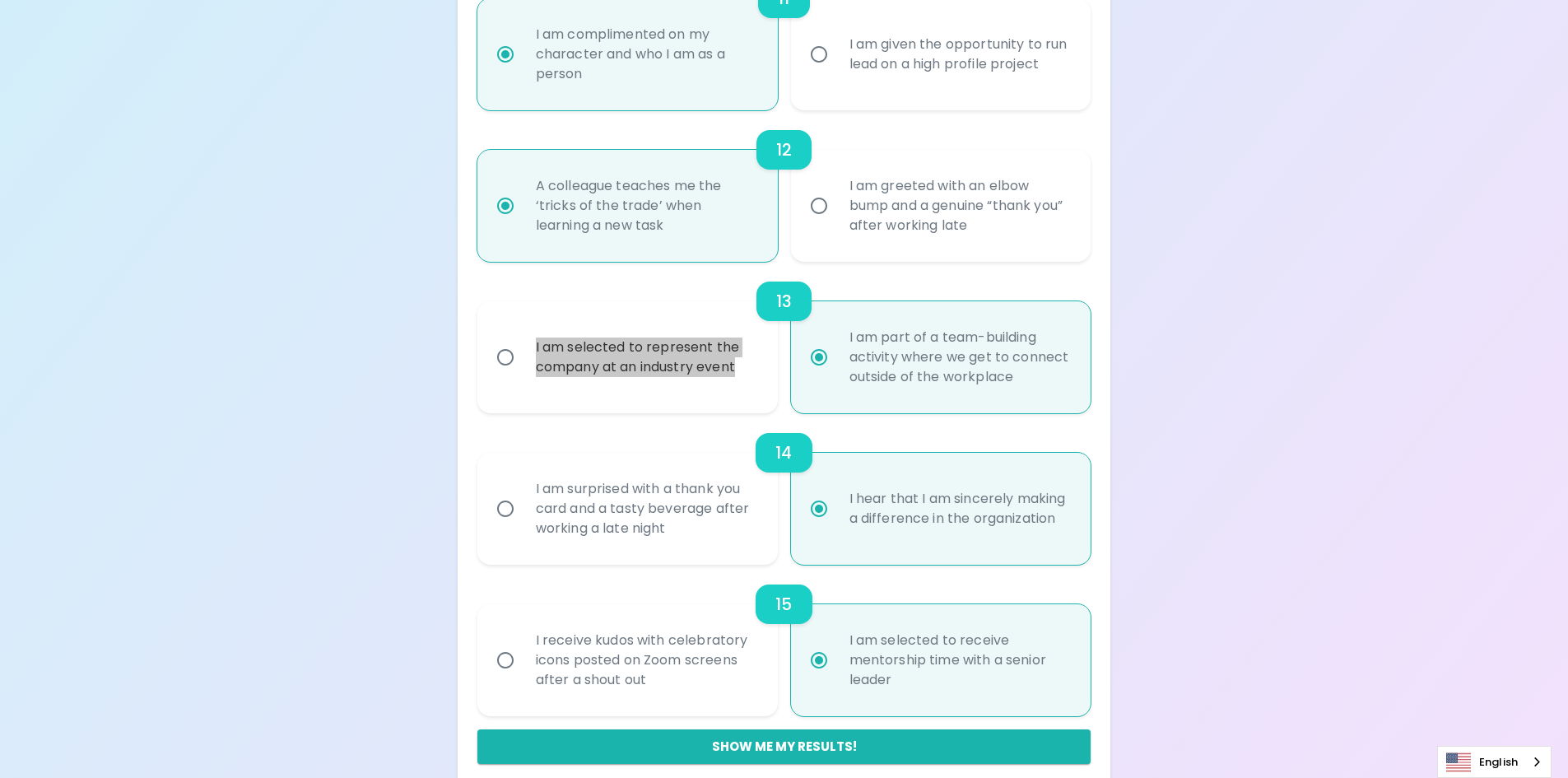
scroll to position [1969, 0]
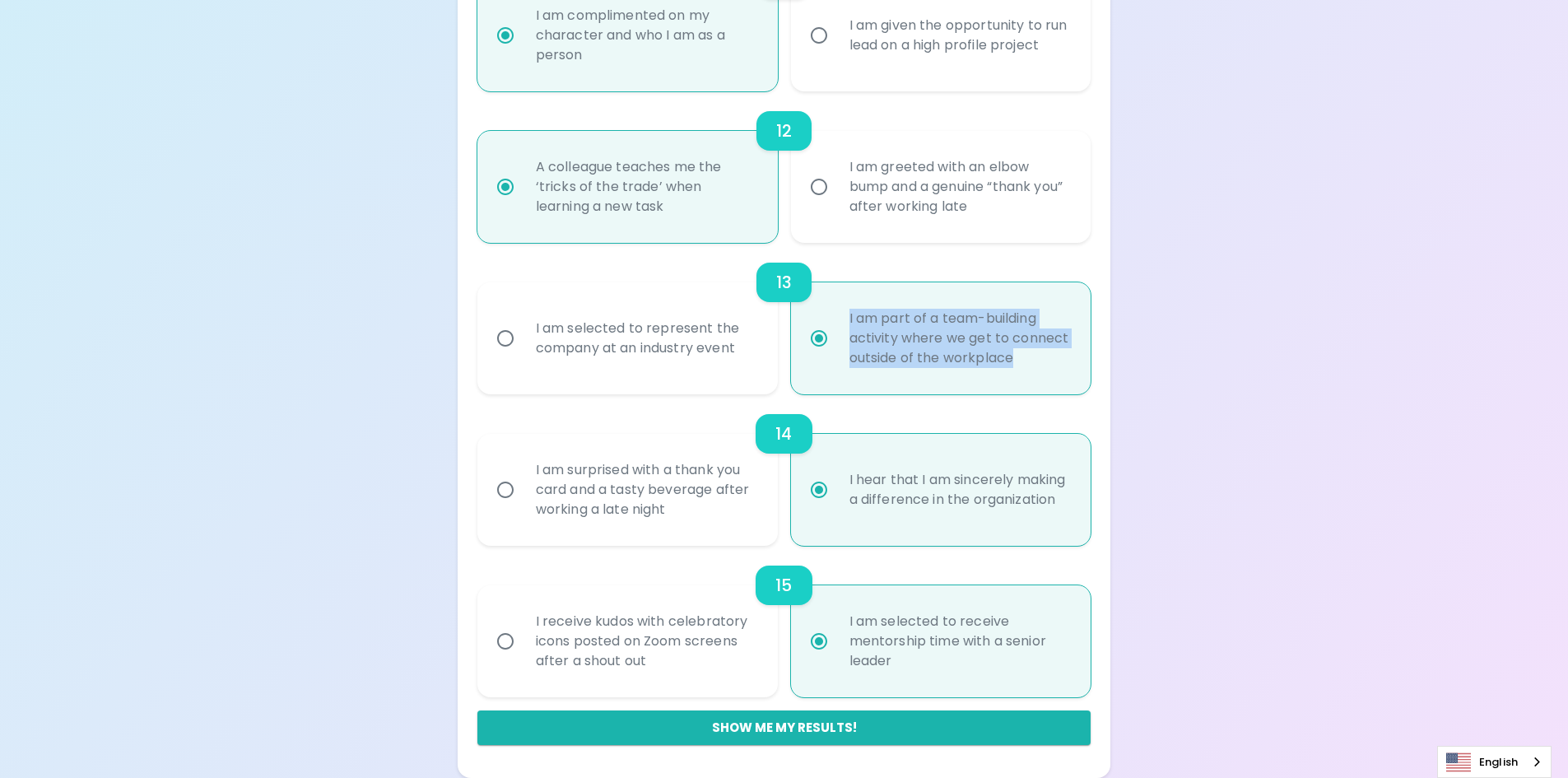
drag, startPoint x: 1038, startPoint y: 354, endPoint x: 787, endPoint y: 323, distance: 252.9
click at [787, 323] on label "I am part of a team-building activity where we get to connect outside of the wo…" at bounding box center [932, 337] width 300 height 112
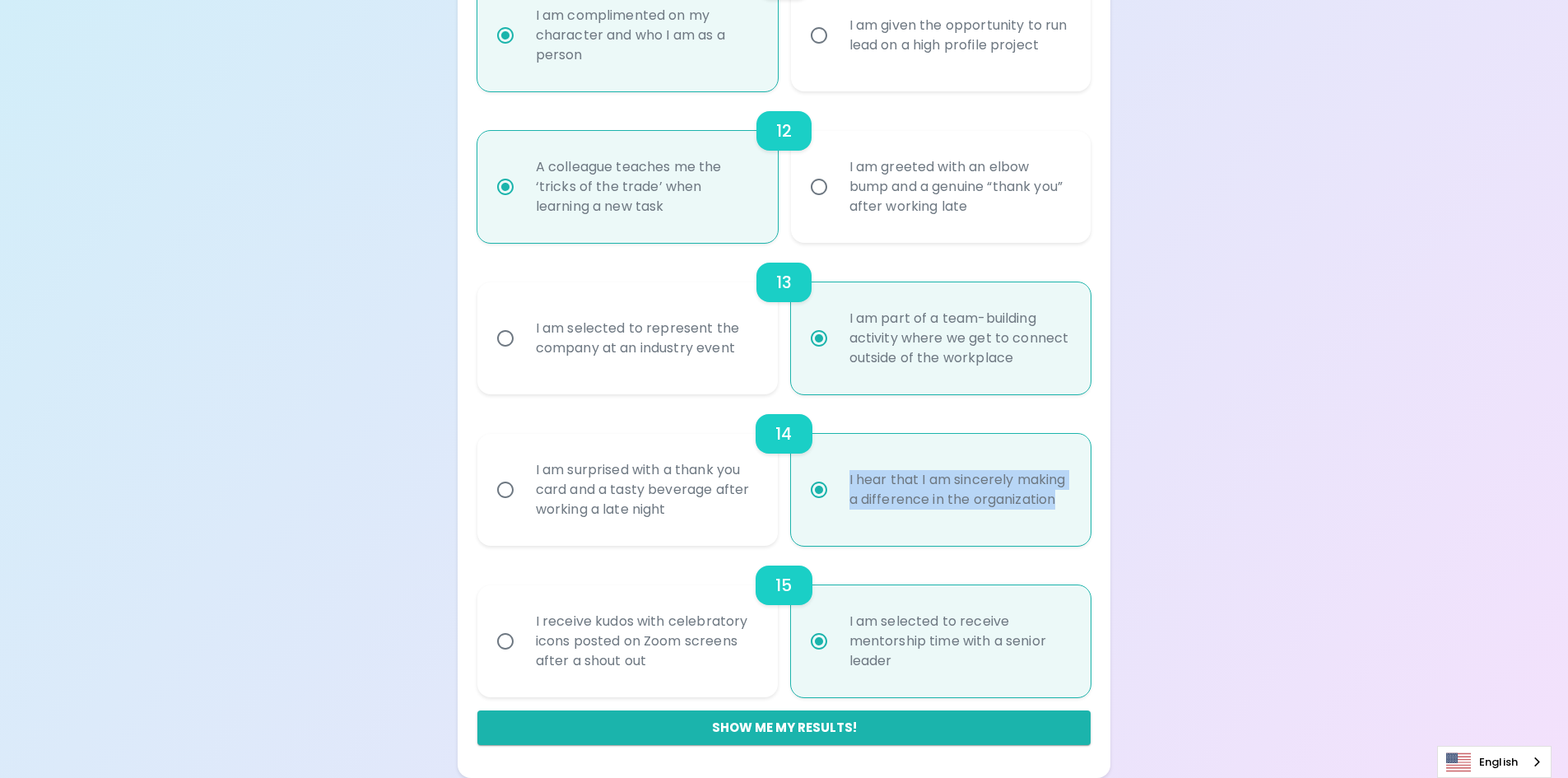
drag, startPoint x: 985, startPoint y: 517, endPoint x: 805, endPoint y: 462, distance: 188.2
click at [805, 462] on label "I hear that I am sincerely making a difference in the organization" at bounding box center [932, 489] width 300 height 112
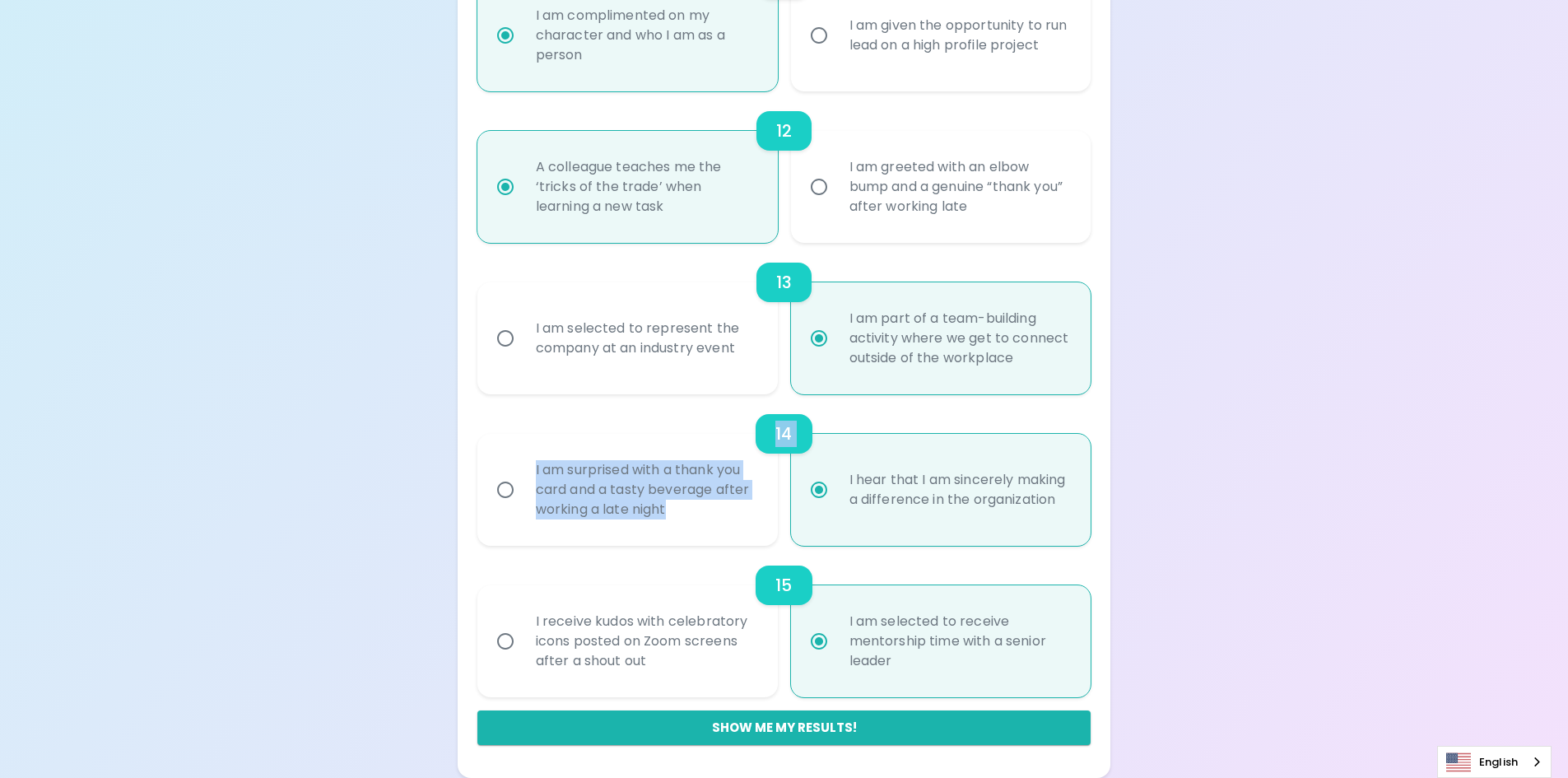
drag, startPoint x: 689, startPoint y: 509, endPoint x: 505, endPoint y: 446, distance: 194.5
click at [505, 446] on div "14 I am surprised with a thank you card and a tasty beverage after working a la…" at bounding box center [784, 470] width 613 height 151
radio input "true"
click at [513, 487] on input "I am surprised with a thank you card and a tasty beverage after working a late …" at bounding box center [505, 489] width 34 height 34
radio input "false"
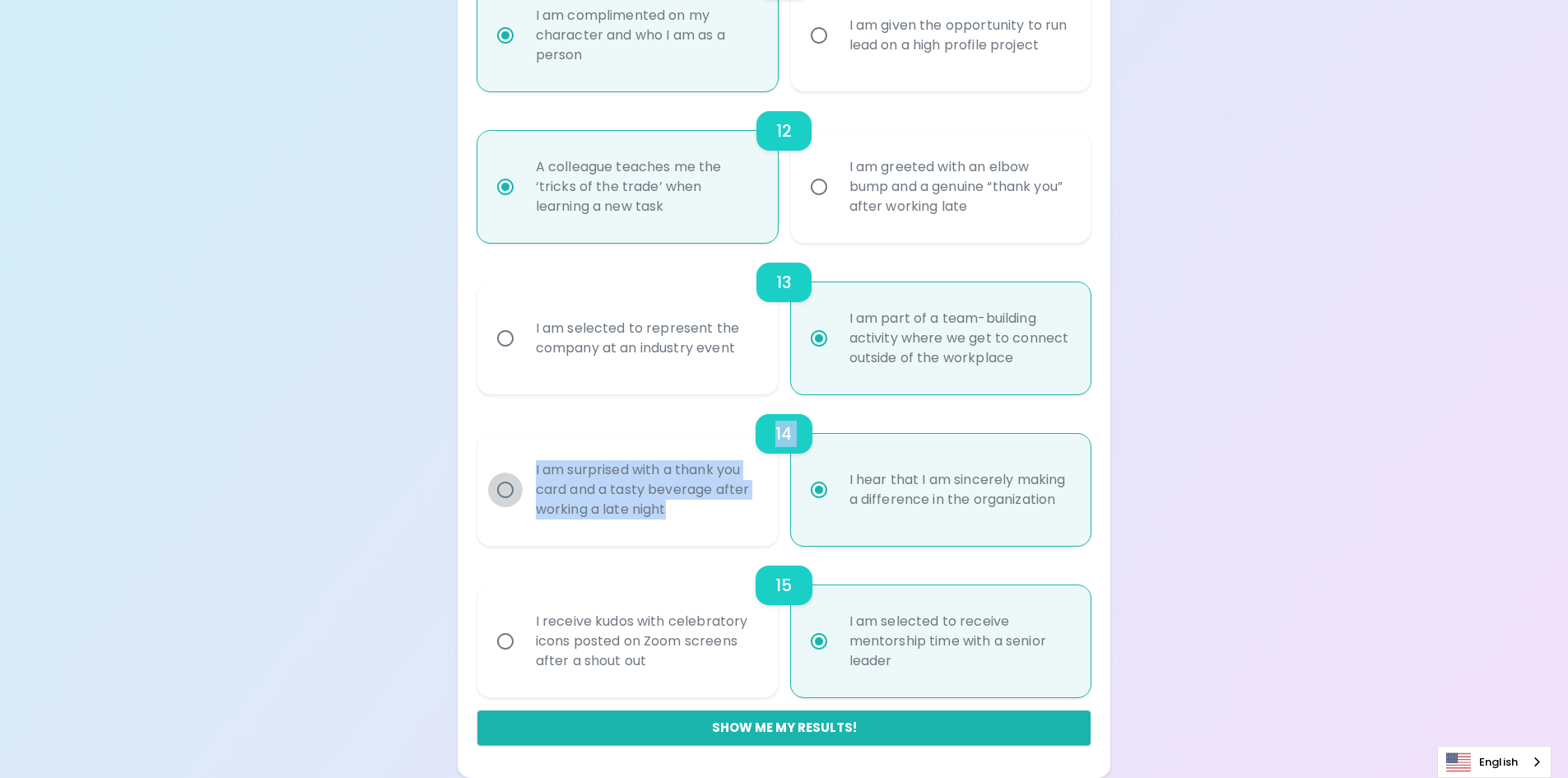
radio input "false"
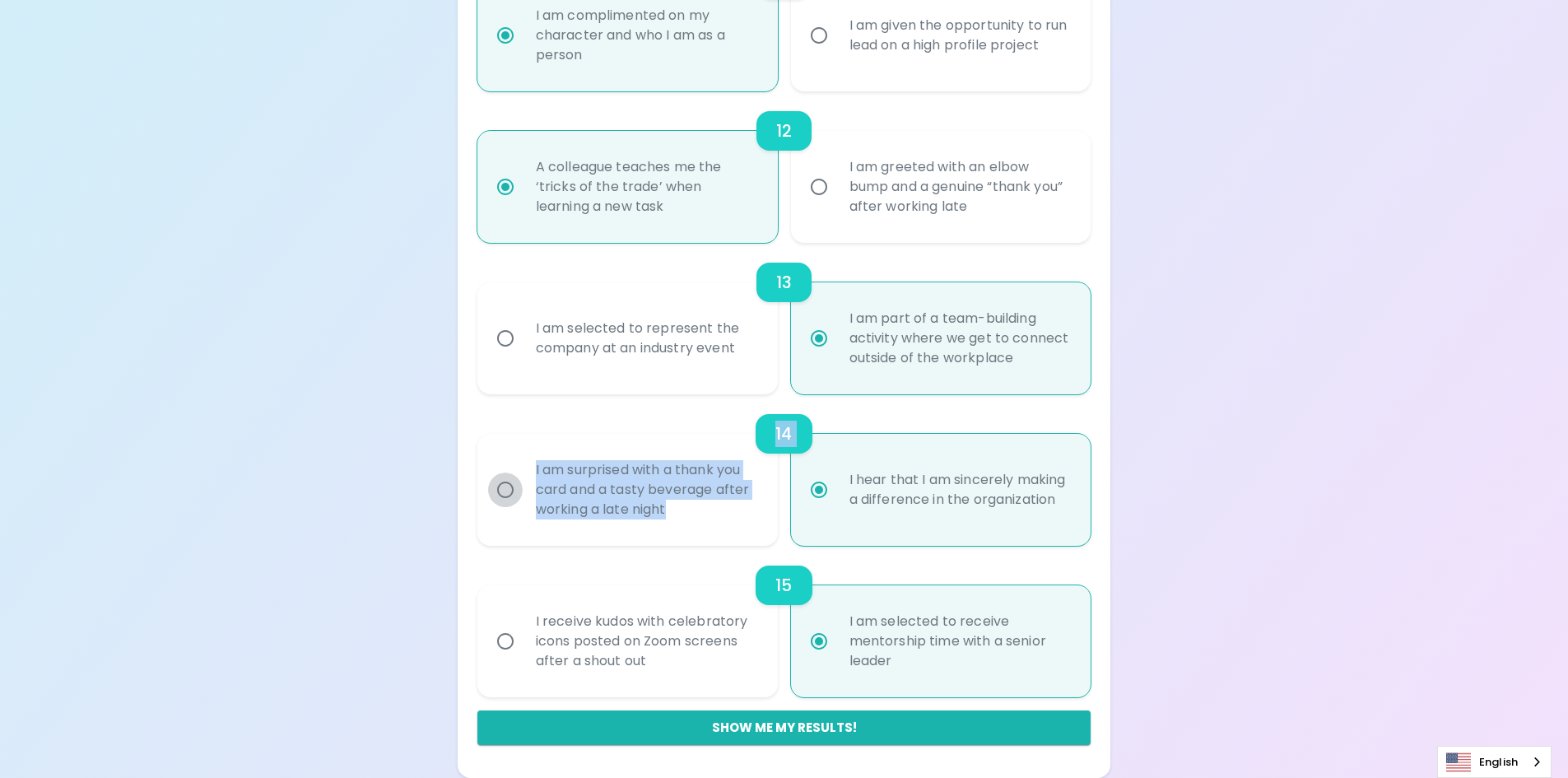
radio input "false"
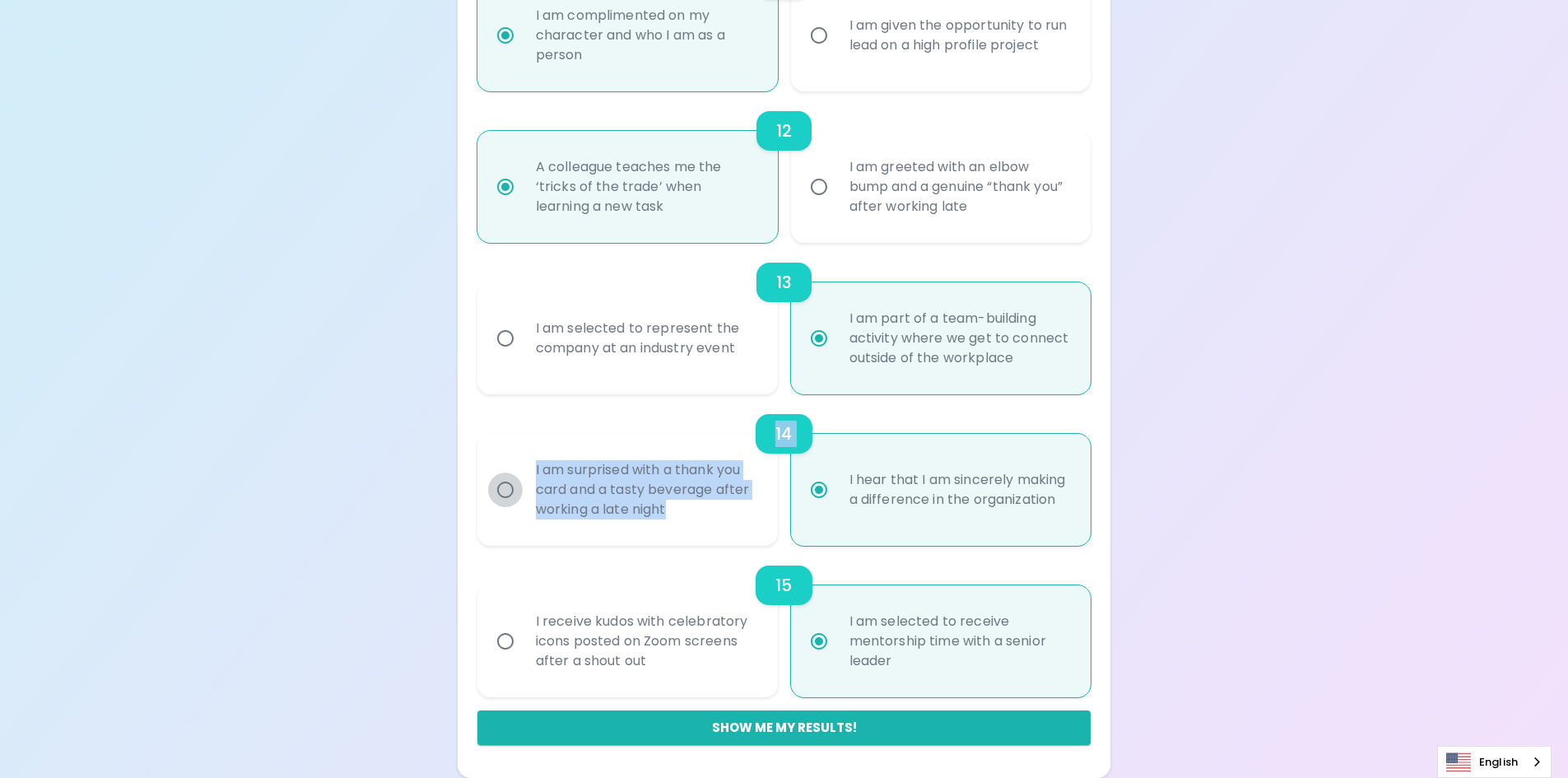
radio input "false"
radio input "true"
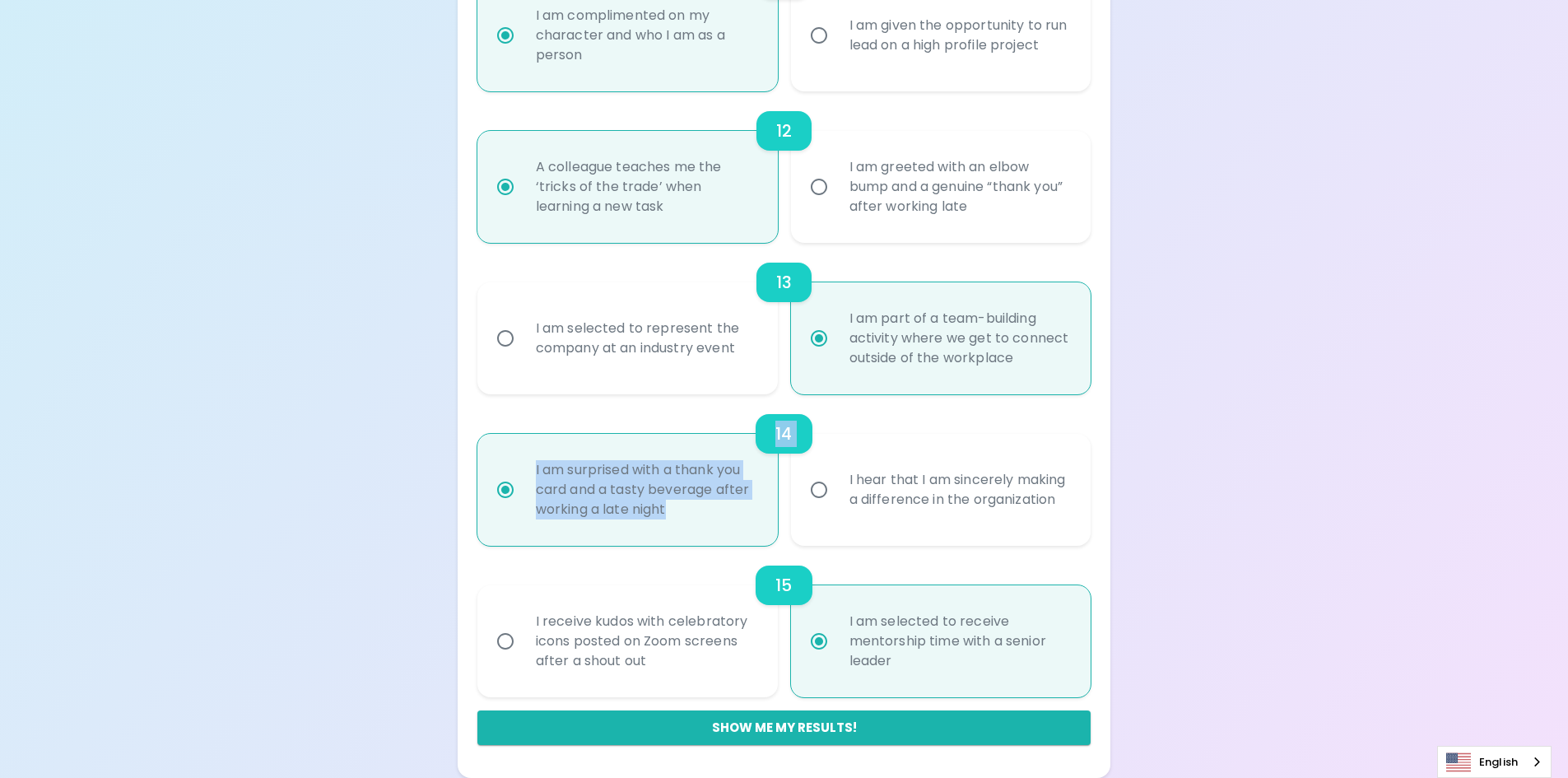
radio input "true"
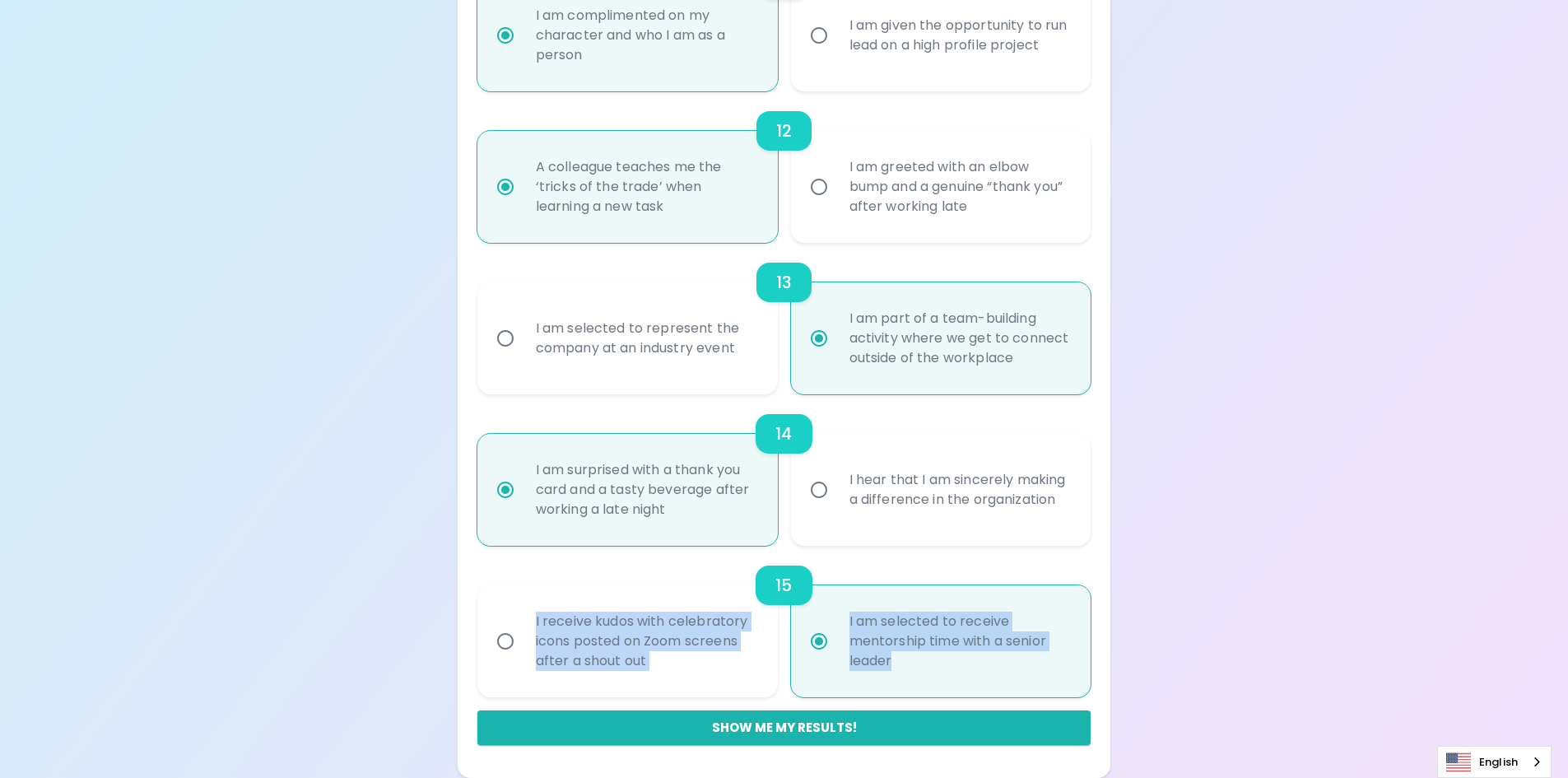
drag, startPoint x: 970, startPoint y: 674, endPoint x: 934, endPoint y: 487, distance: 190.4
click at [823, 598] on div "15 I receive kudos with celebratory icons posted on Zoom screens after a shout …" at bounding box center [784, 621] width 613 height 151
click at [696, 667] on div "I receive kudos with celebratory icons posted on Zoom screens after a shout out" at bounding box center [646, 640] width 247 height 98
click at [523, 659] on input "I receive kudos with celebratory icons posted on Zoom screens after a shout out" at bounding box center [505, 641] width 34 height 34
radio input "false"
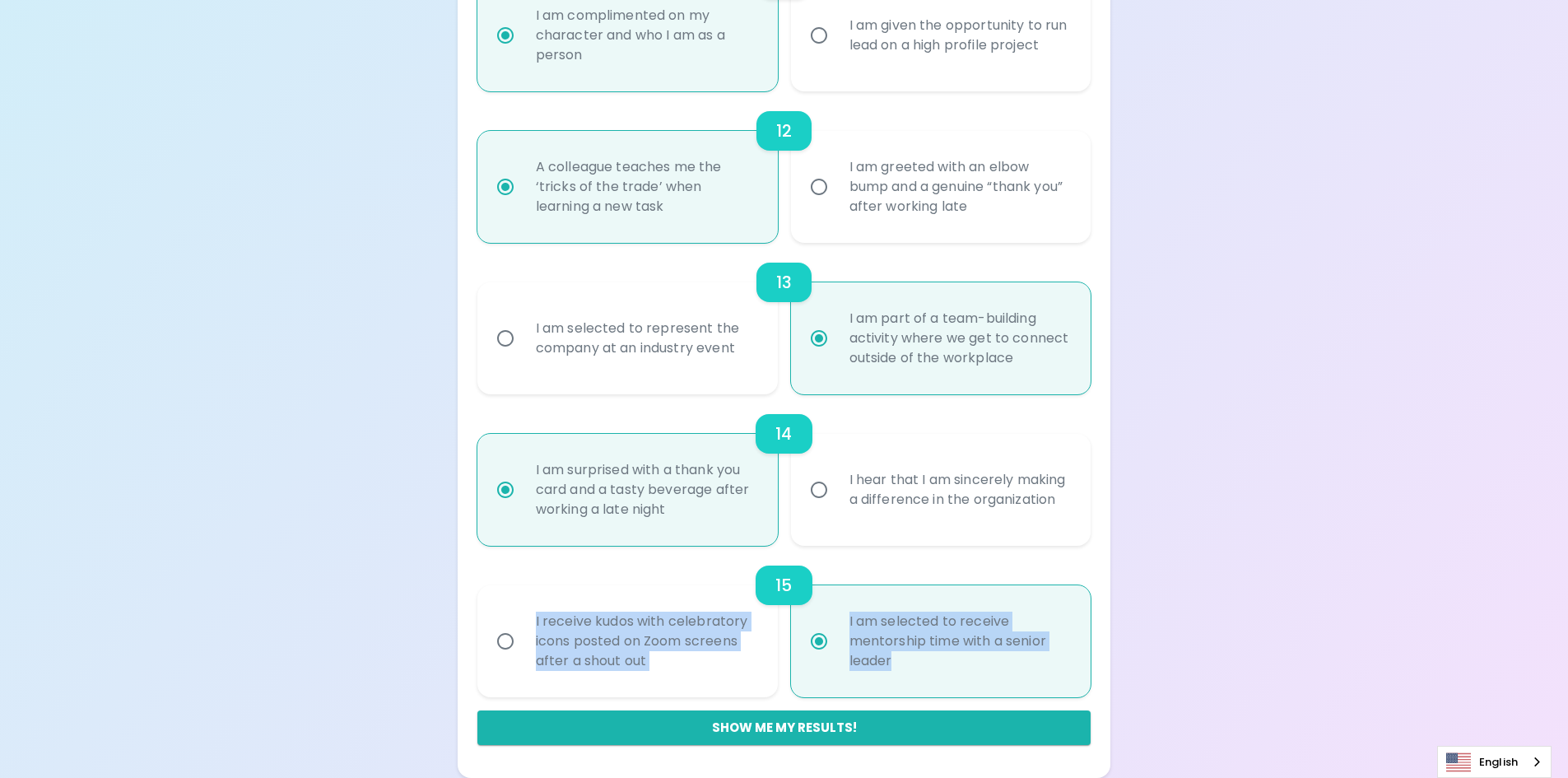
radio input "false"
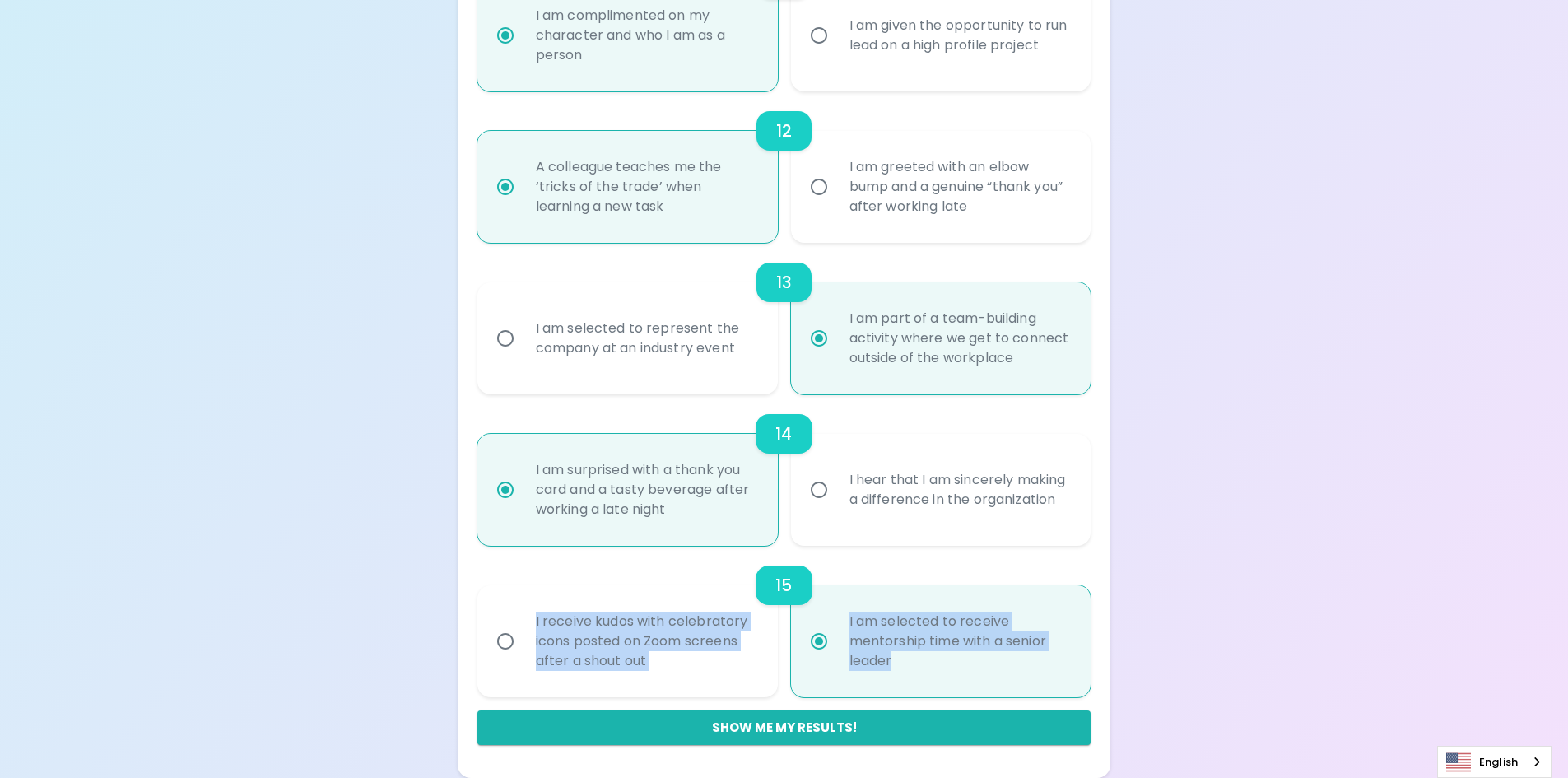
radio input "false"
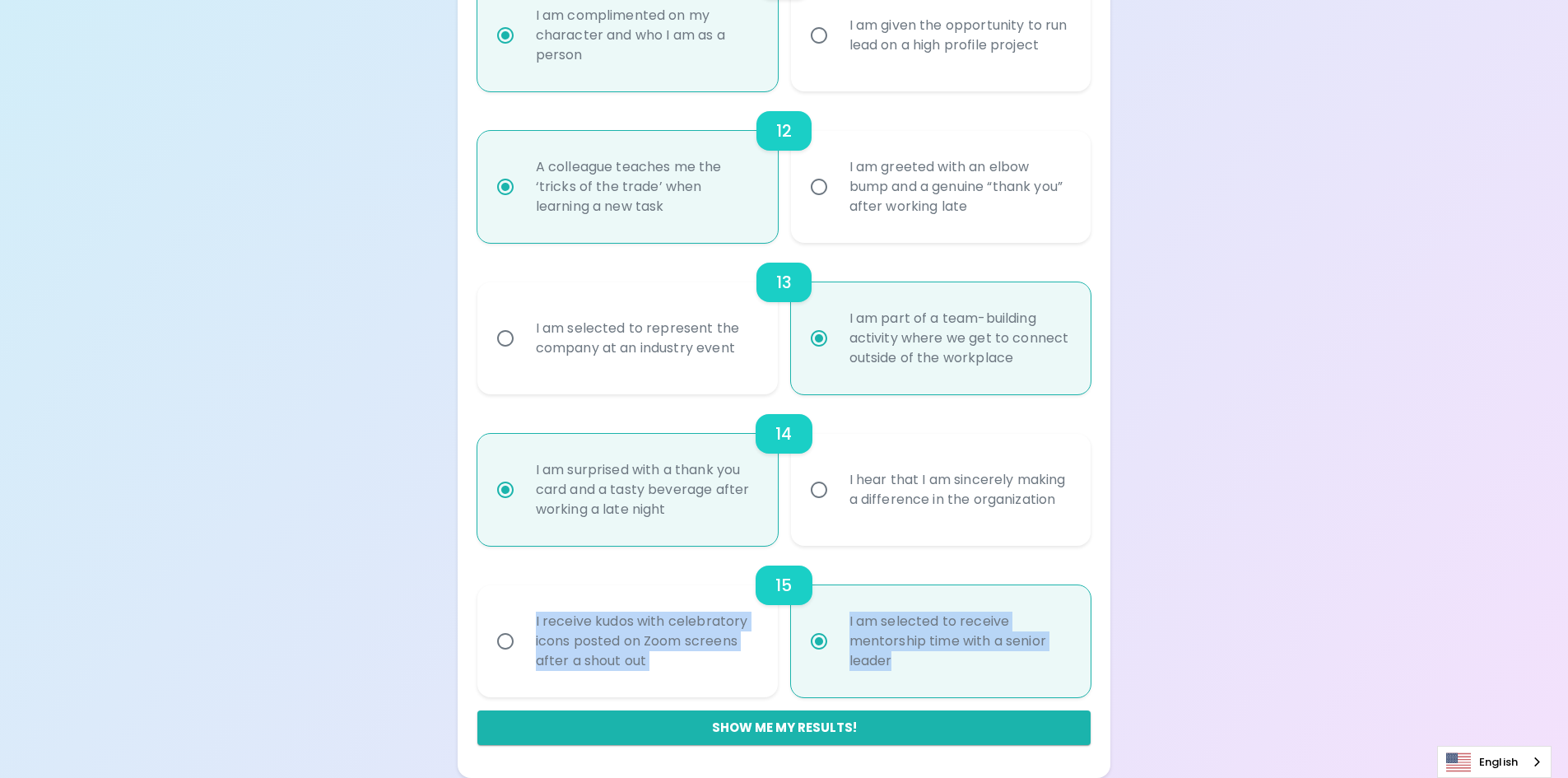
radio input "false"
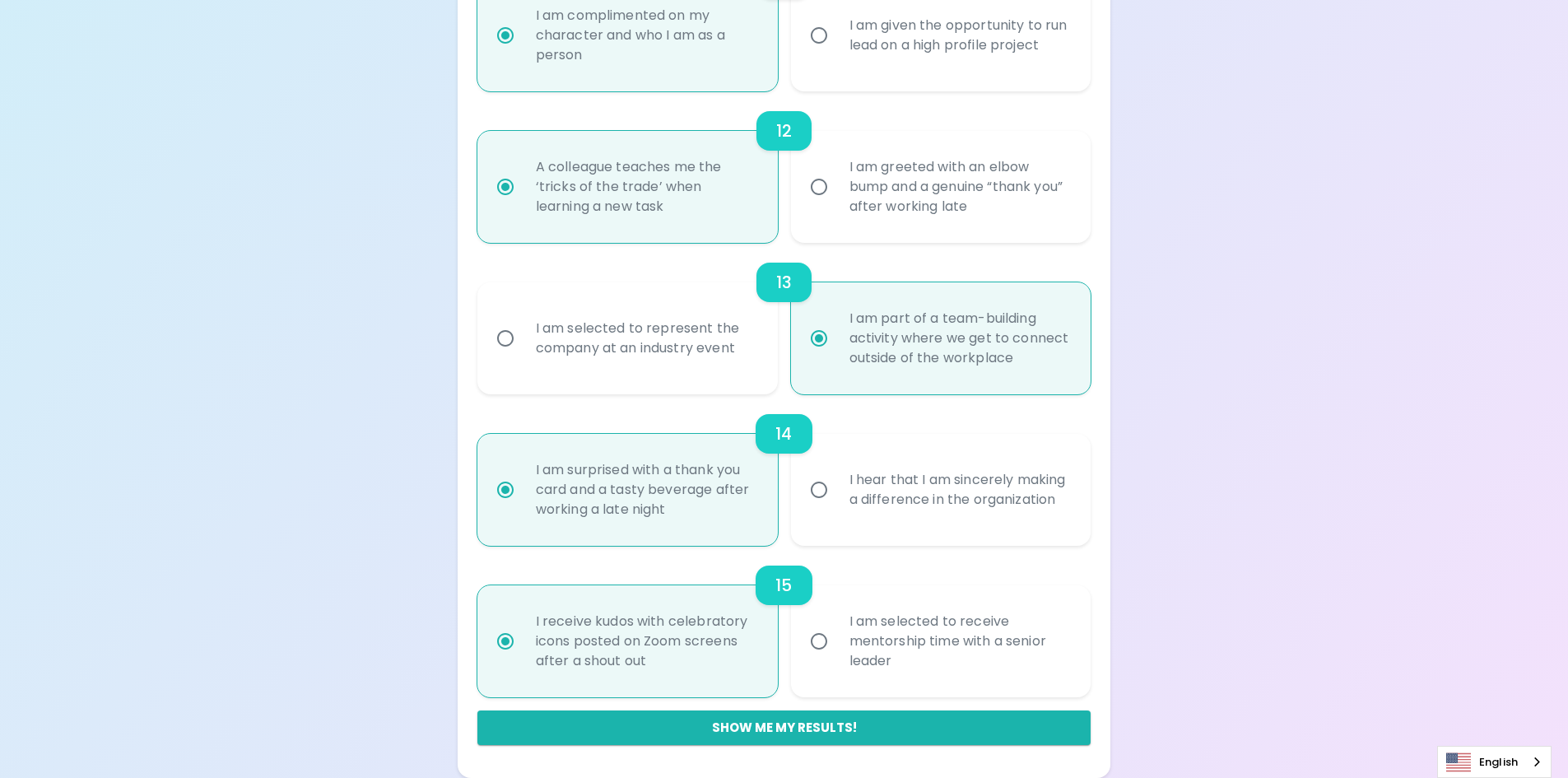
radio input "true"
click at [926, 655] on div "I am selected to receive mentorship time with a senior leader" at bounding box center [959, 640] width 247 height 98
click at [836, 655] on input "I am selected to receive mentorship time with a senior leader" at bounding box center [819, 641] width 34 height 34
radio input "false"
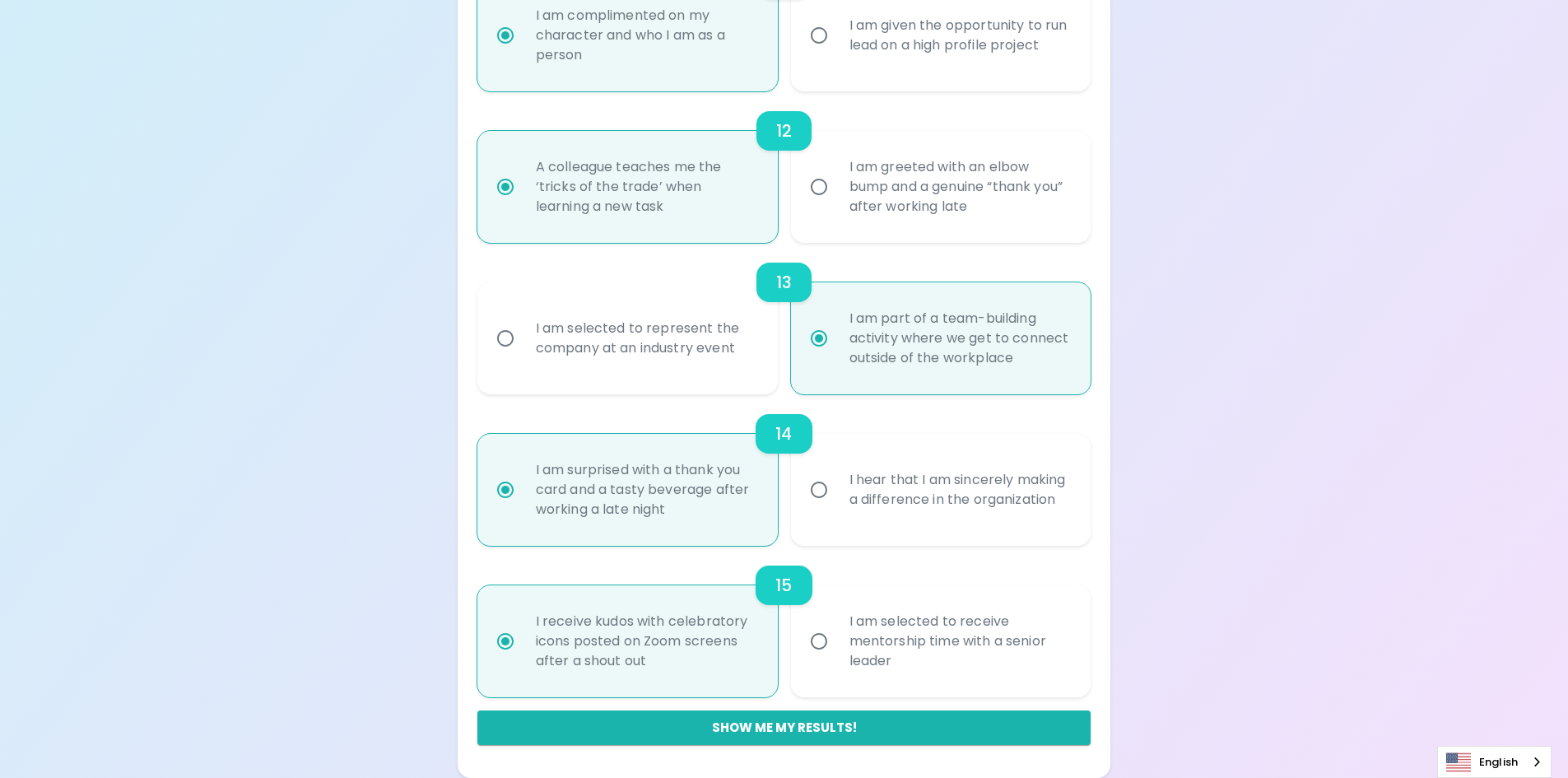
radio input "false"
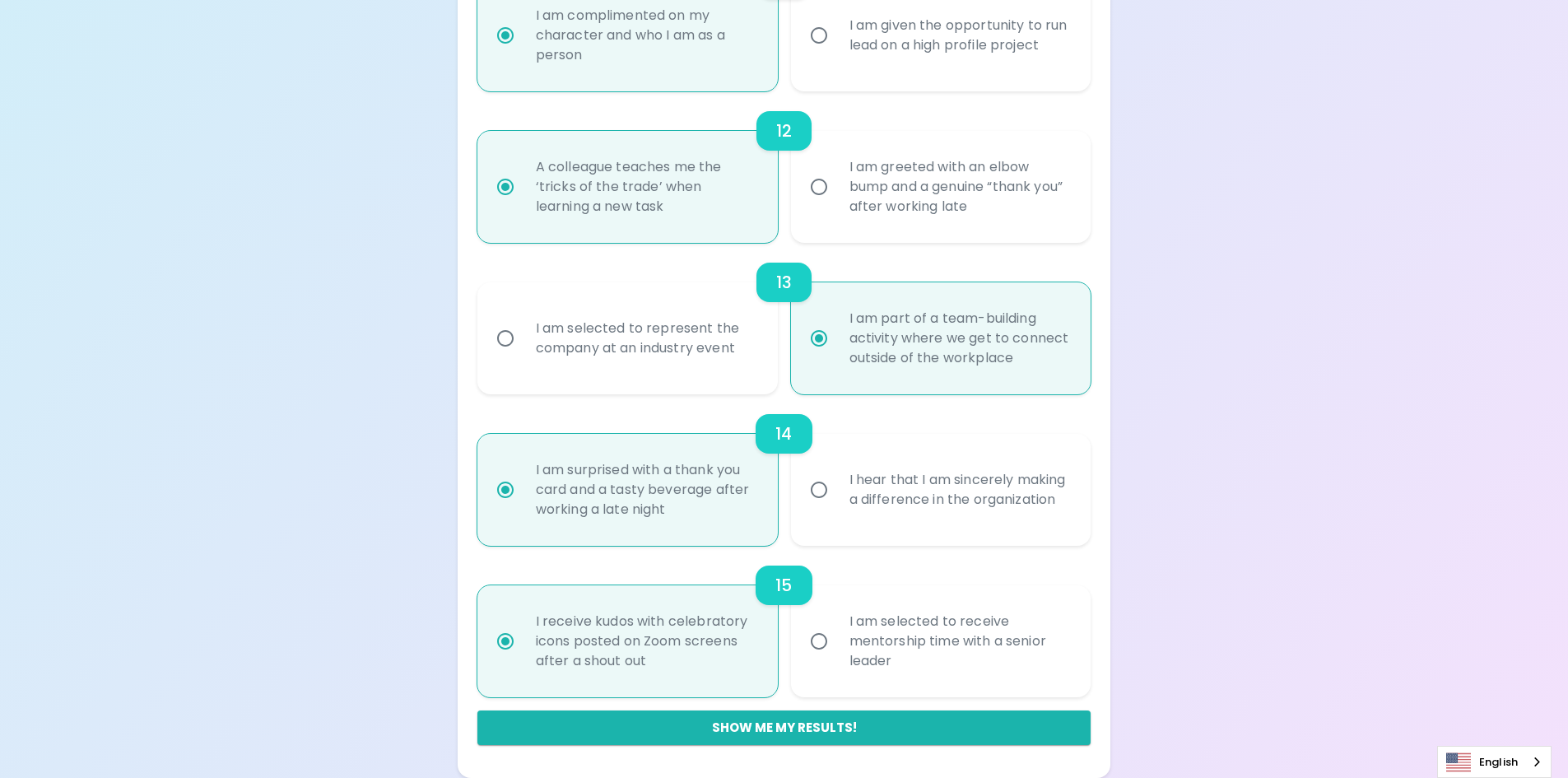
radio input "false"
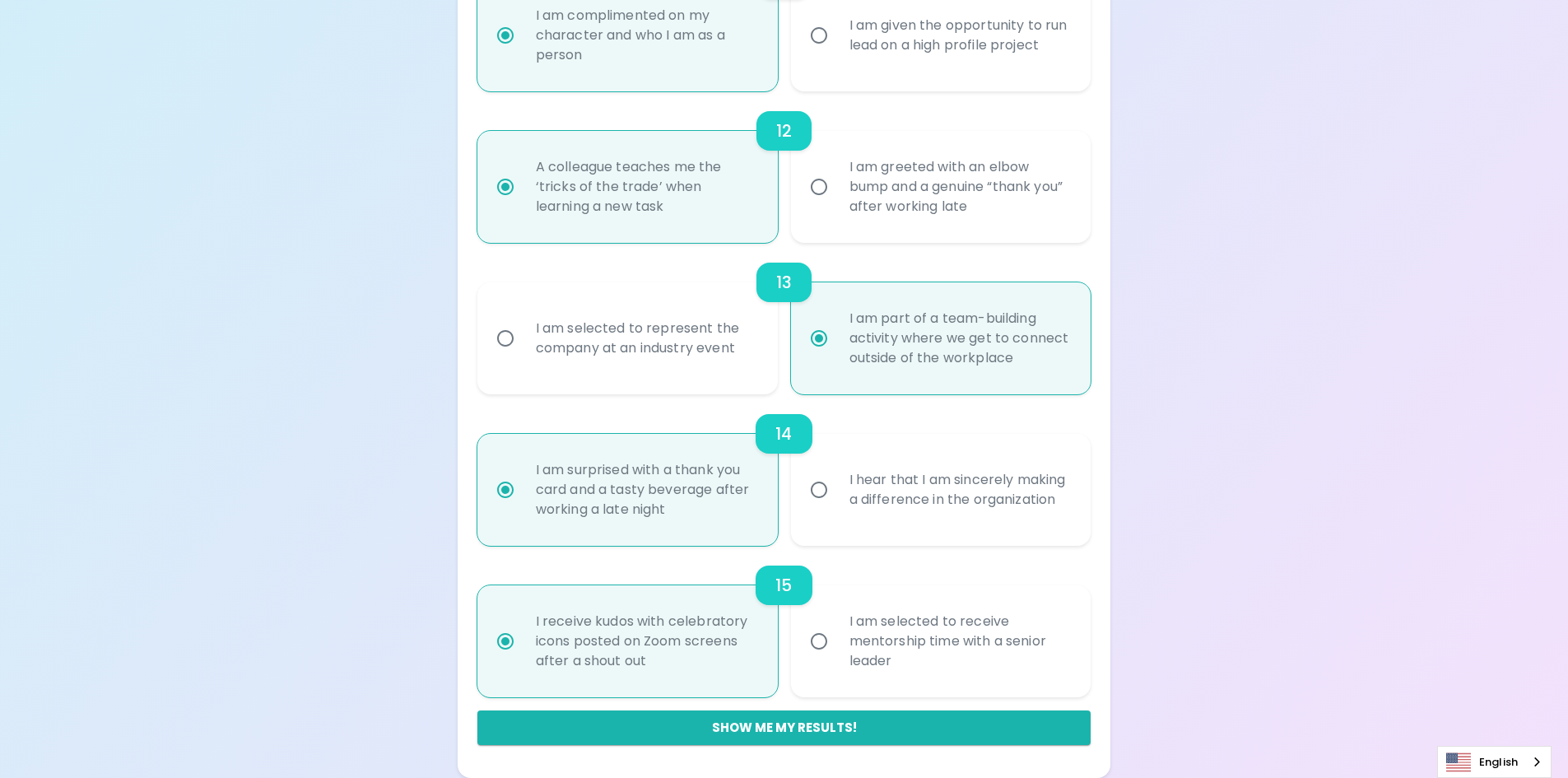
radio input "false"
radio input "true"
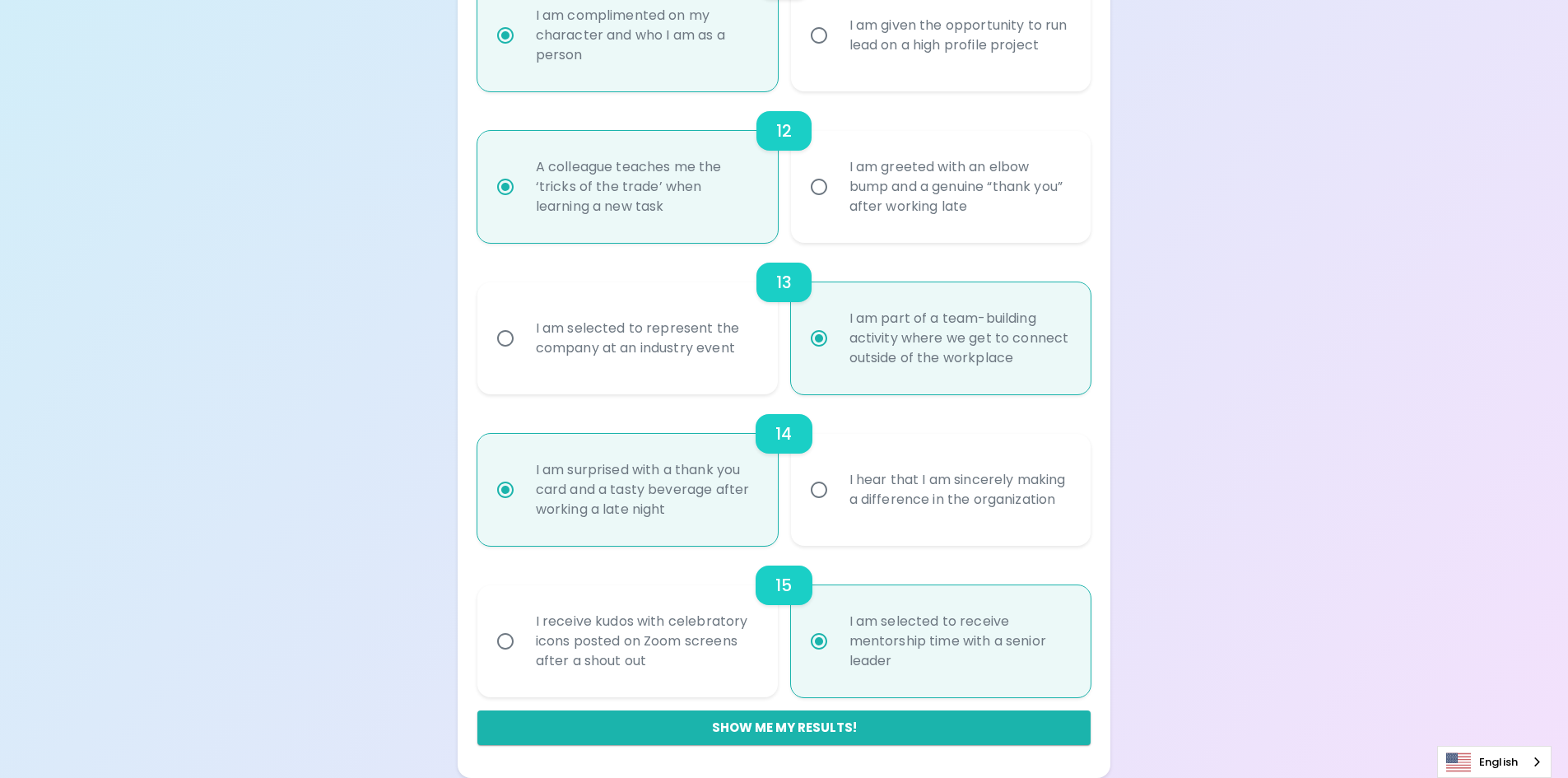
radio input "true"
drag, startPoint x: 946, startPoint y: 663, endPoint x: 827, endPoint y: 631, distance: 123.2
click at [827, 631] on label "I am selected to receive mentorship time with a senior leader" at bounding box center [932, 640] width 300 height 112
click at [562, 658] on div "I receive kudos with celebratory icons posted on Zoom screens after a shout out" at bounding box center [646, 640] width 247 height 98
click at [523, 658] on input "I receive kudos with celebratory icons posted on Zoom screens after a shout out" at bounding box center [505, 641] width 34 height 34
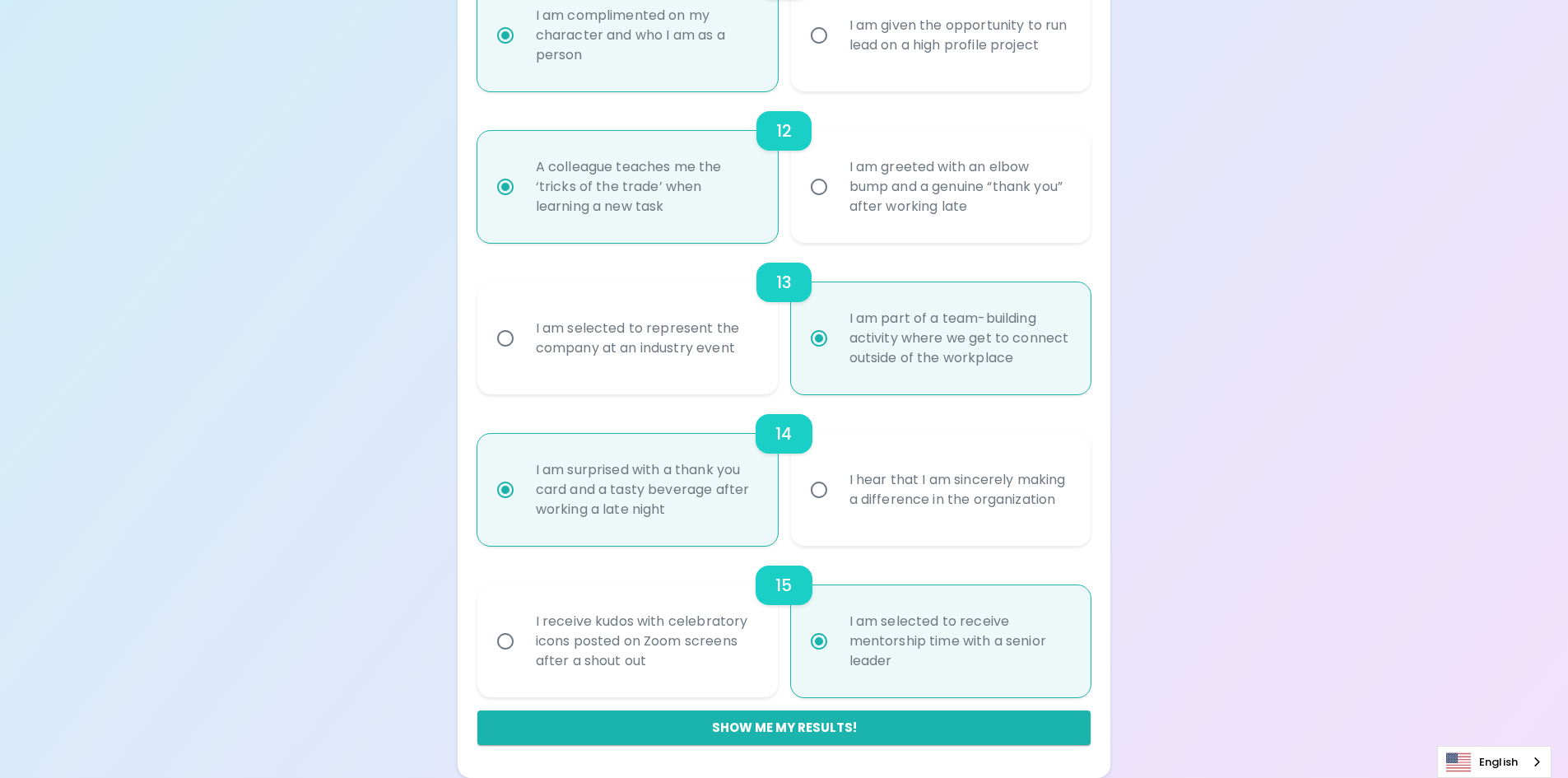
radio input "false"
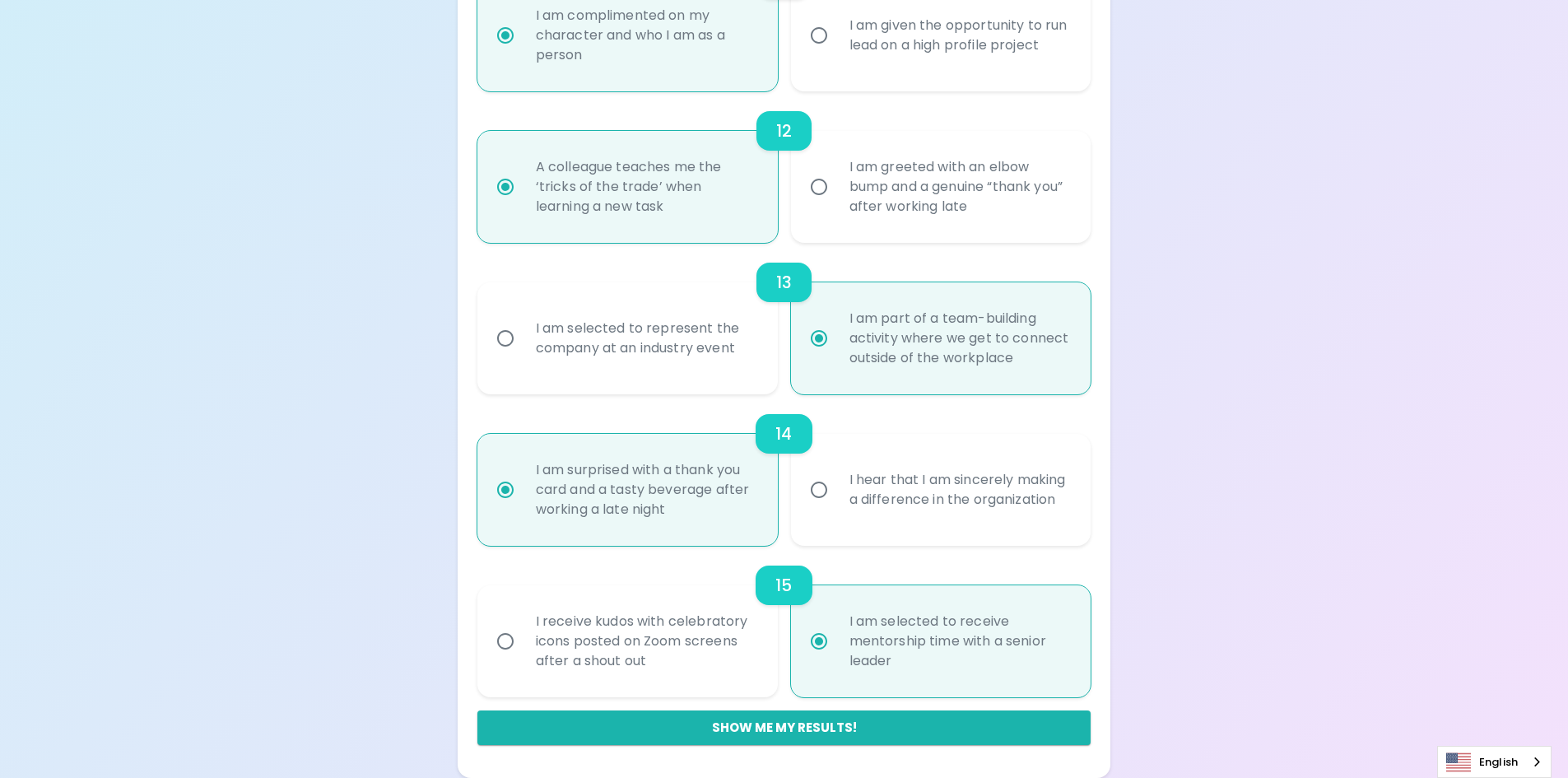
radio input "false"
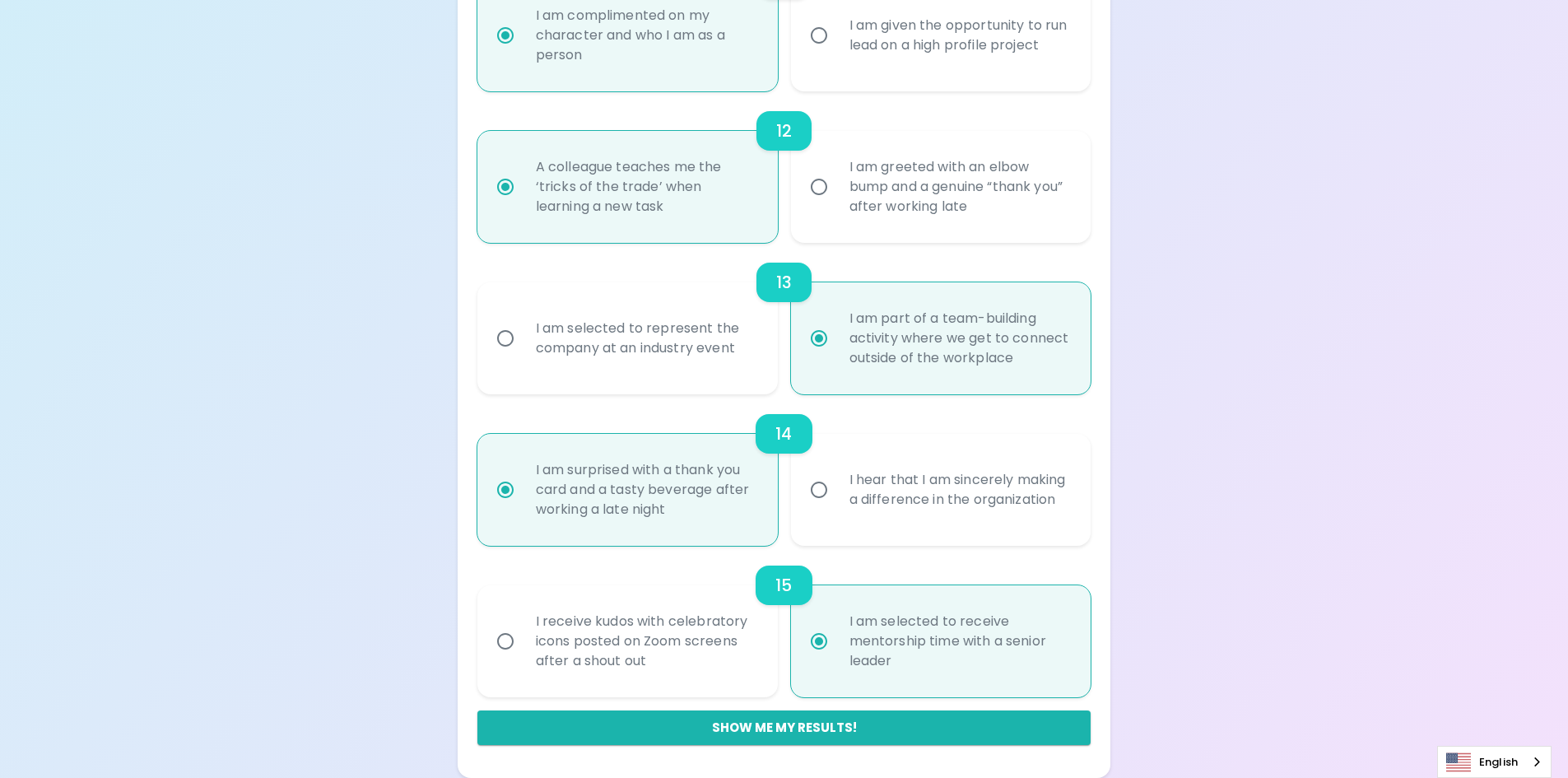
radio input "false"
radio input "true"
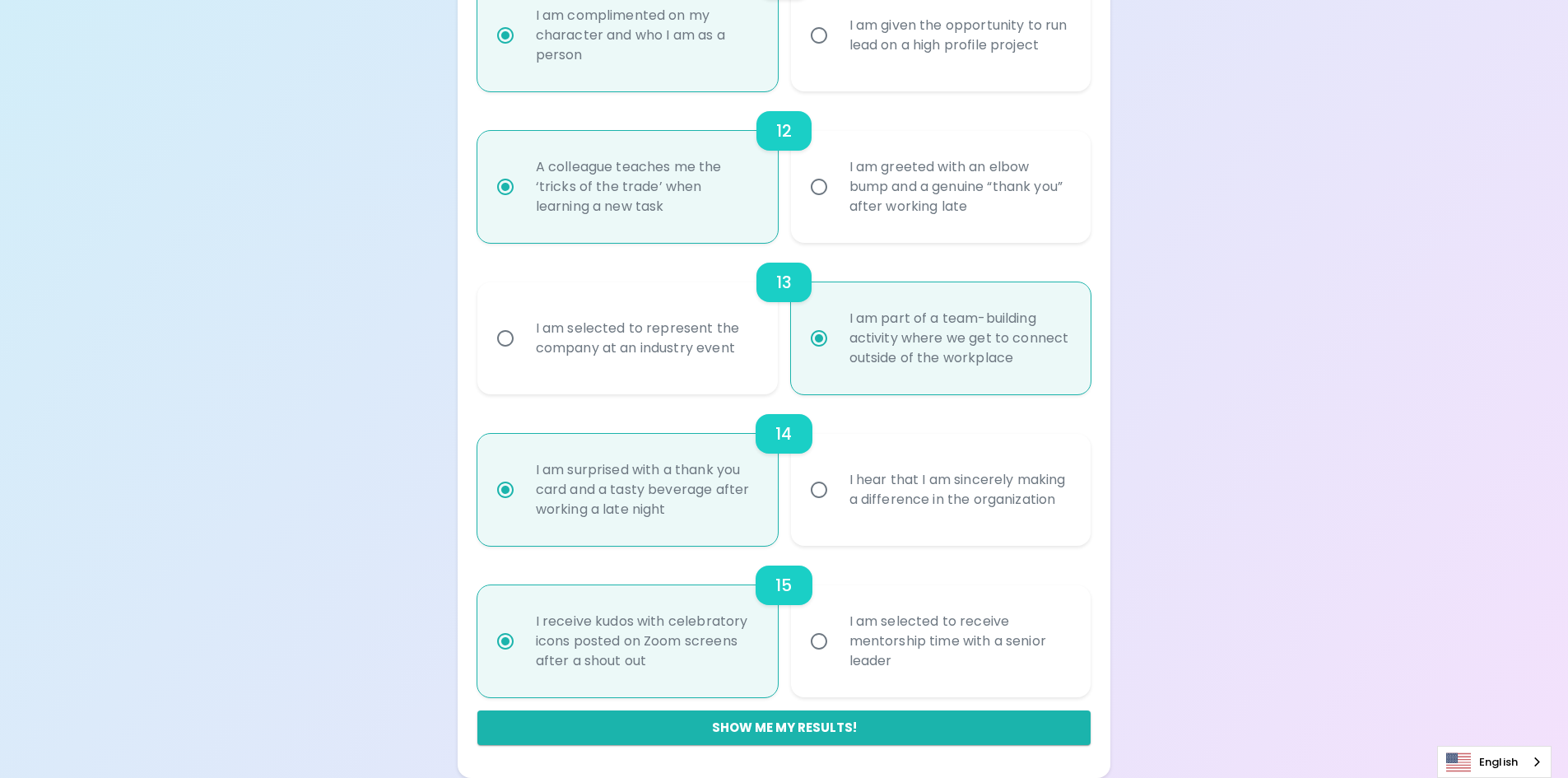
radio input "true"
drag, startPoint x: 713, startPoint y: 661, endPoint x: 531, endPoint y: 617, distance: 187.2
click at [531, 617] on div "I receive kudos with celebratory icons posted on Zoom screens after a shout out" at bounding box center [646, 640] width 247 height 98
click at [825, 626] on input "I am selected to receive mentorship time with a senior leader" at bounding box center [819, 641] width 34 height 34
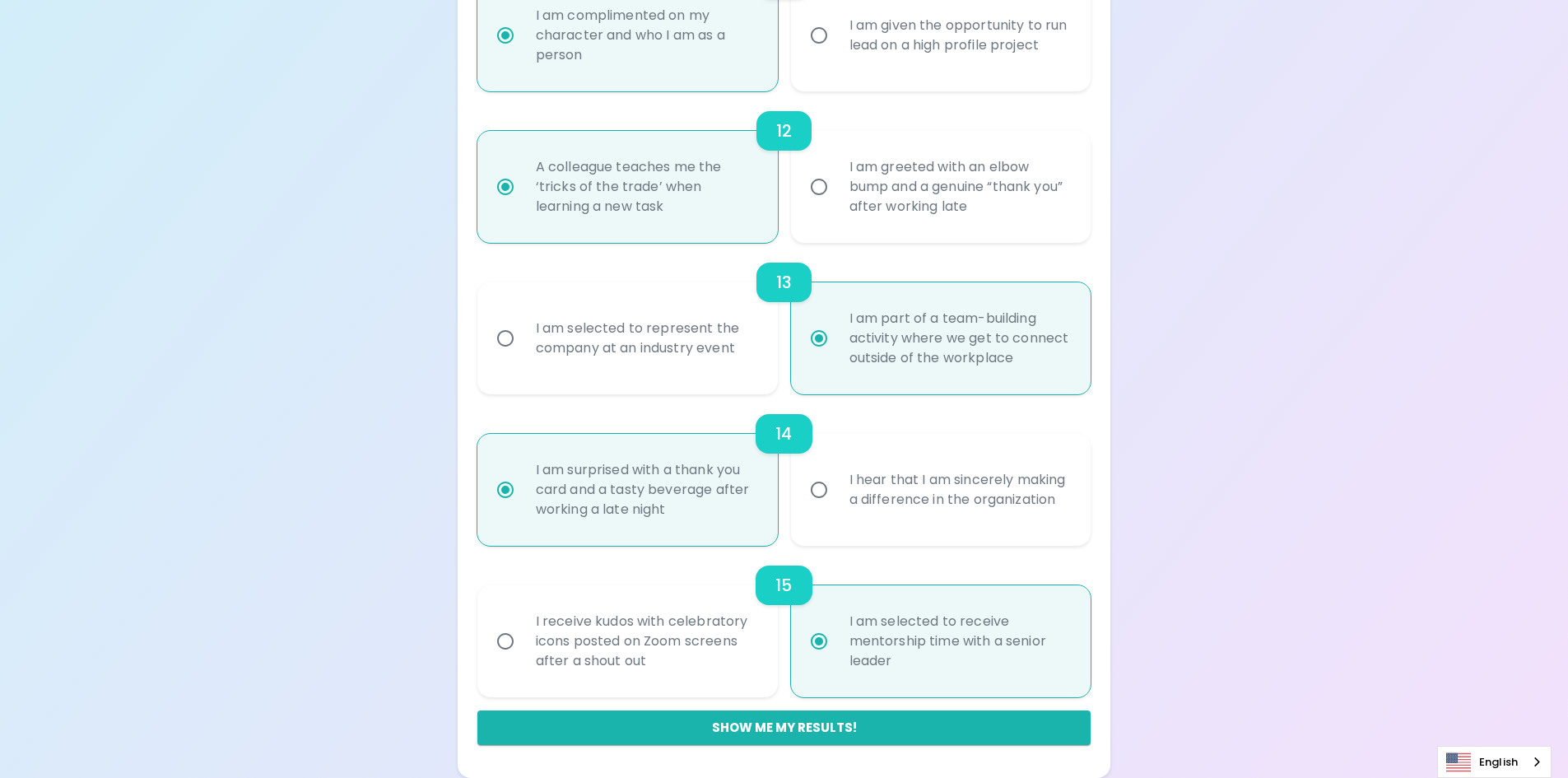
click at [613, 567] on div "15" at bounding box center [784, 585] width 613 height 39
drag, startPoint x: 702, startPoint y: 524, endPoint x: 471, endPoint y: 457, distance: 240.5
click at [471, 457] on label "I am surprised with a thank you card and a tasty beverage after working a late …" at bounding box center [618, 489] width 300 height 112
drag, startPoint x: 747, startPoint y: 350, endPoint x: 512, endPoint y: 350, distance: 235.0
click at [512, 350] on label "I am selected to represent the company at an industry event" at bounding box center [618, 337] width 300 height 112
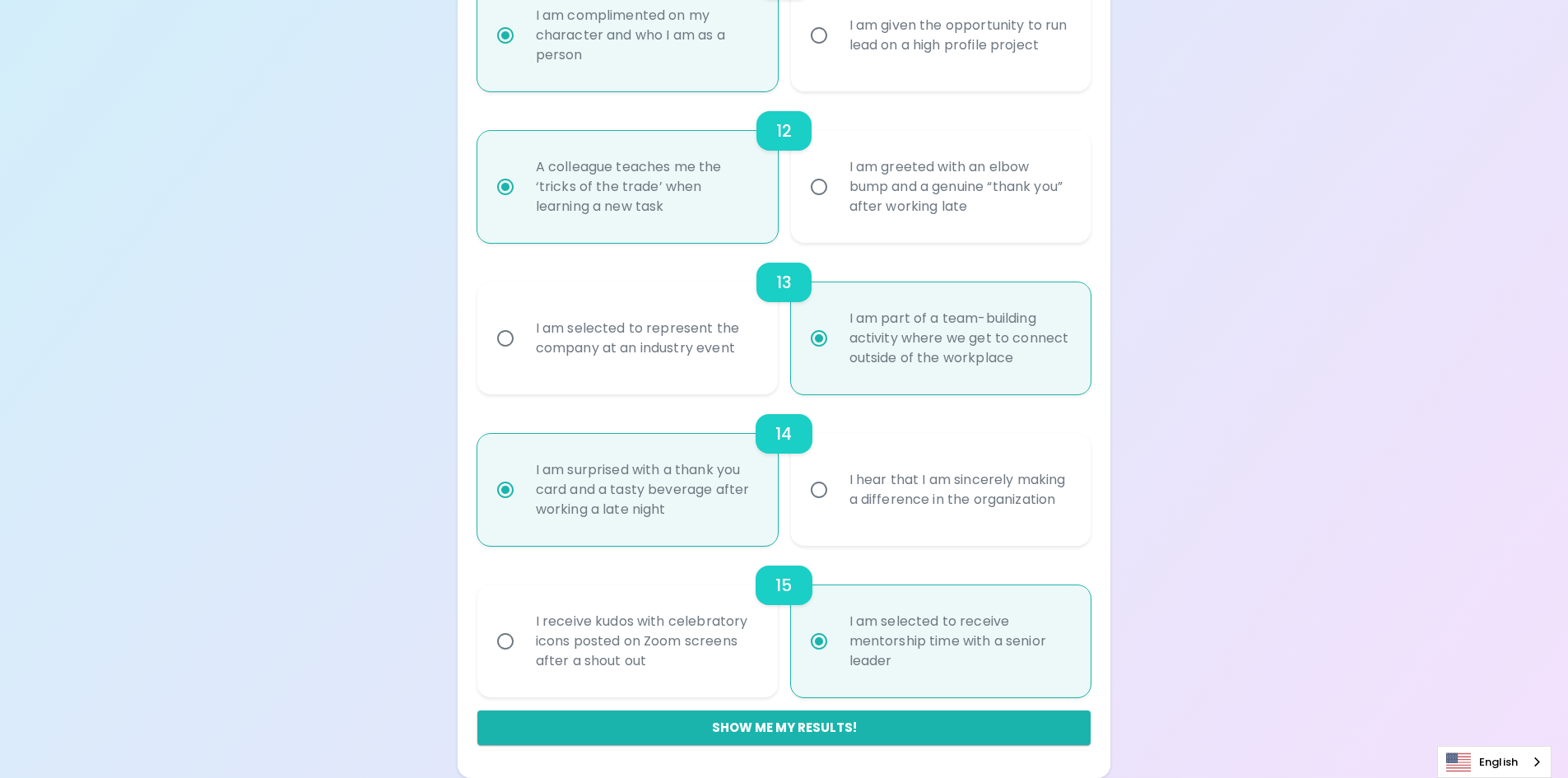
click at [978, 258] on div "13 I am selected to represent the company at an industry event I am part of a t…" at bounding box center [784, 318] width 613 height 151
drag, startPoint x: 691, startPoint y: 216, endPoint x: 510, endPoint y: 165, distance: 188.0
click at [510, 165] on label "A colleague teaches me the ‘tricks of the trade’ when learning a new task" at bounding box center [618, 186] width 300 height 112
click at [1078, 256] on div "13 I am selected to represent the company at an industry event I am part of a t…" at bounding box center [784, 318] width 613 height 151
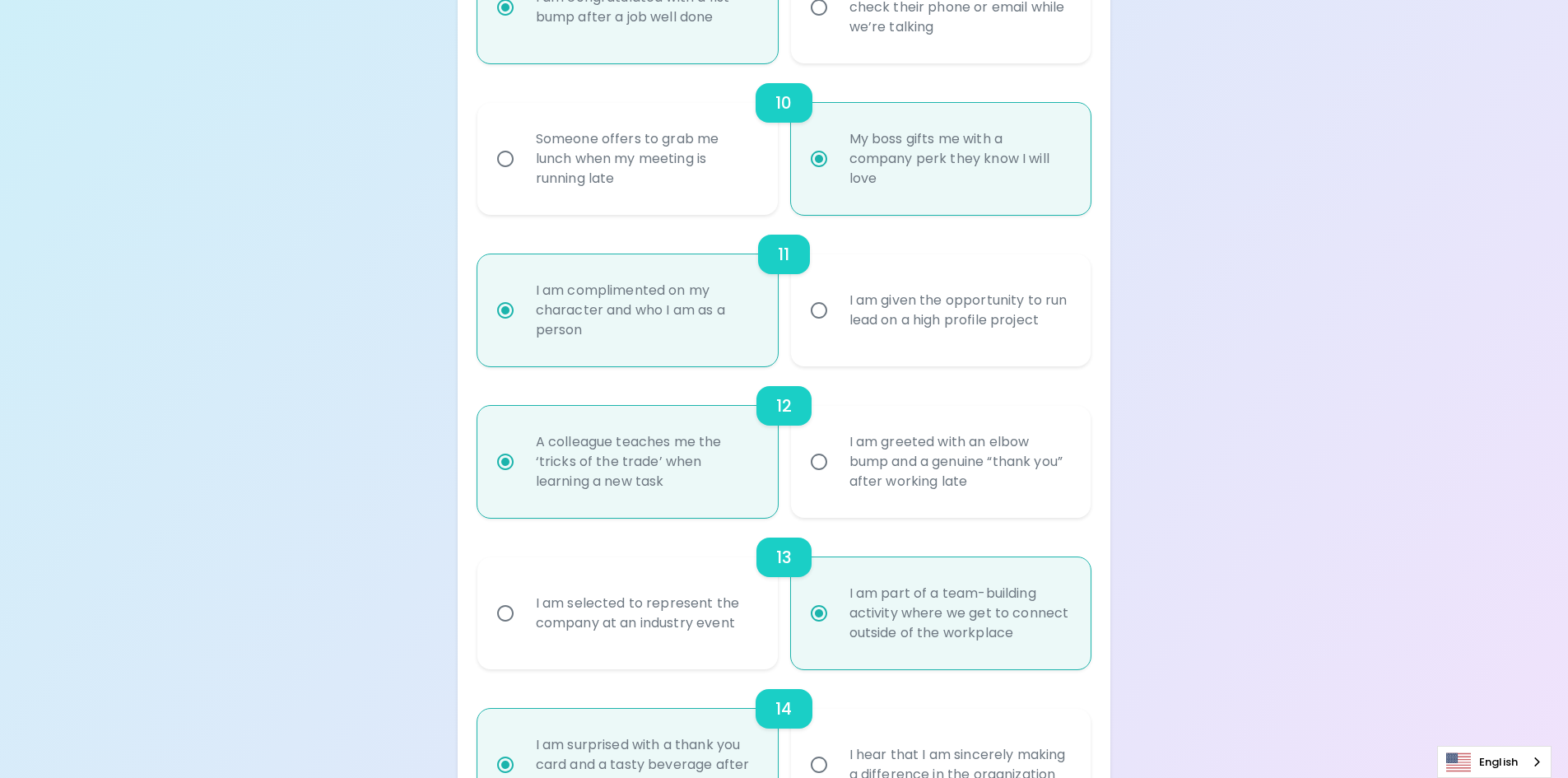
scroll to position [1557, 0]
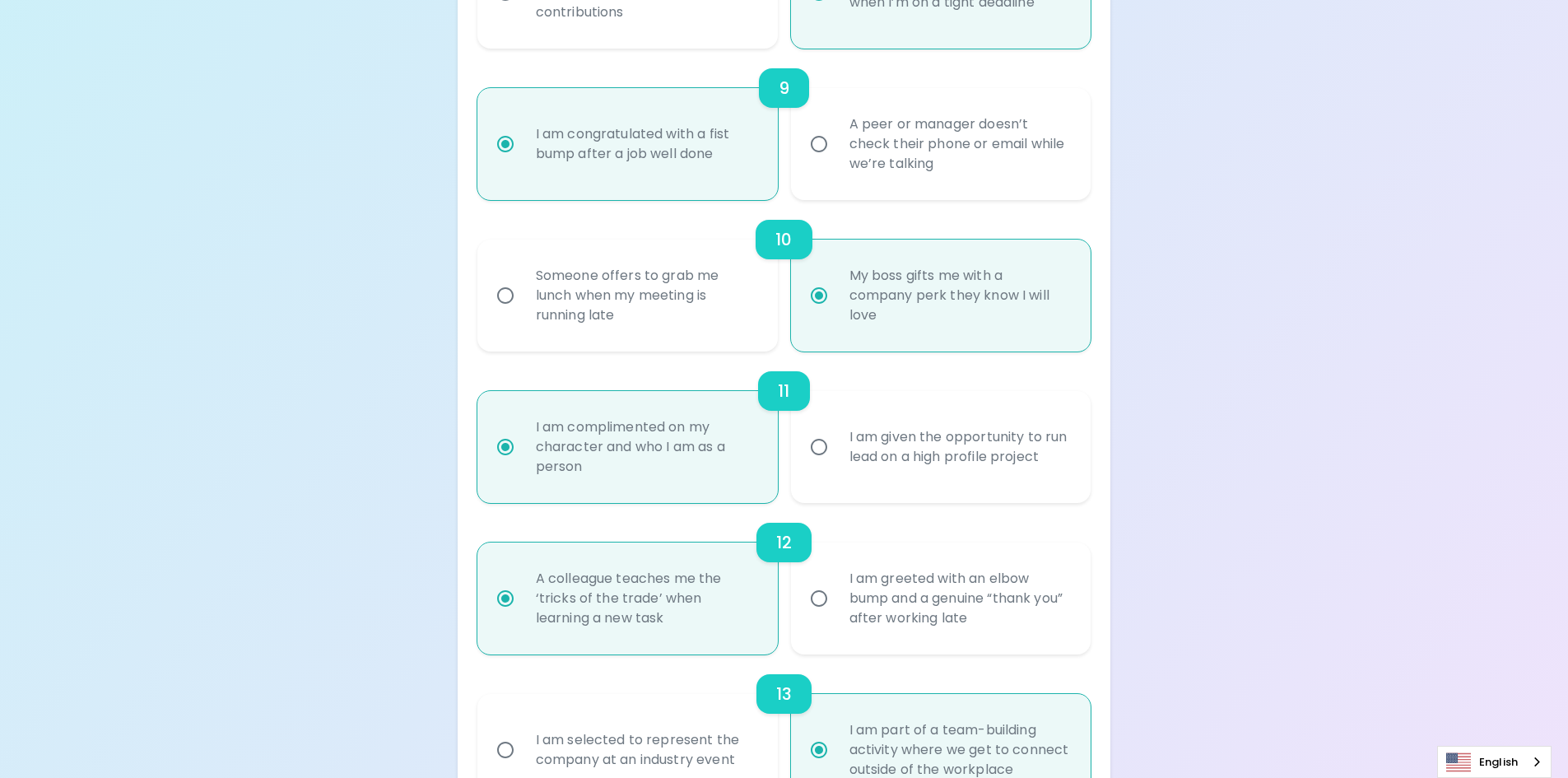
click at [836, 157] on div "A peer or manager doesn’t check their phone or email while we’re talking" at bounding box center [959, 143] width 247 height 98
click at [836, 157] on input "A peer or manager doesn’t check their phone or email while we’re talking" at bounding box center [819, 144] width 34 height 34
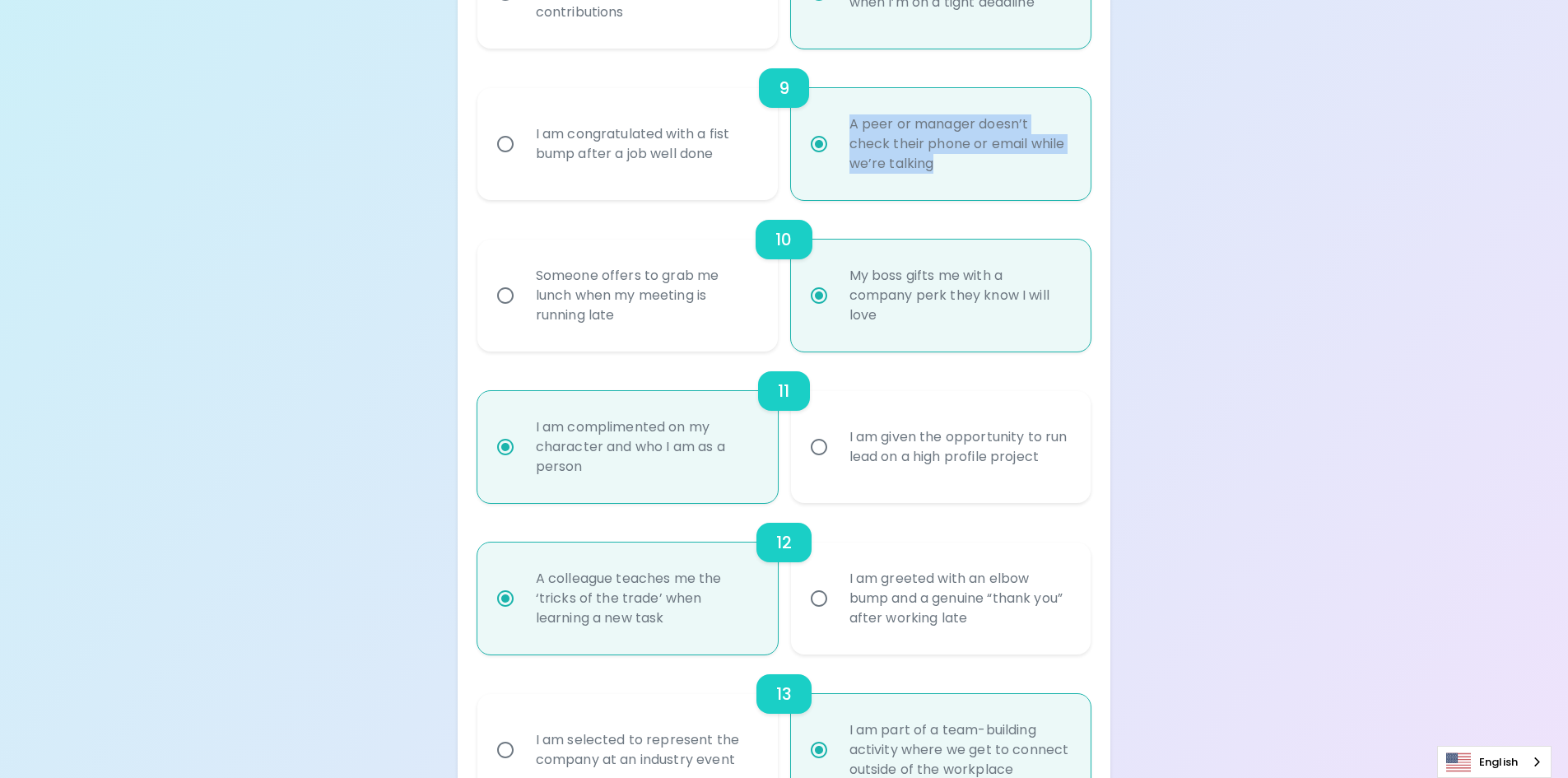
drag, startPoint x: 991, startPoint y: 181, endPoint x: 804, endPoint y: 127, distance: 194.6
click at [804, 127] on label "A peer or manager doesn’t check their phone or email while we’re talking" at bounding box center [932, 143] width 300 height 112
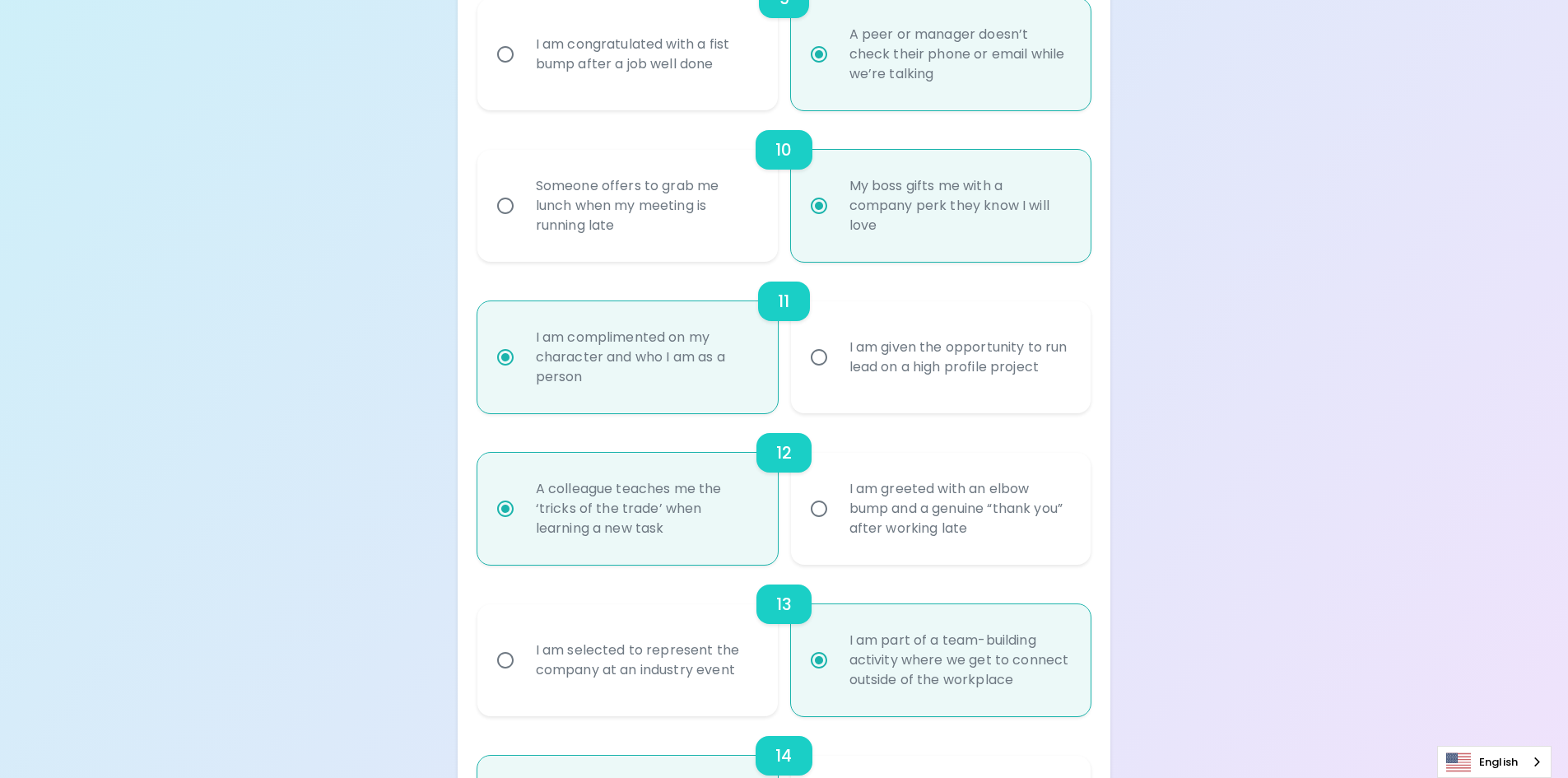
scroll to position [1969, 0]
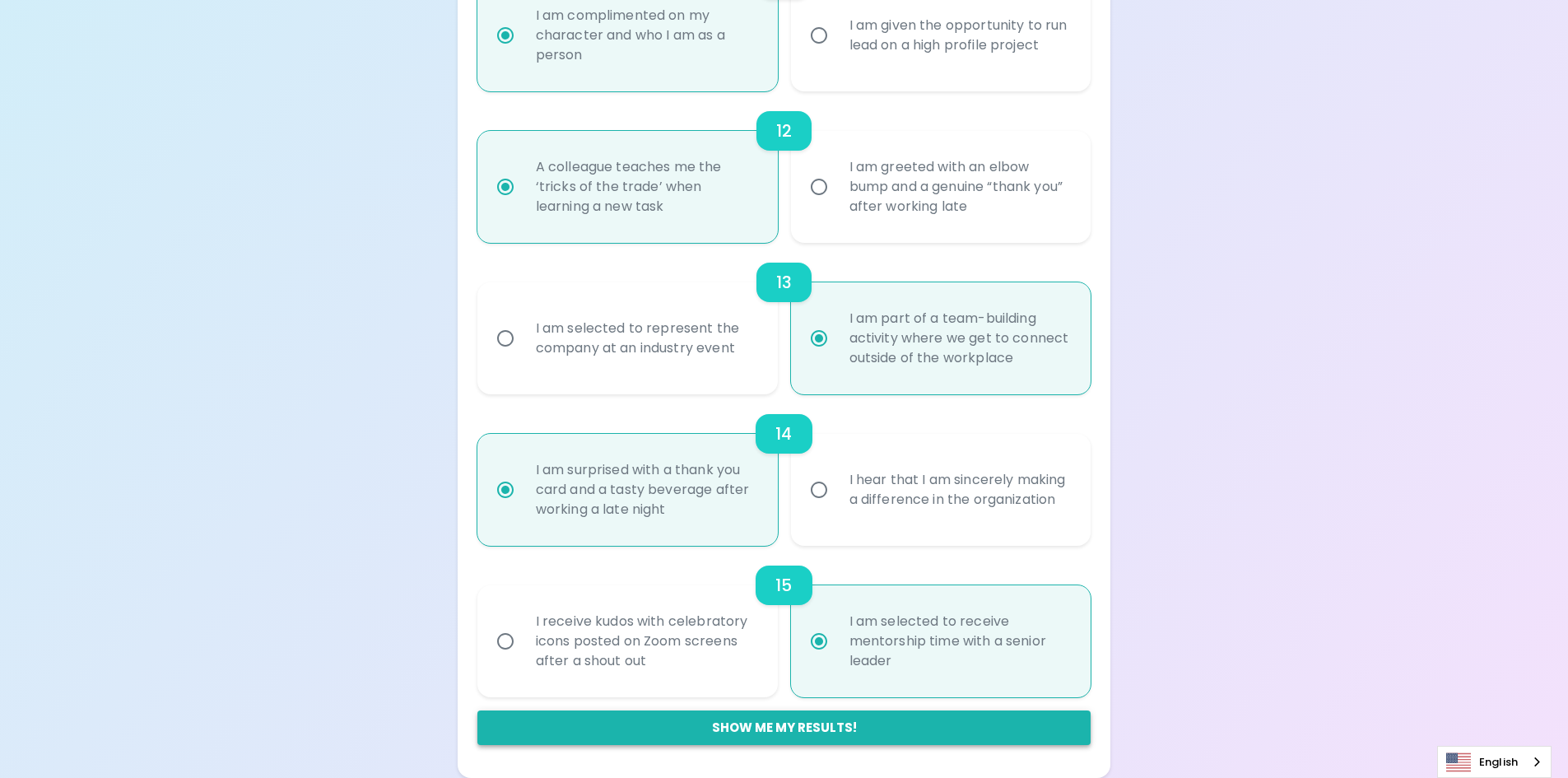
click at [809, 726] on button "Show me my results!" at bounding box center [784, 727] width 613 height 34
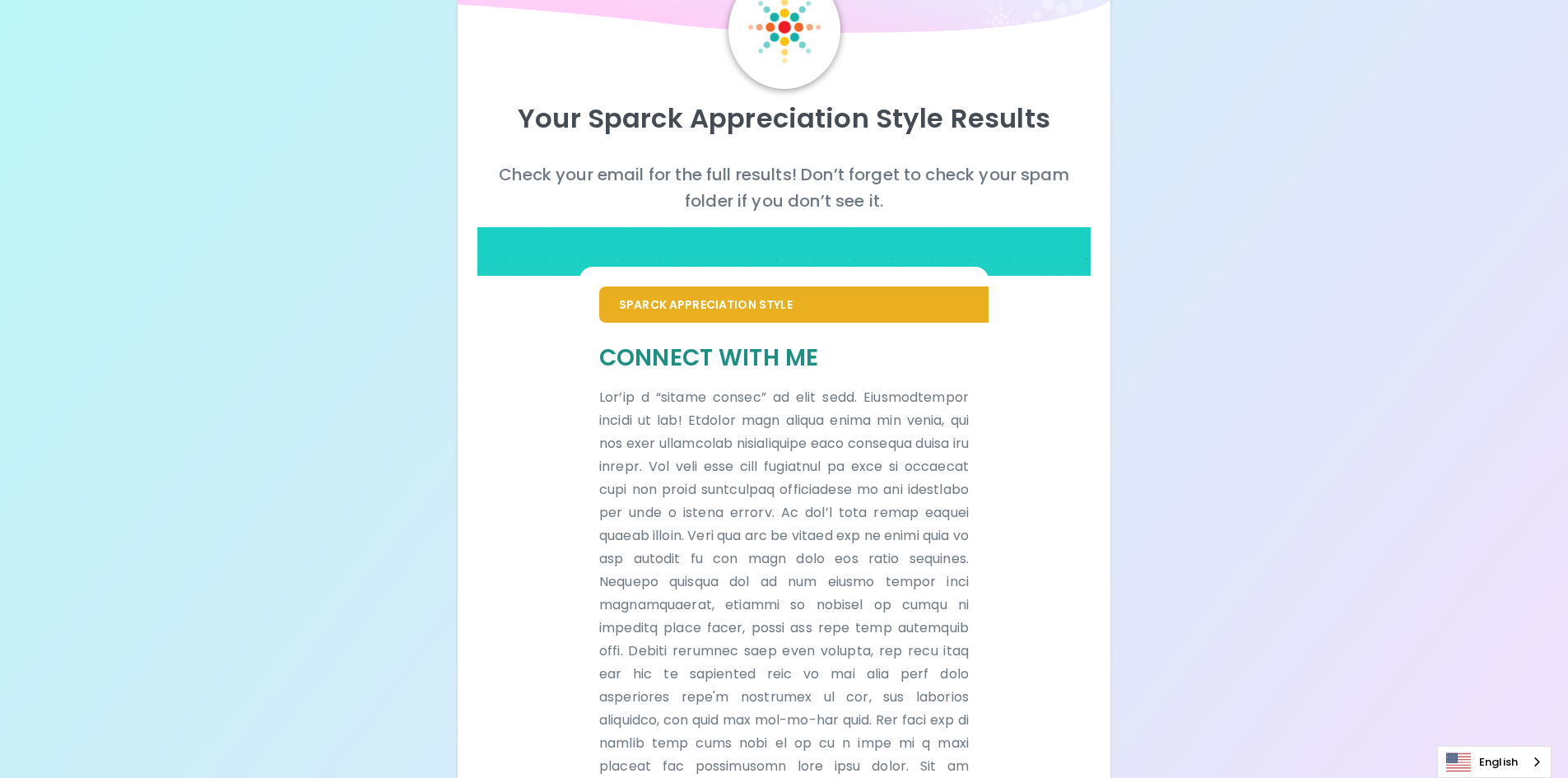
scroll to position [259, 0]
